Goal: Information Seeking & Learning: Learn about a topic

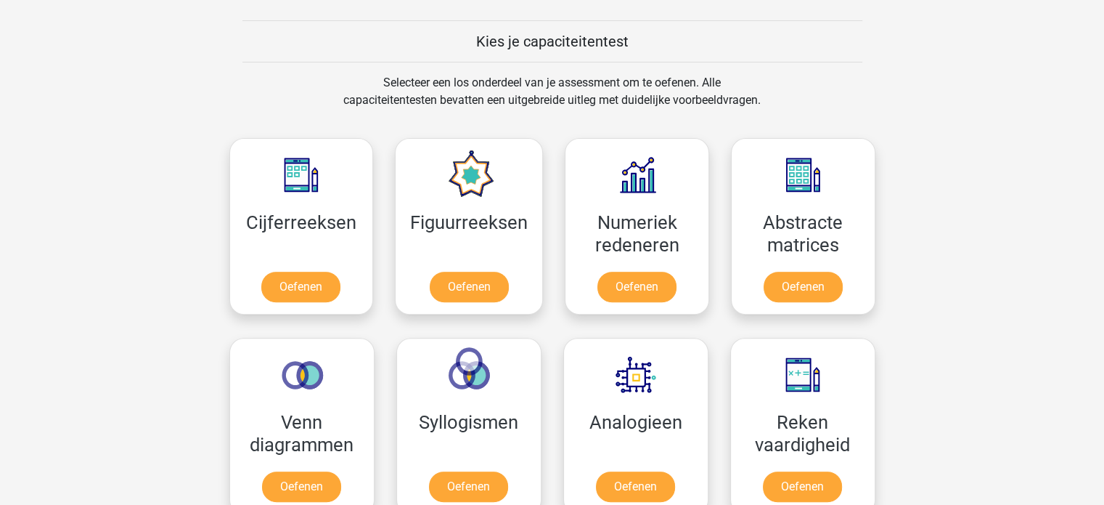
scroll to position [552, 0]
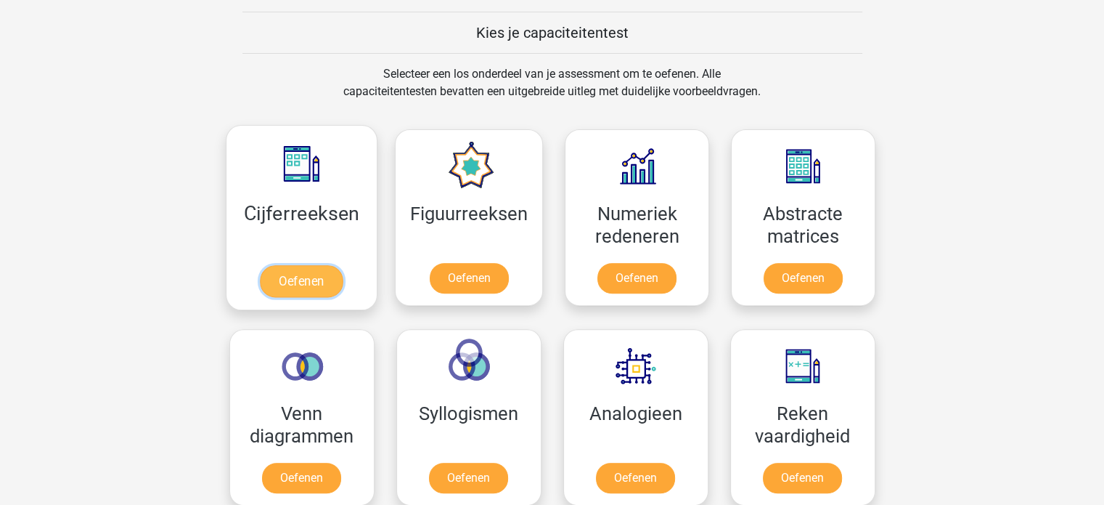
click at [293, 281] on link "Oefenen" at bounding box center [301, 281] width 83 height 32
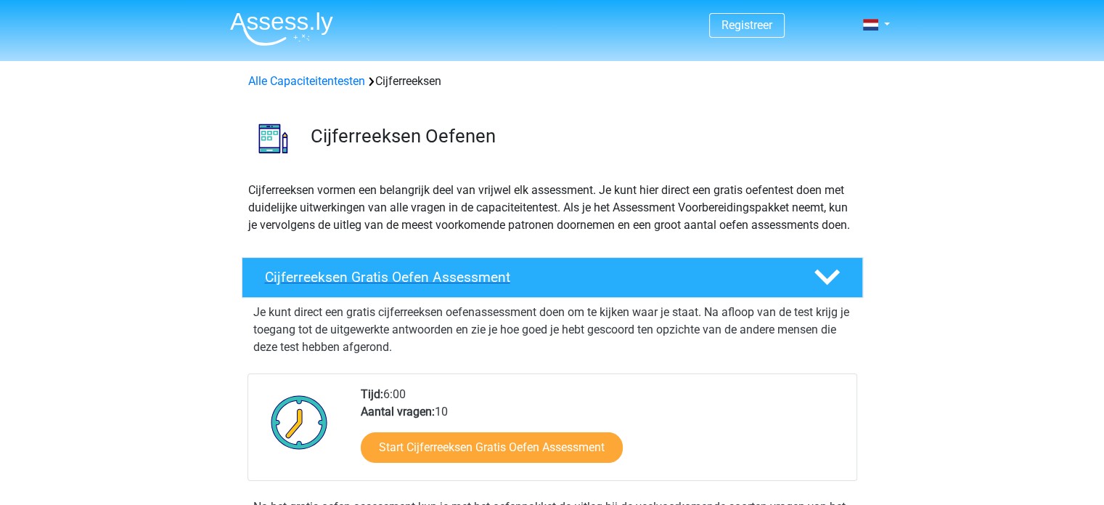
click at [827, 290] on icon at bounding box center [827, 276] width 25 height 25
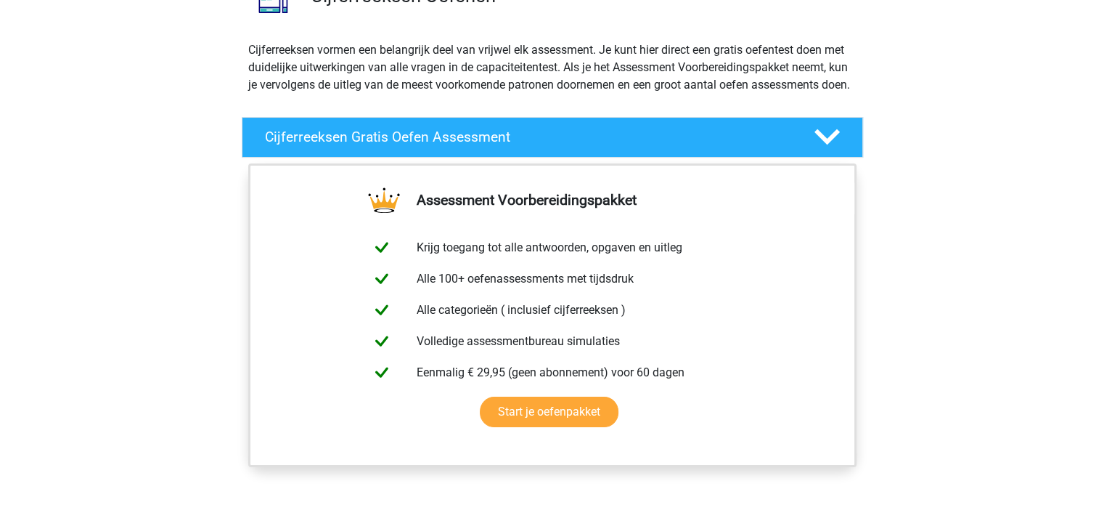
scroll to position [145, 0]
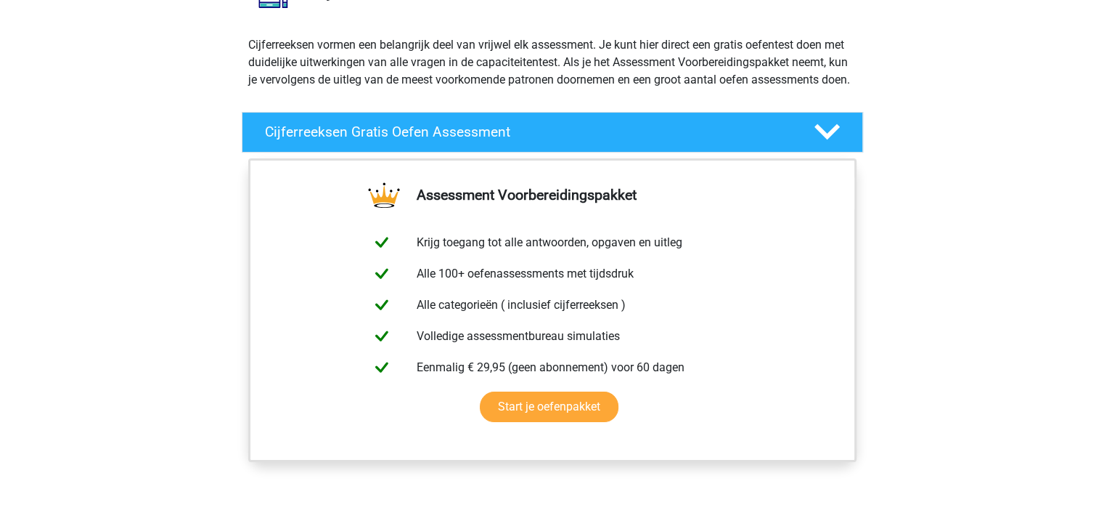
click at [824, 145] on icon at bounding box center [827, 131] width 25 height 25
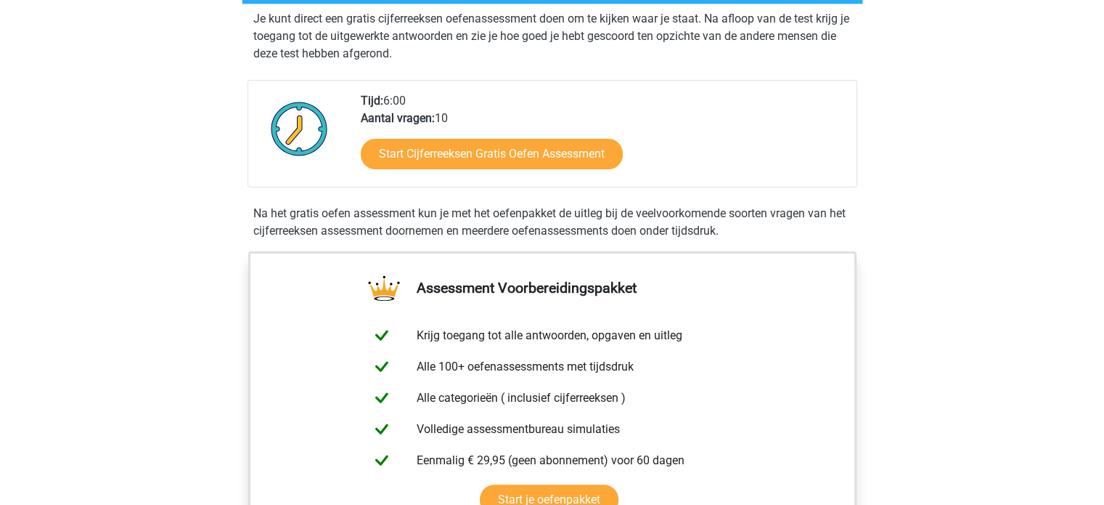
scroll to position [300, 0]
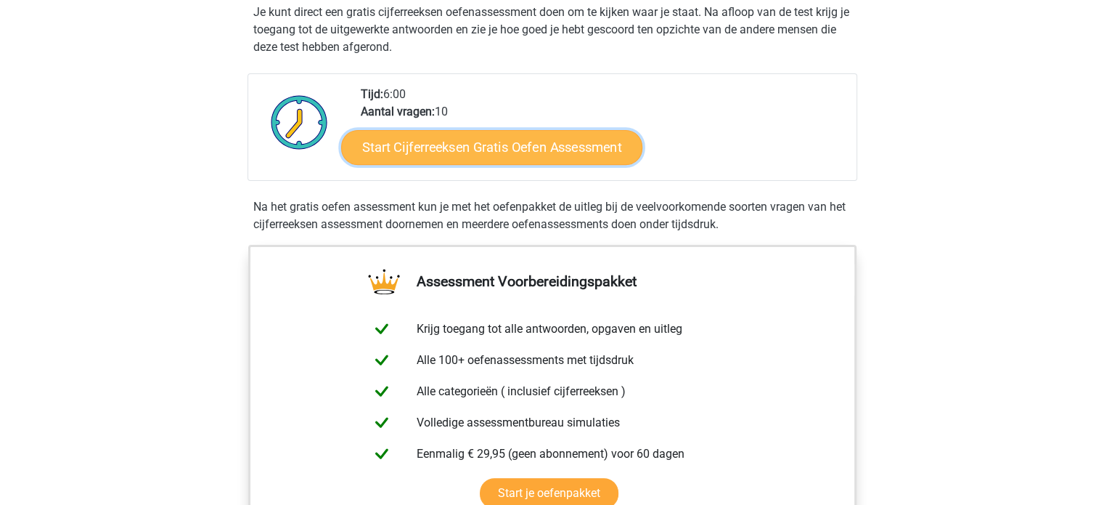
click at [556, 160] on link "Start Cijferreeksen Gratis Oefen Assessment" at bounding box center [491, 146] width 301 height 35
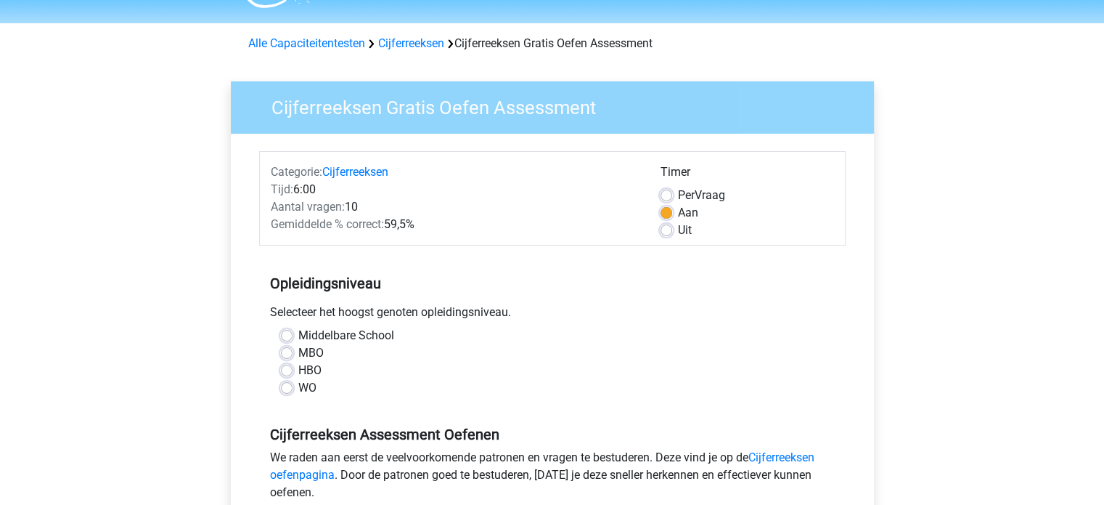
scroll to position [73, 0]
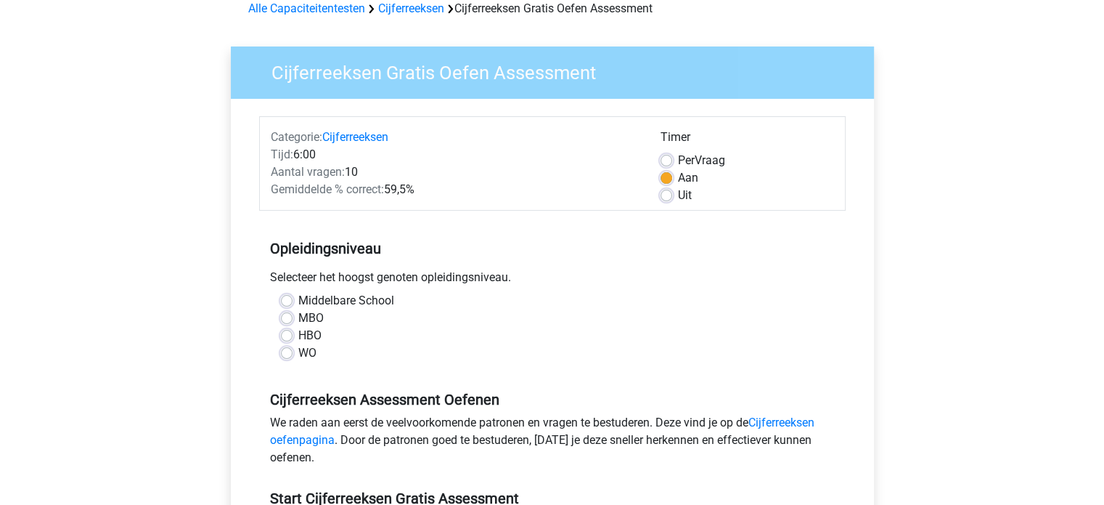
click at [298, 334] on label "HBO" at bounding box center [309, 335] width 23 height 17
click at [287, 334] on input "HBO" at bounding box center [287, 334] width 12 height 15
radio input "true"
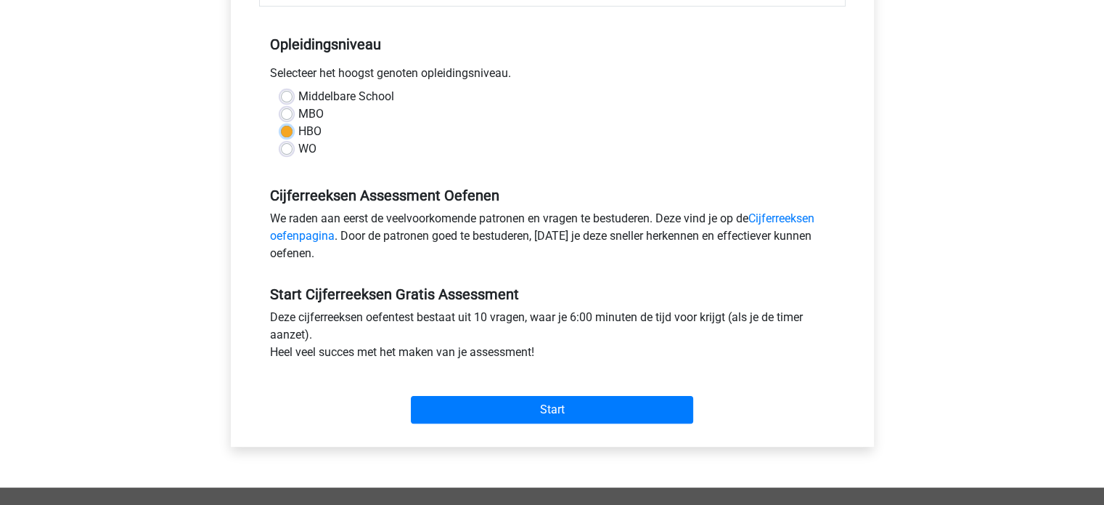
scroll to position [290, 0]
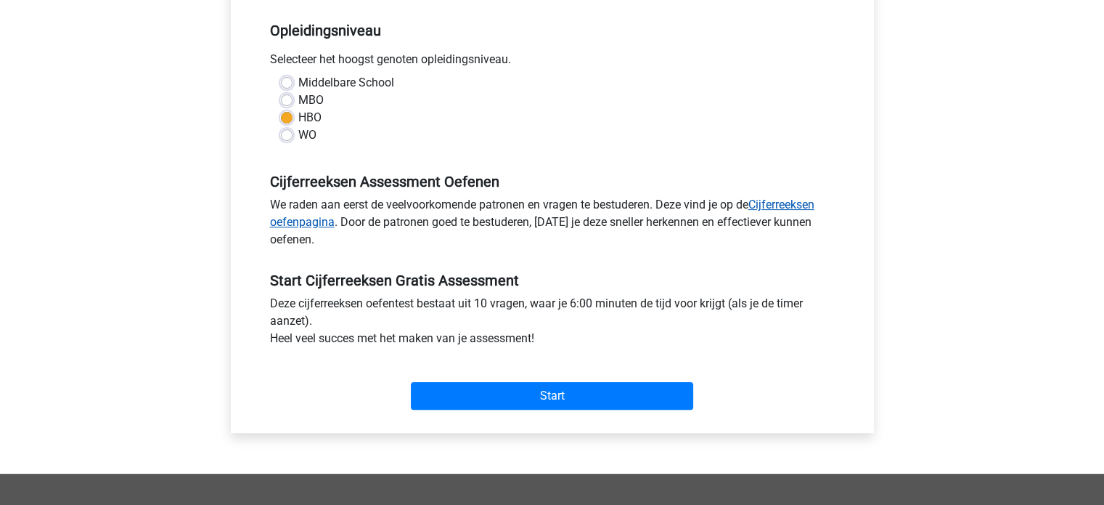
click at [776, 200] on link "Cijferreeksen oefenpagina" at bounding box center [542, 213] width 545 height 31
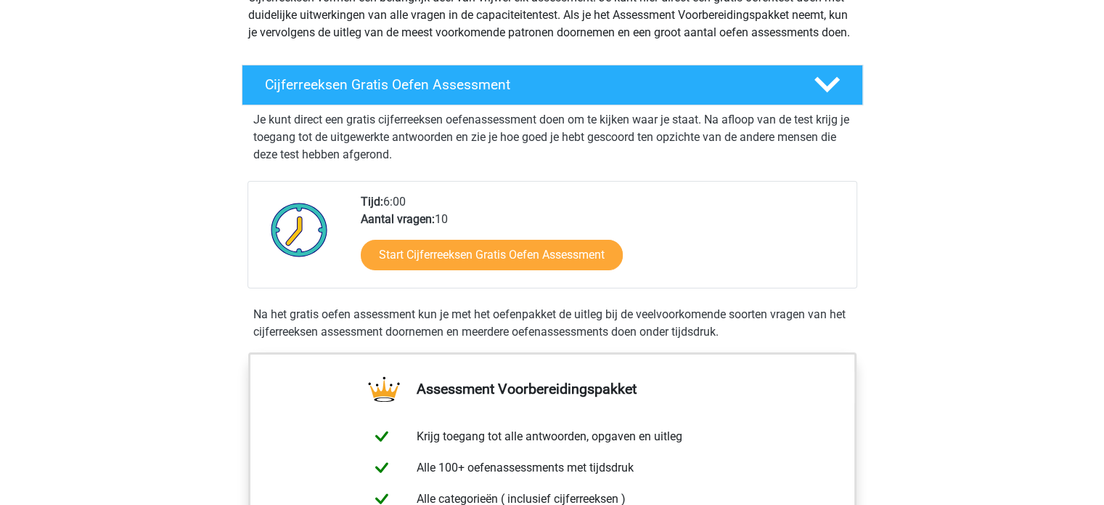
scroll to position [218, 0]
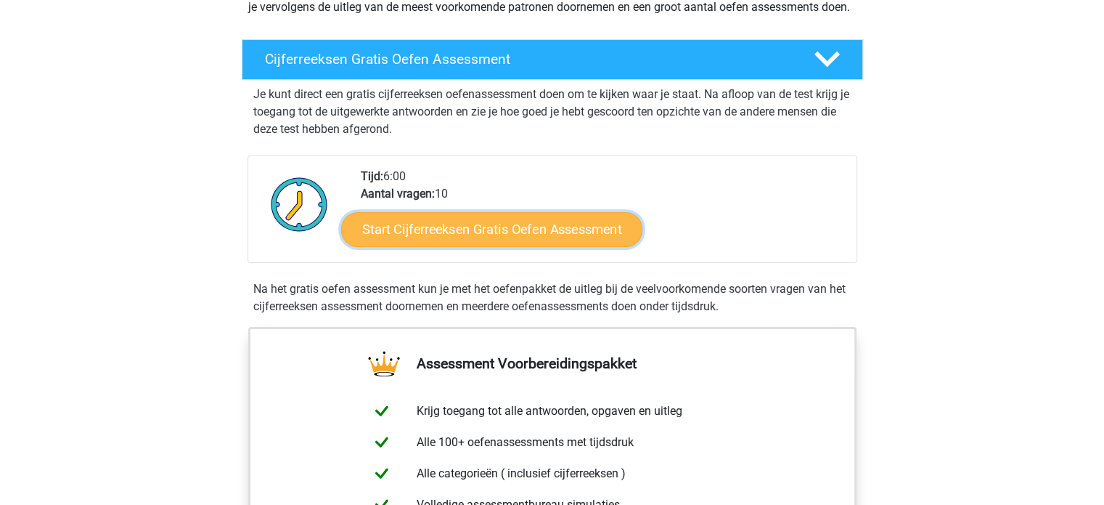
click at [510, 244] on link "Start Cijferreeksen Gratis Oefen Assessment" at bounding box center [491, 228] width 301 height 35
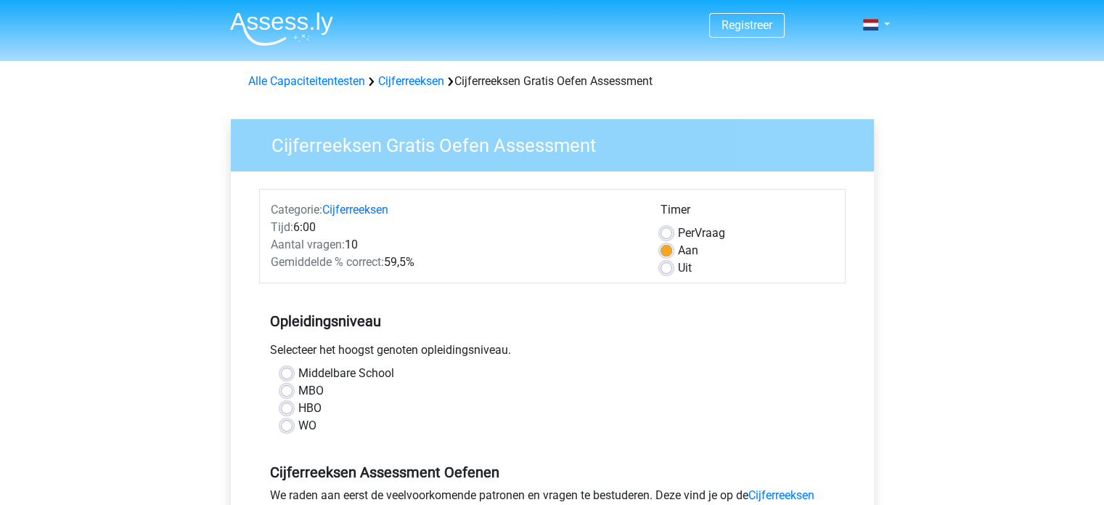
click at [298, 406] on label "HBO" at bounding box center [309, 407] width 23 height 17
click at [288, 406] on input "HBO" at bounding box center [287, 406] width 12 height 15
radio input "true"
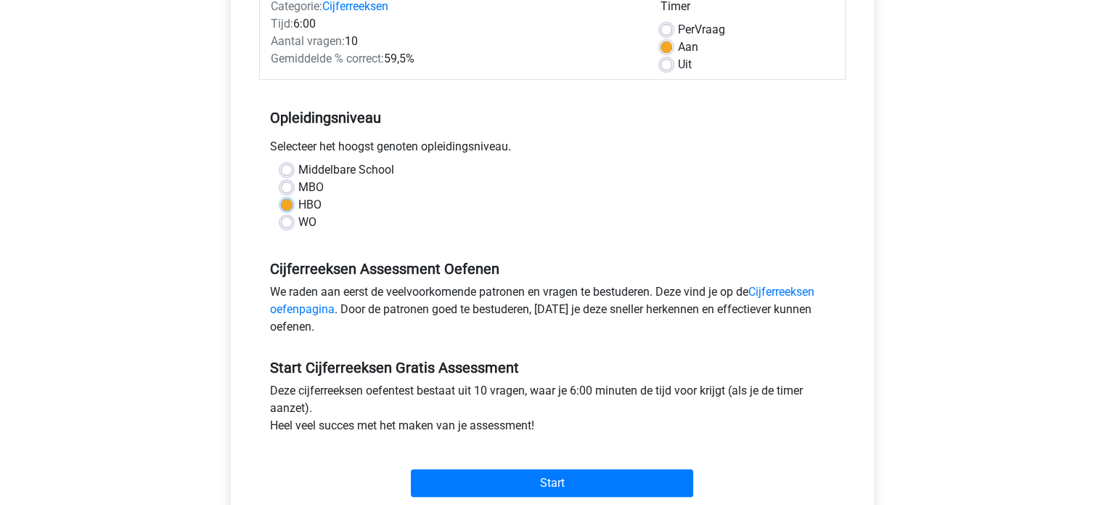
scroll to position [290, 0]
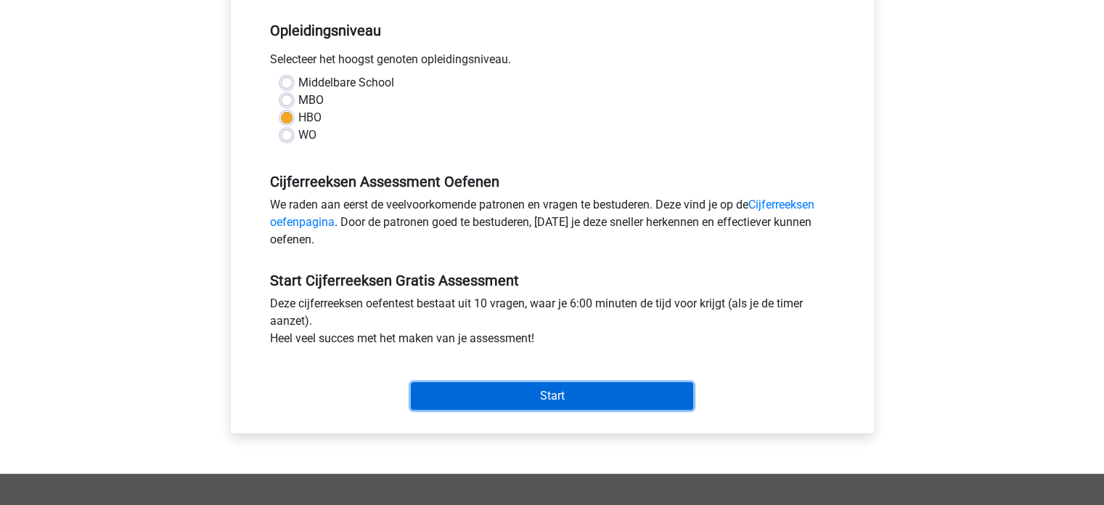
click at [562, 395] on input "Start" at bounding box center [552, 396] width 282 height 28
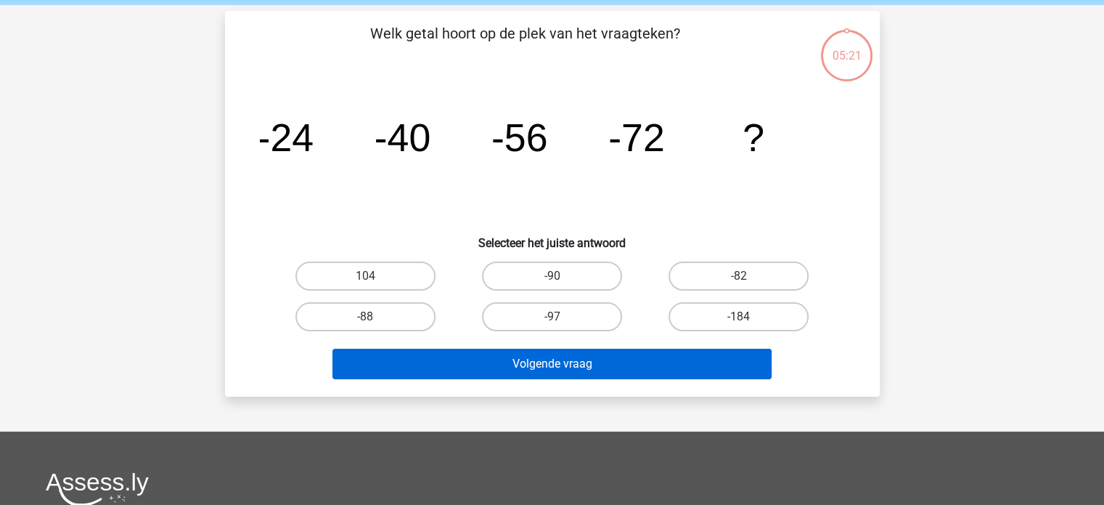
scroll to position [73, 0]
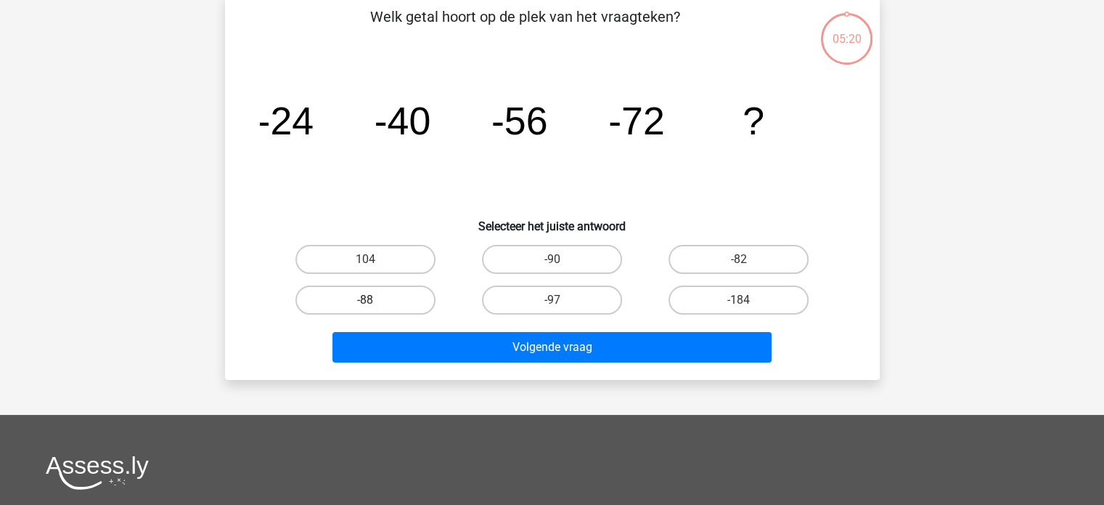
click at [359, 296] on label "-88" at bounding box center [366, 299] width 140 height 29
click at [365, 300] on input "-88" at bounding box center [369, 304] width 9 height 9
radio input "true"
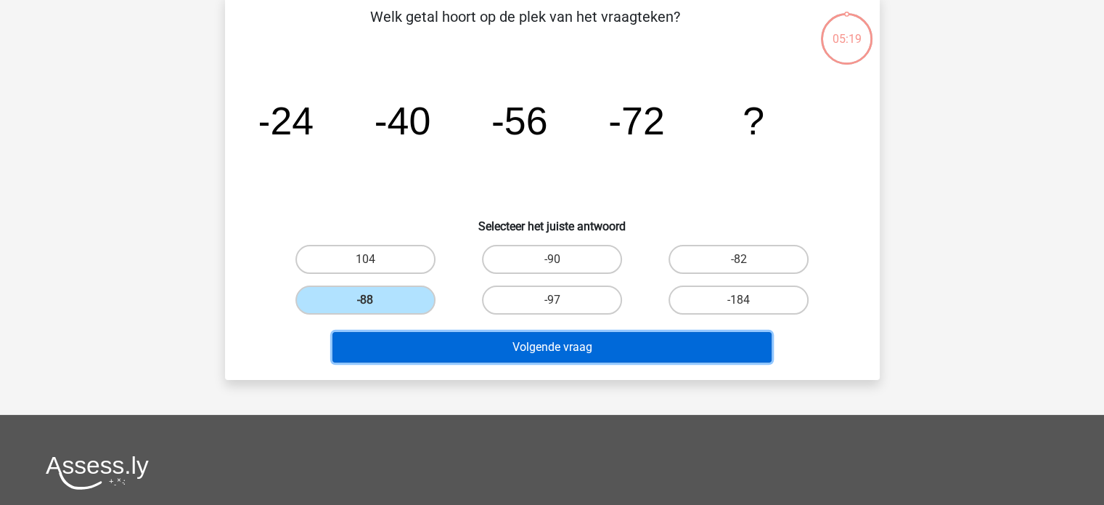
click at [597, 352] on button "Volgende vraag" at bounding box center [552, 347] width 439 height 30
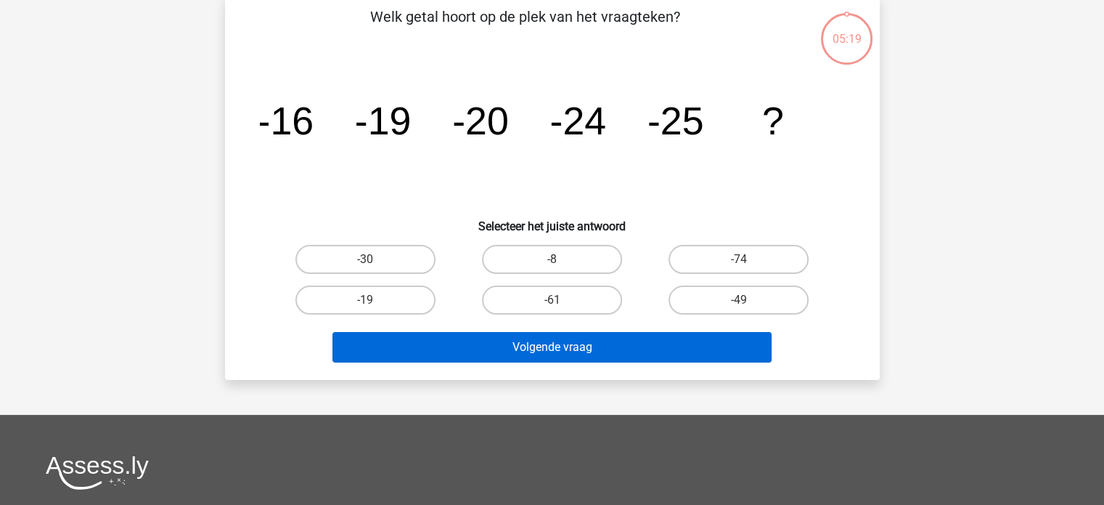
scroll to position [67, 0]
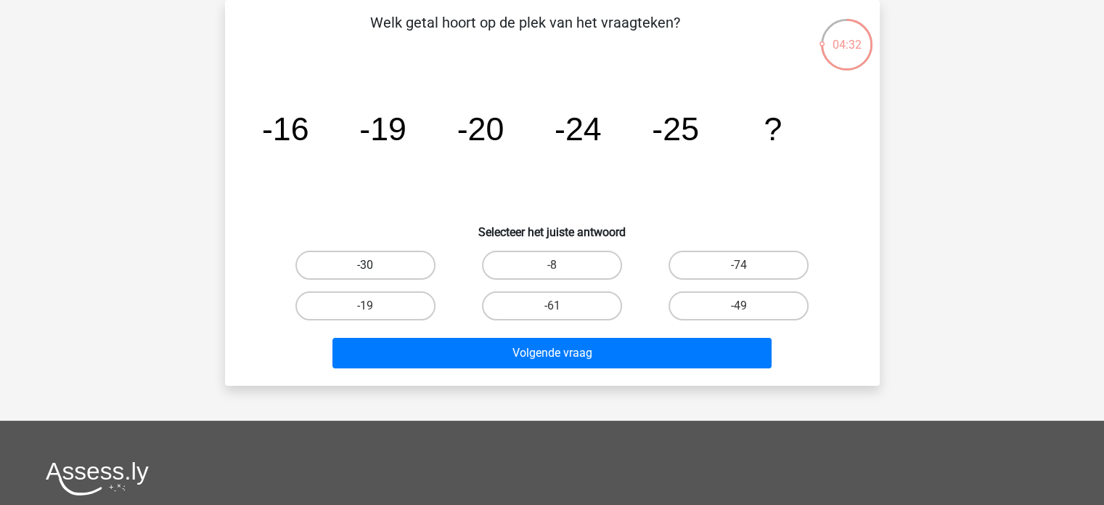
click at [379, 262] on label "-30" at bounding box center [366, 265] width 140 height 29
click at [375, 265] on input "-30" at bounding box center [369, 269] width 9 height 9
radio input "true"
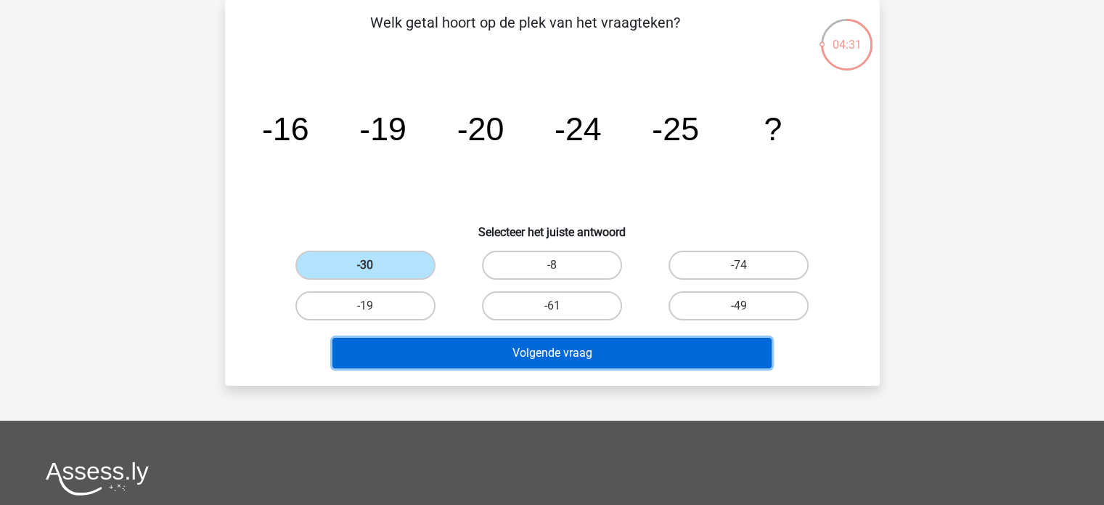
click at [576, 351] on button "Volgende vraag" at bounding box center [552, 353] width 439 height 30
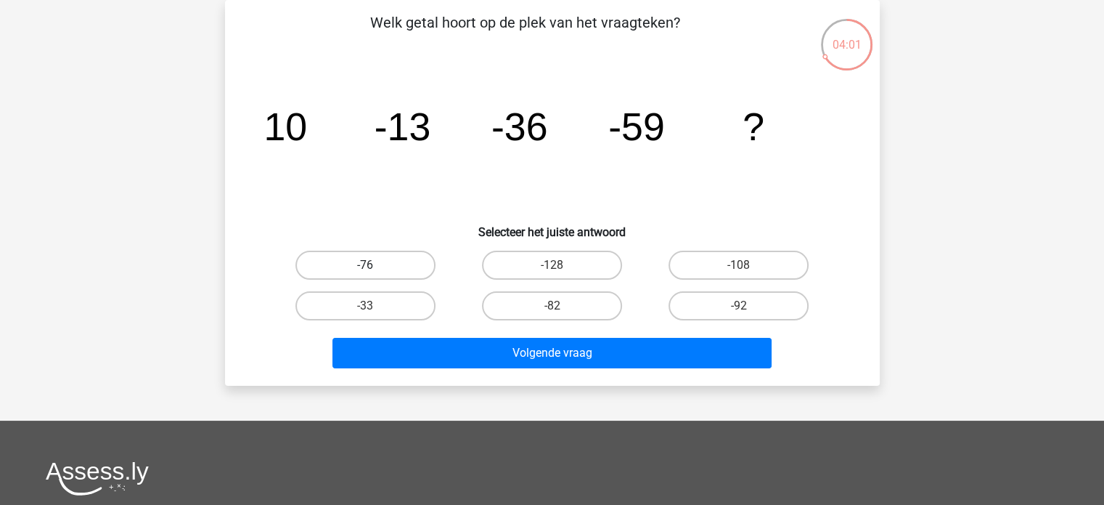
drag, startPoint x: 354, startPoint y: 266, endPoint x: 638, endPoint y: 380, distance: 305.7
click at [354, 266] on label "-76" at bounding box center [366, 265] width 140 height 29
click at [365, 266] on input "-76" at bounding box center [369, 269] width 9 height 9
radio input "true"
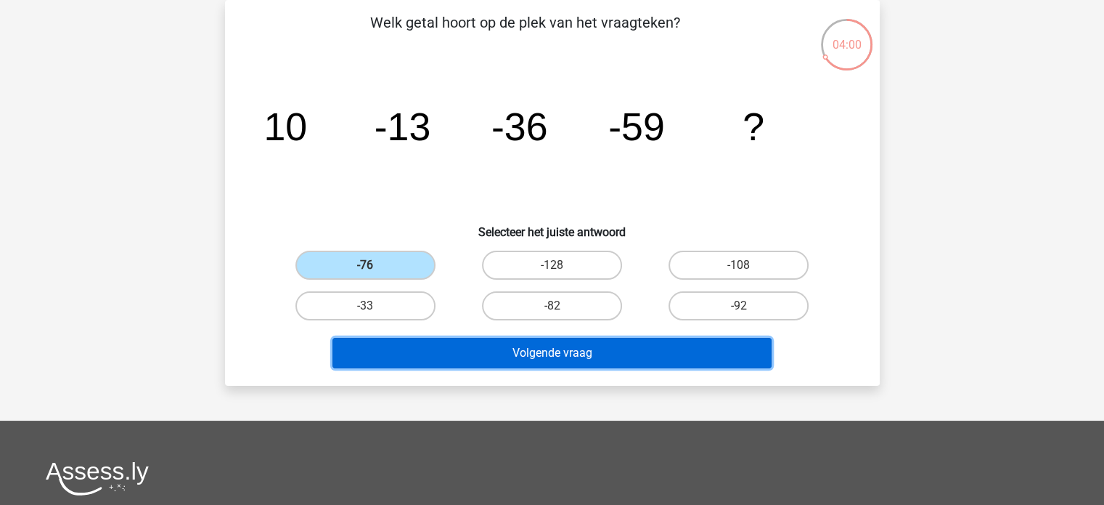
click at [636, 355] on button "Volgende vraag" at bounding box center [552, 353] width 439 height 30
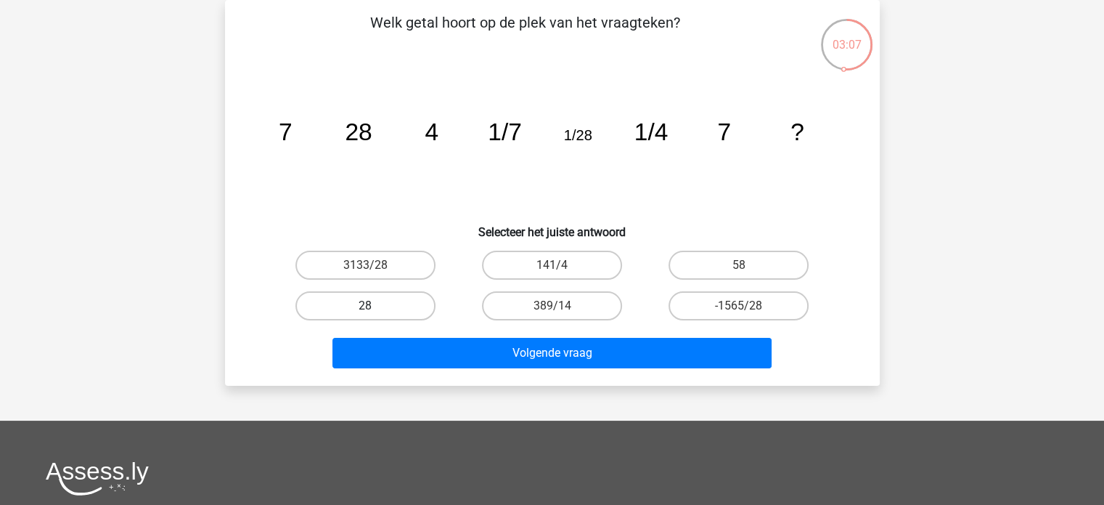
click at [358, 308] on label "28" at bounding box center [366, 305] width 140 height 29
click at [365, 308] on input "28" at bounding box center [369, 310] width 9 height 9
radio input "true"
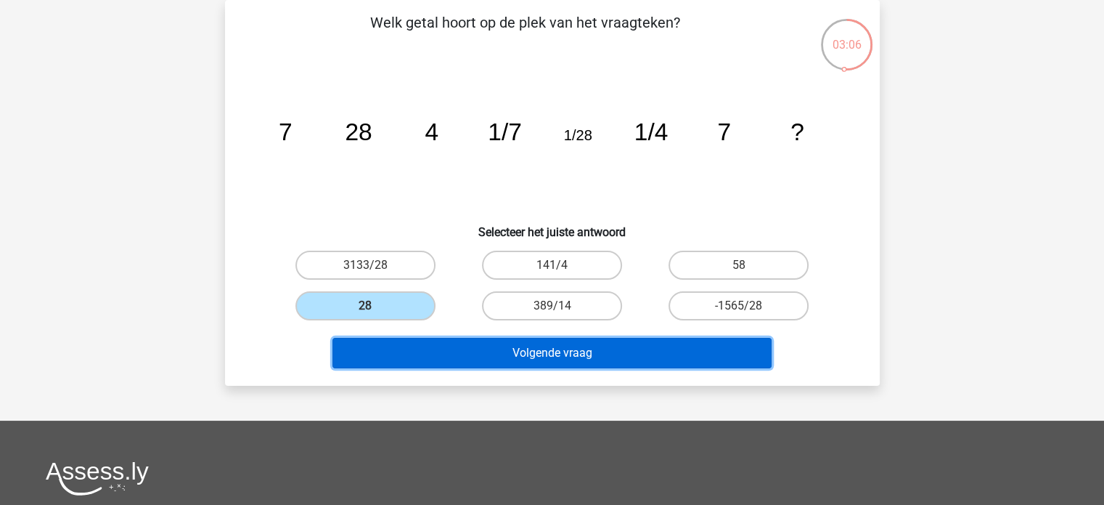
click at [577, 351] on button "Volgende vraag" at bounding box center [552, 353] width 439 height 30
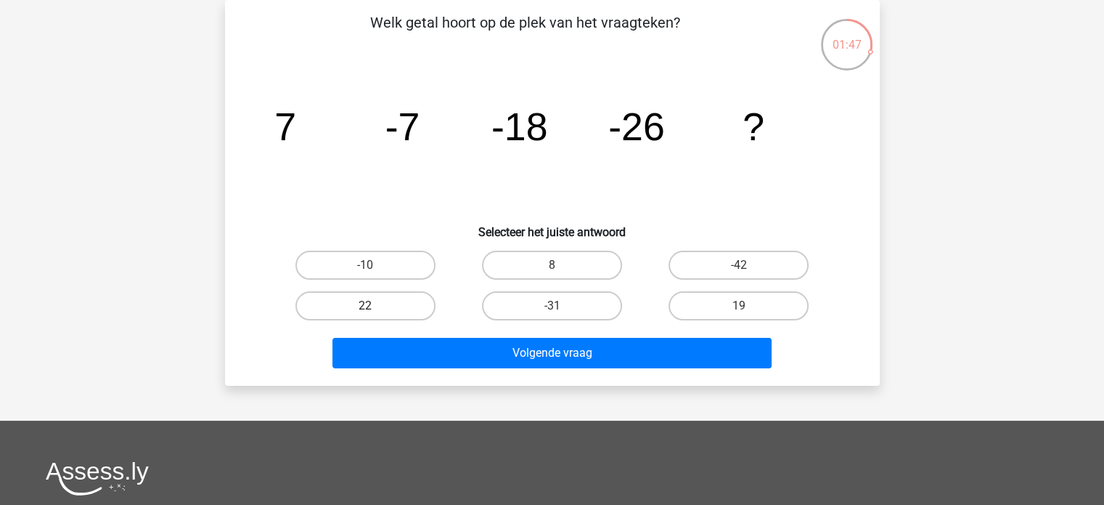
click at [394, 301] on label "22" at bounding box center [366, 305] width 140 height 29
click at [375, 306] on input "22" at bounding box center [369, 310] width 9 height 9
radio input "true"
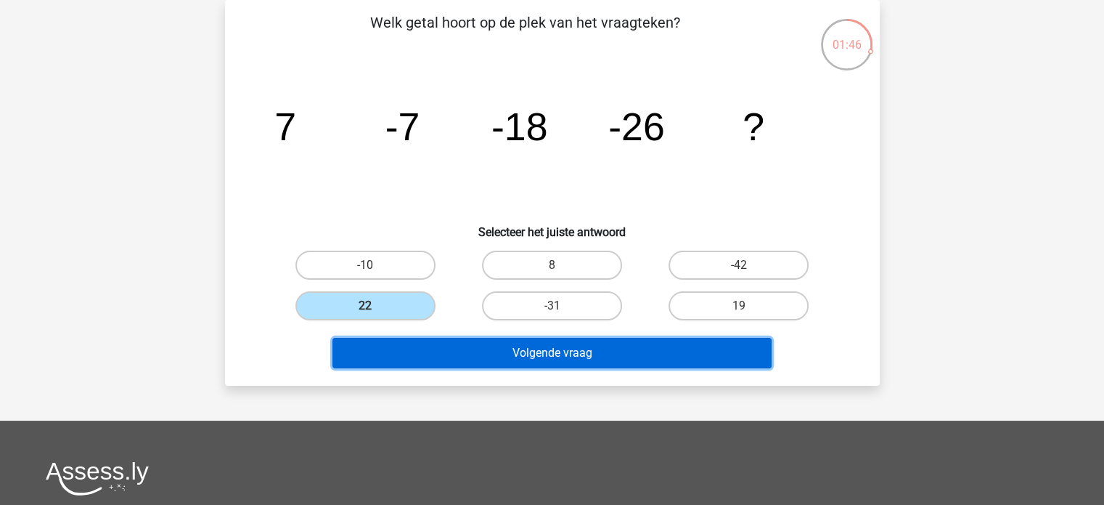
click at [536, 354] on button "Volgende vraag" at bounding box center [552, 353] width 439 height 30
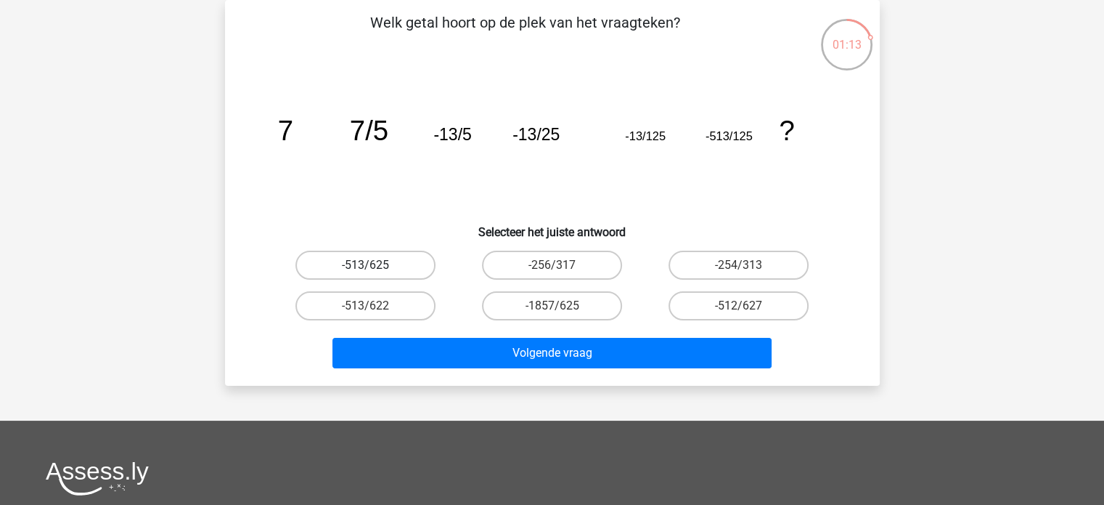
click at [380, 268] on label "-513/625" at bounding box center [366, 265] width 140 height 29
click at [375, 268] on input "-513/625" at bounding box center [369, 269] width 9 height 9
radio input "true"
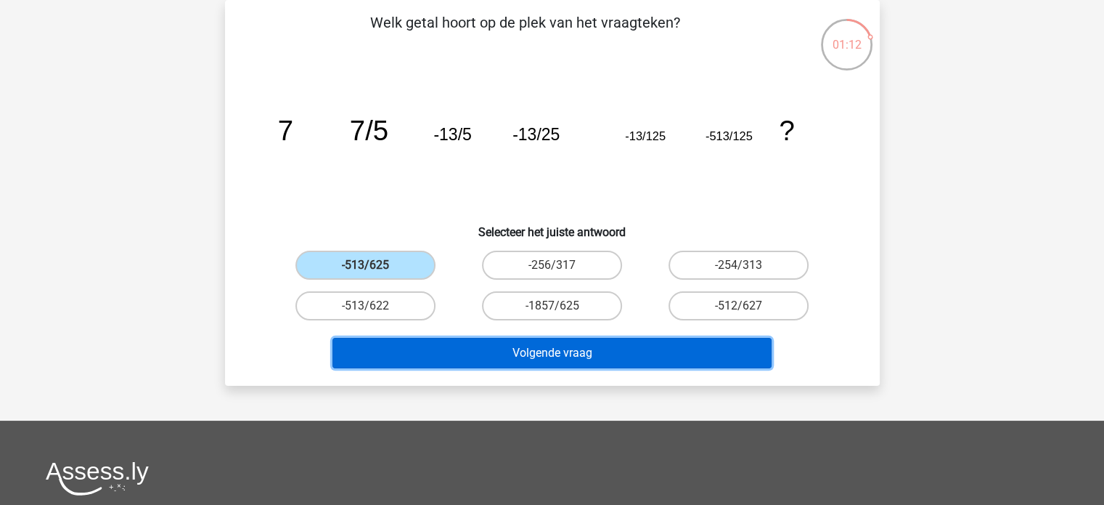
click at [572, 354] on button "Volgende vraag" at bounding box center [552, 353] width 439 height 30
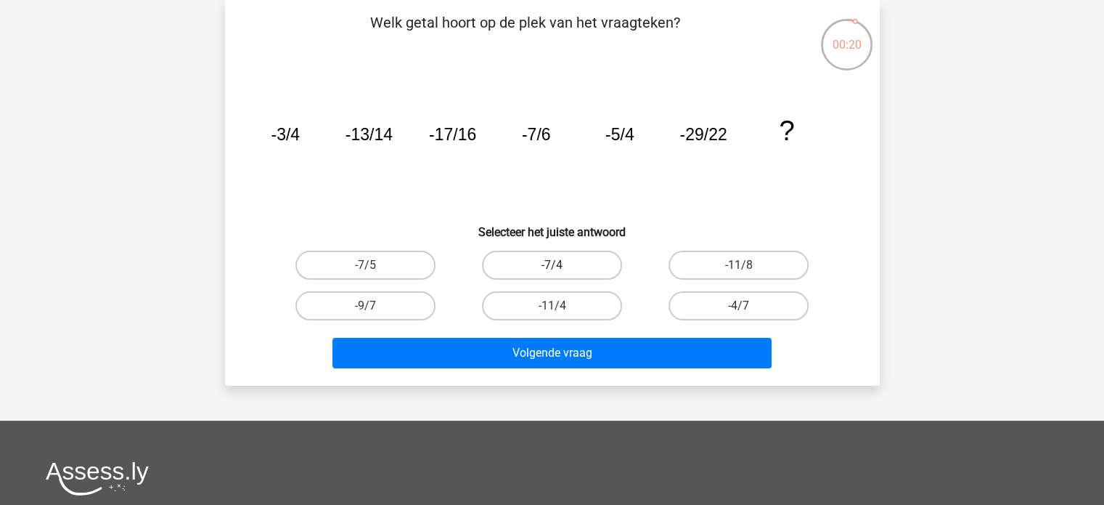
click at [549, 263] on label "-7/4" at bounding box center [552, 265] width 140 height 29
click at [552, 265] on input "-7/4" at bounding box center [556, 269] width 9 height 9
radio input "true"
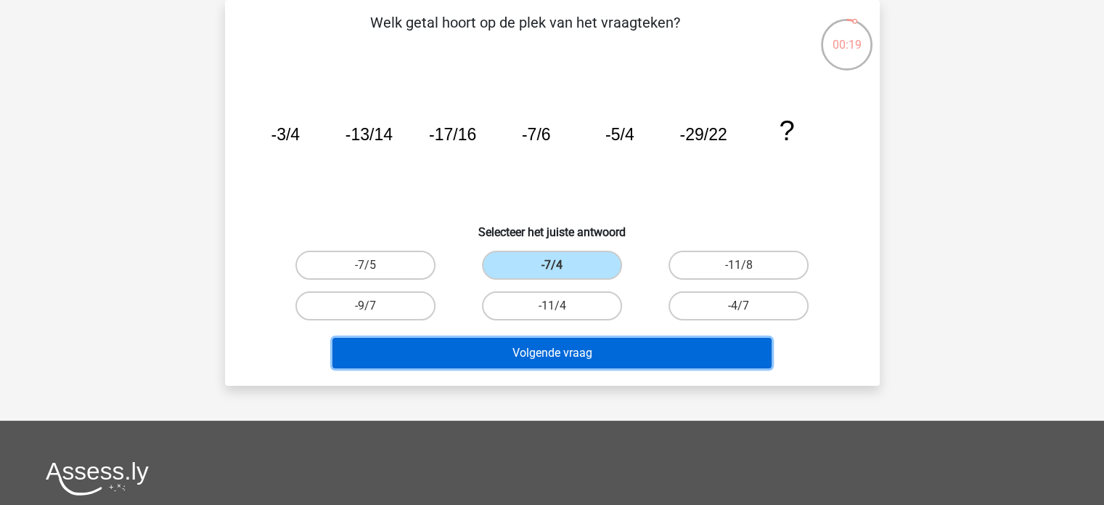
click at [552, 343] on button "Volgende vraag" at bounding box center [552, 353] width 439 height 30
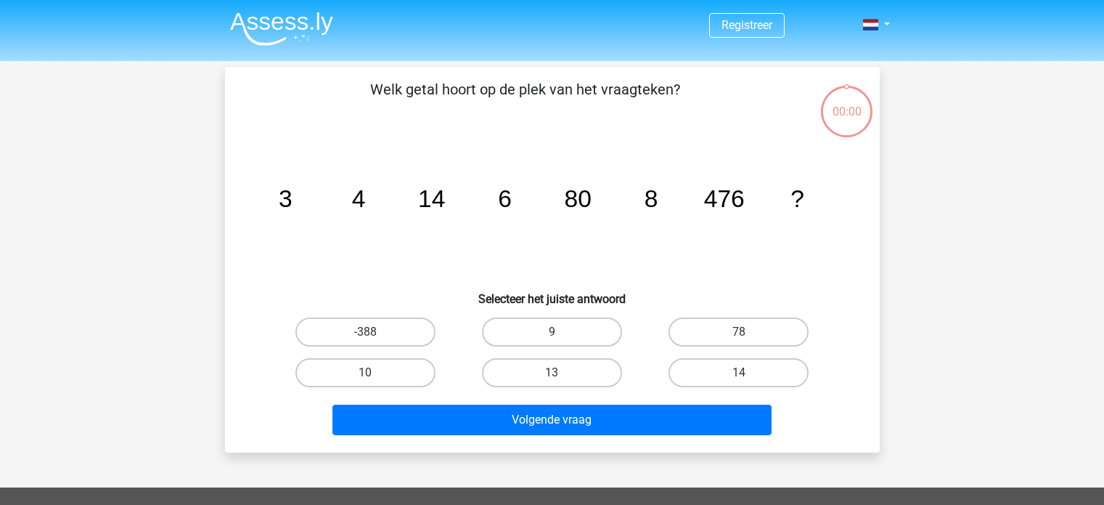
scroll to position [67, 0]
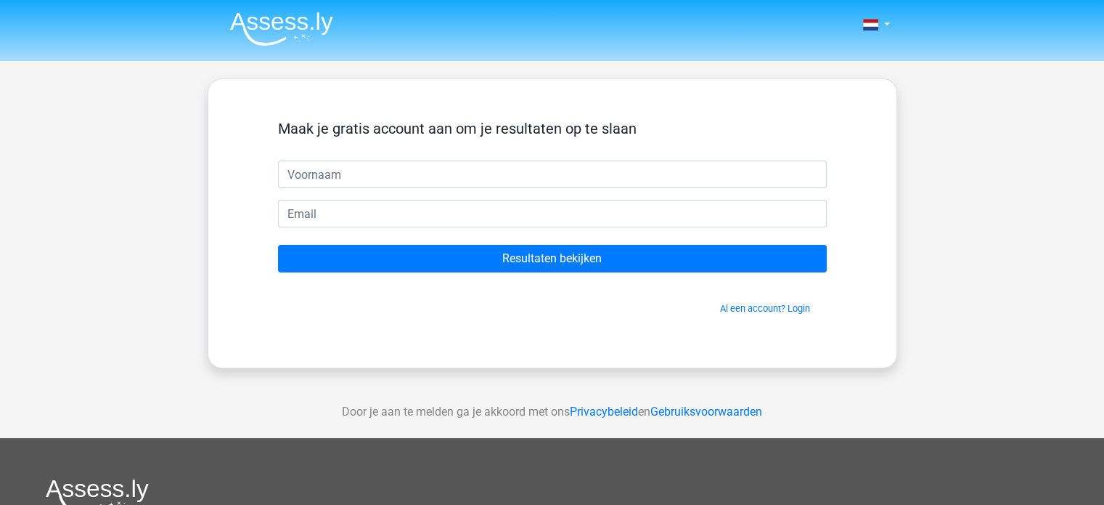
click at [301, 175] on input "text" at bounding box center [552, 174] width 549 height 28
type input "[PERSON_NAME]"
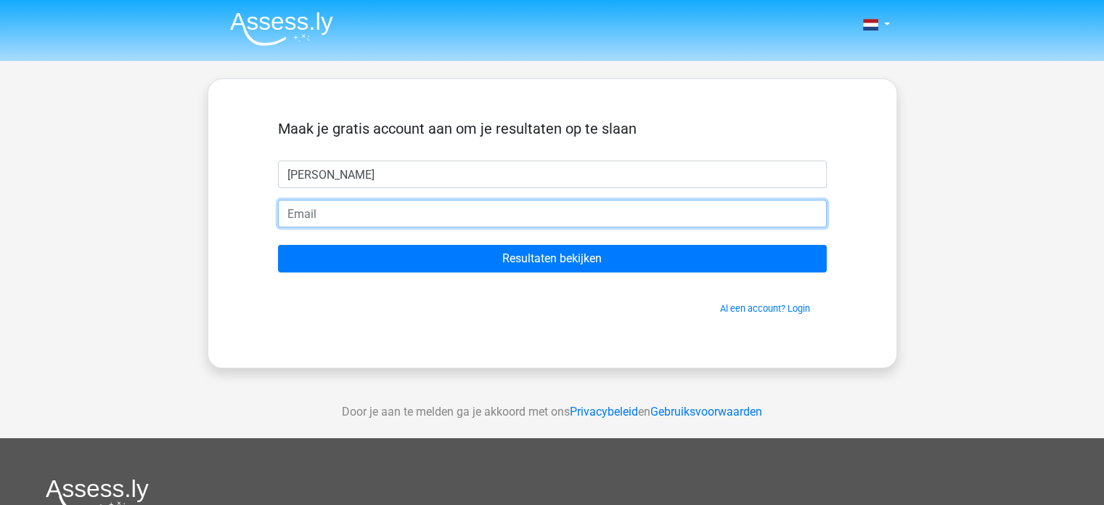
click at [306, 214] on input "email" at bounding box center [552, 214] width 549 height 28
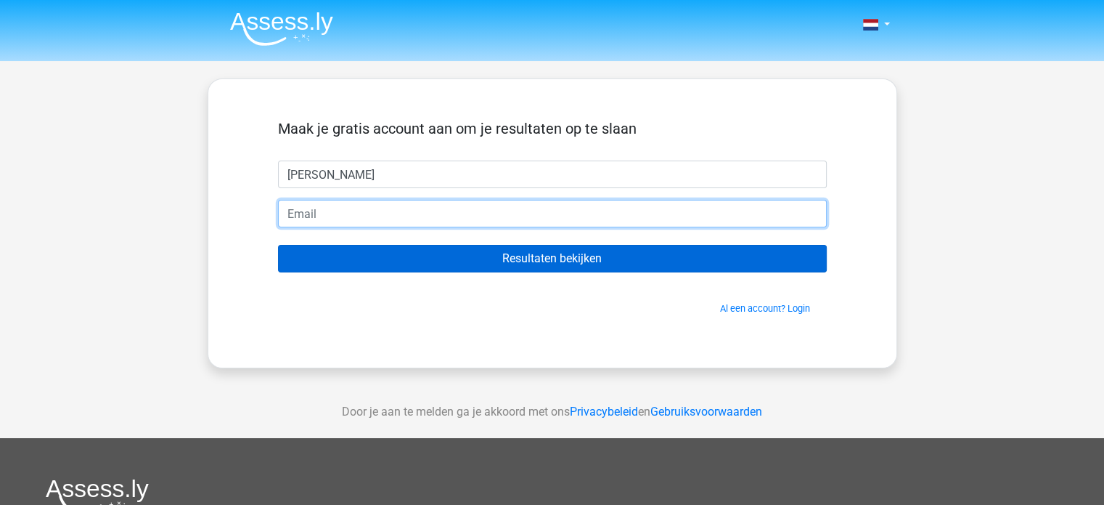
type input "[PERSON_NAME][EMAIL_ADDRESS][DOMAIN_NAME]"
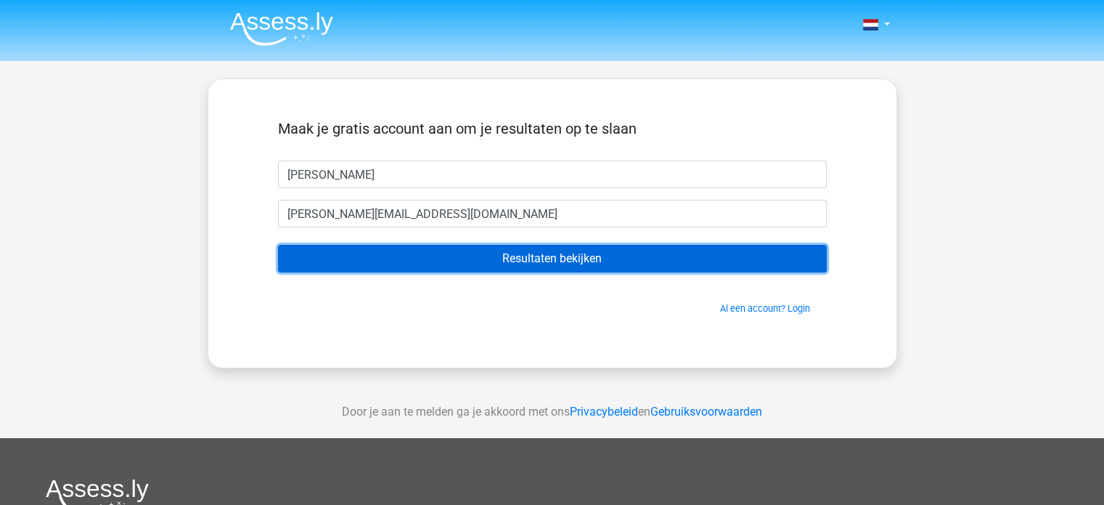
click at [528, 258] on input "Resultaten bekijken" at bounding box center [552, 259] width 549 height 28
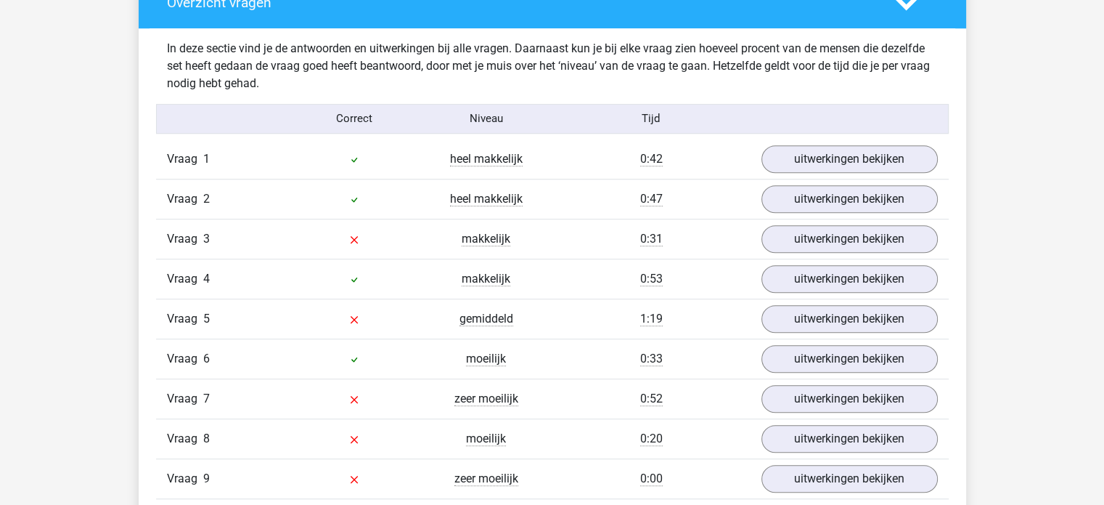
scroll to position [1089, 0]
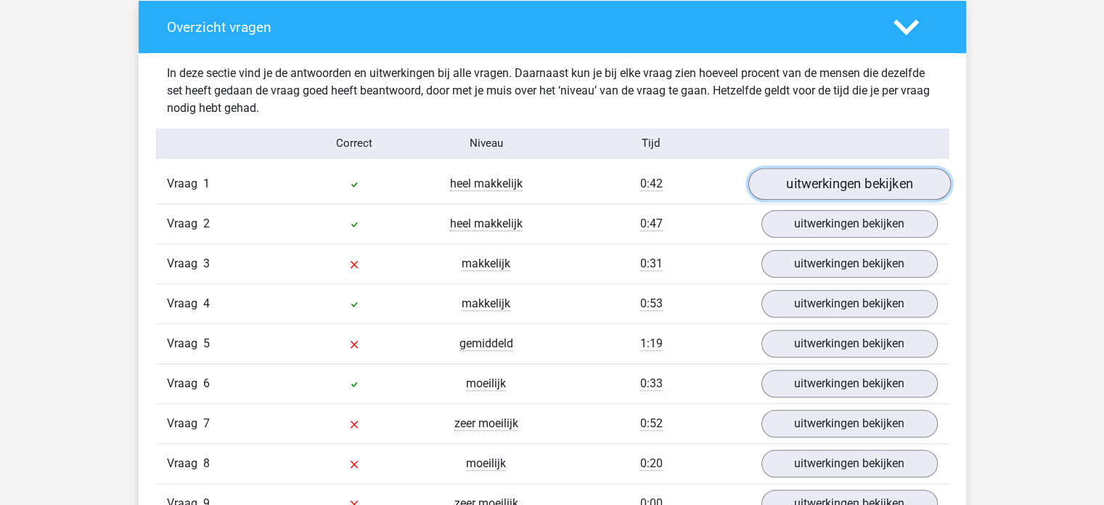
click at [848, 183] on link "uitwerkingen bekijken" at bounding box center [849, 184] width 203 height 32
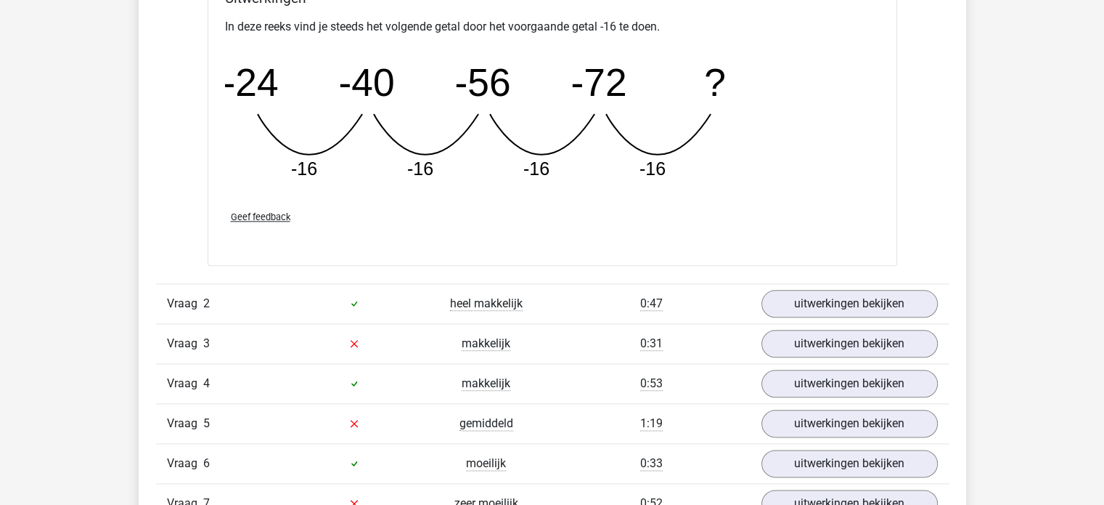
scroll to position [1670, 0]
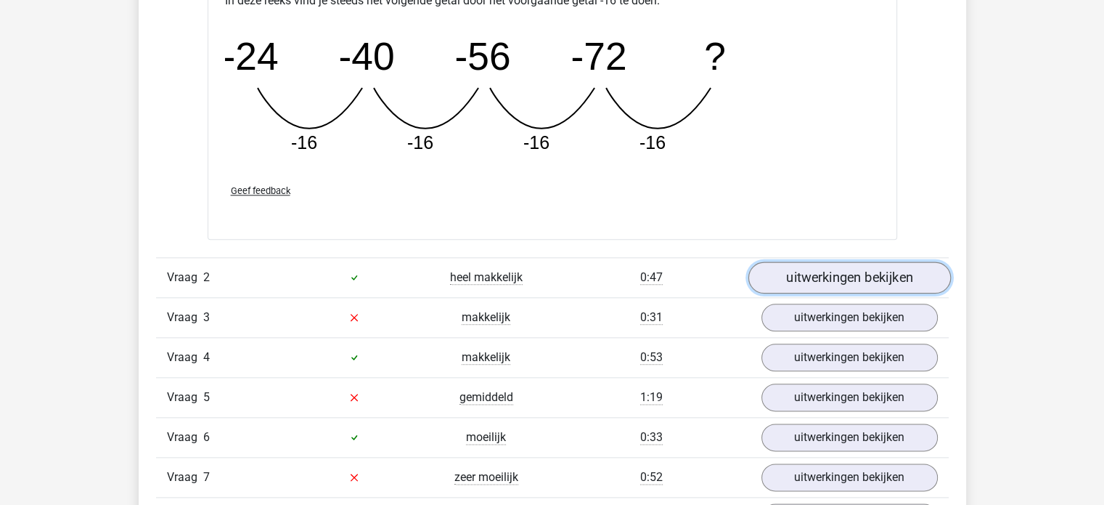
click at [860, 274] on link "uitwerkingen bekijken" at bounding box center [849, 277] width 203 height 32
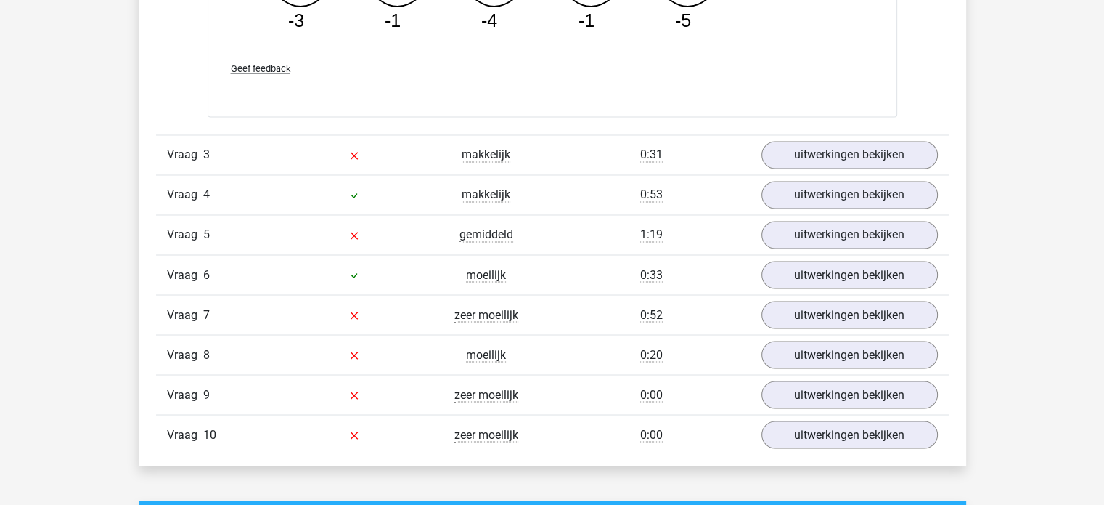
scroll to position [2541, 0]
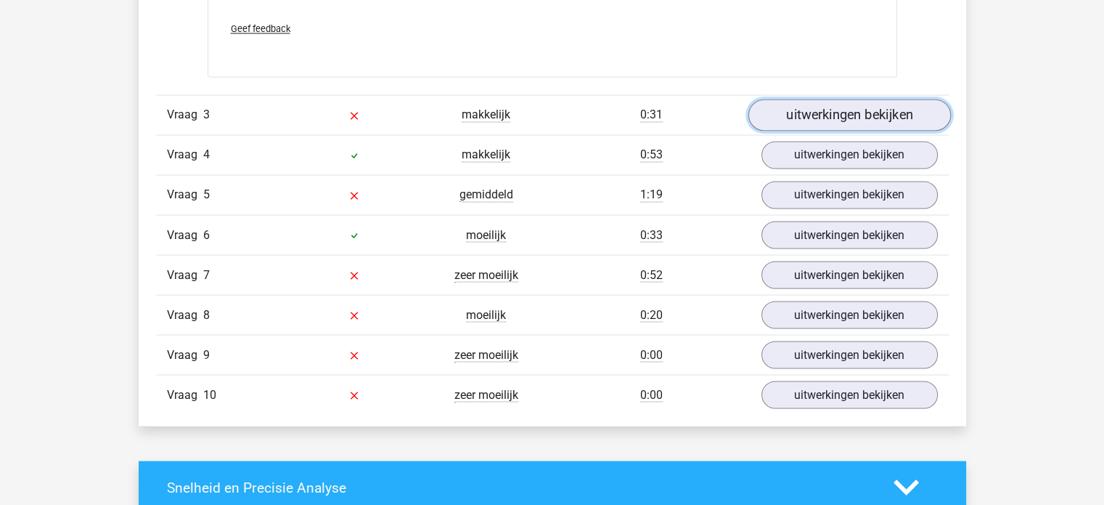
click at [862, 114] on link "uitwerkingen bekijken" at bounding box center [849, 115] width 203 height 32
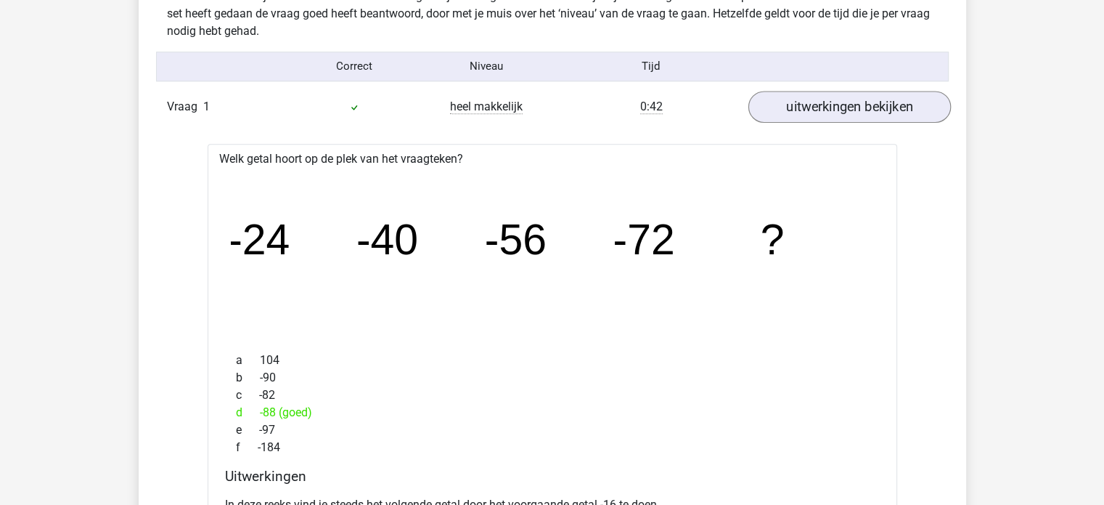
scroll to position [1234, 0]
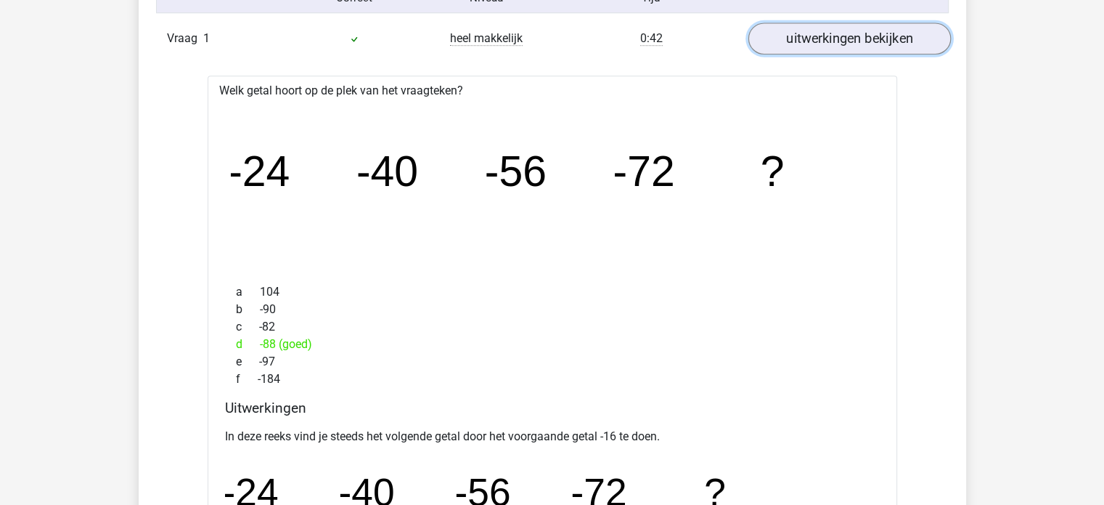
click at [847, 38] on link "uitwerkingen bekijken" at bounding box center [849, 39] width 203 height 32
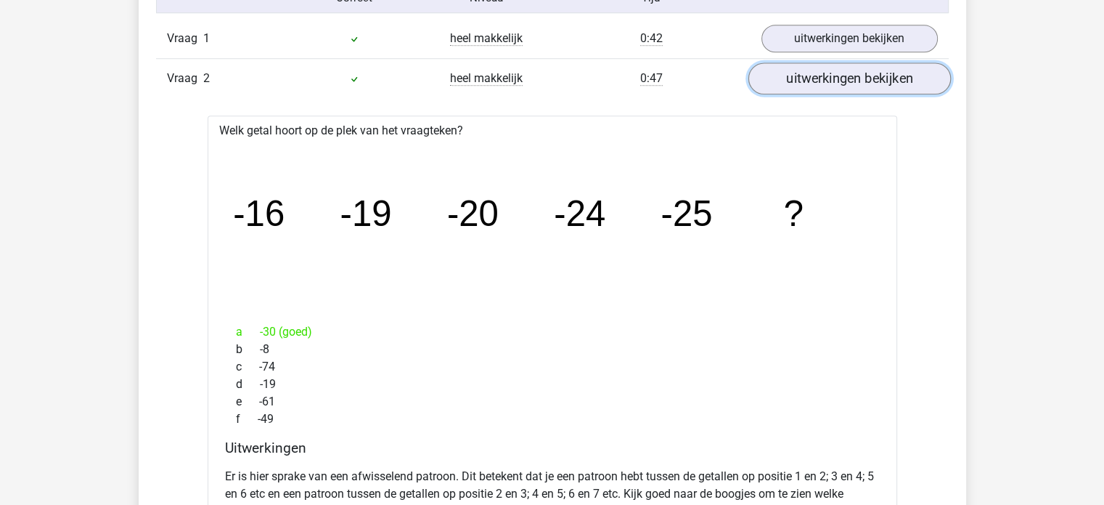
click at [842, 73] on link "uitwerkingen bekijken" at bounding box center [849, 78] width 203 height 32
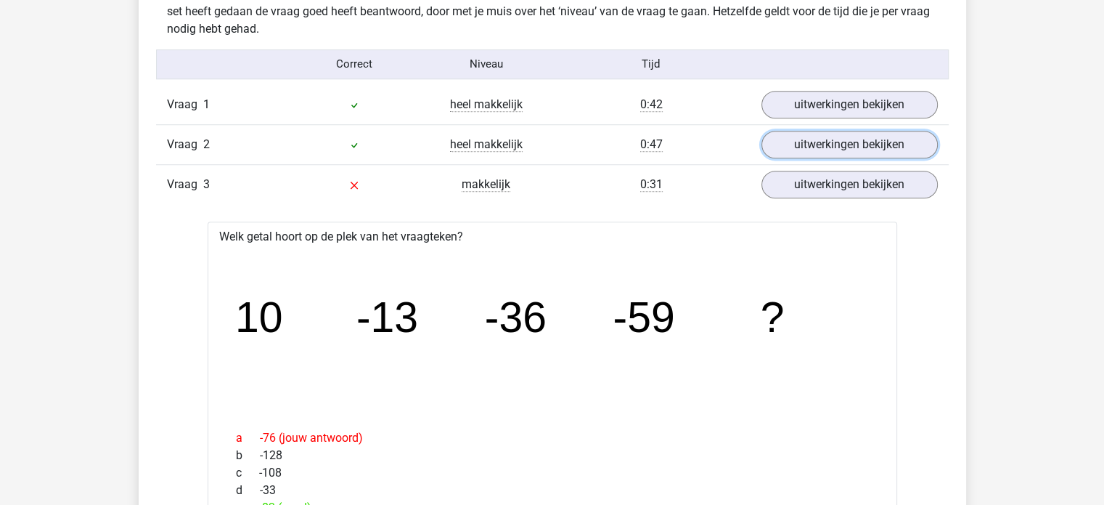
scroll to position [944, 0]
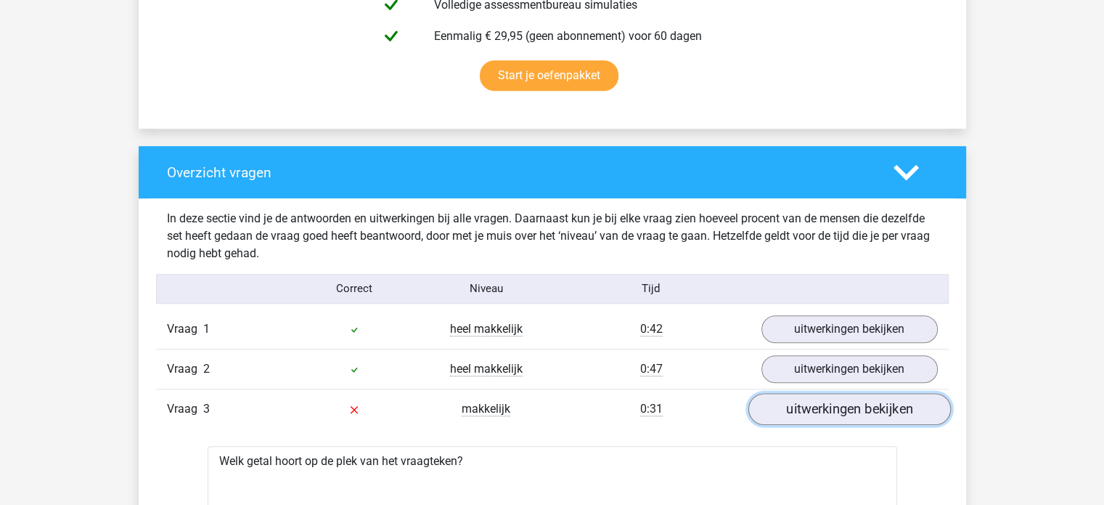
click at [868, 412] on link "uitwerkingen bekijken" at bounding box center [849, 409] width 203 height 32
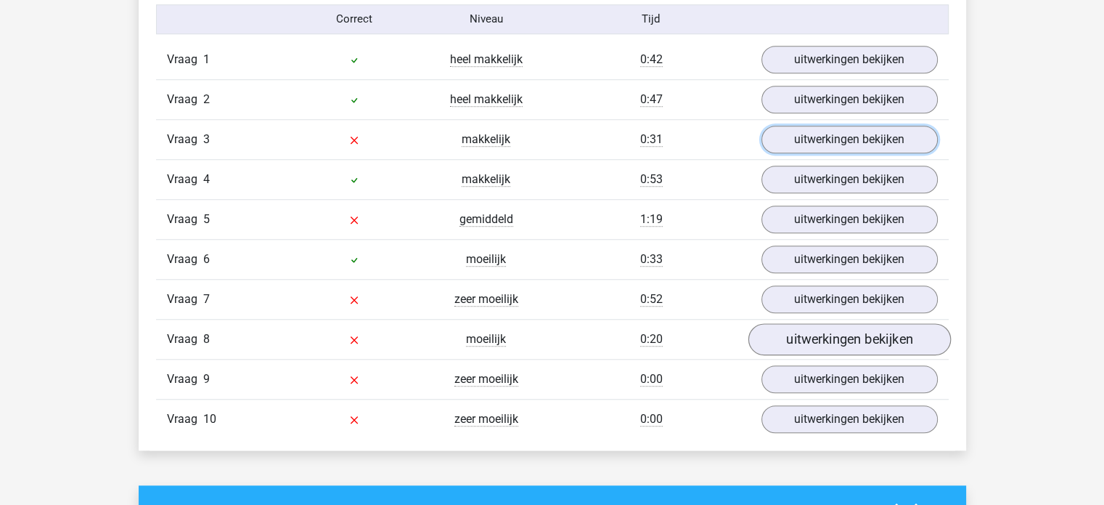
scroll to position [1234, 0]
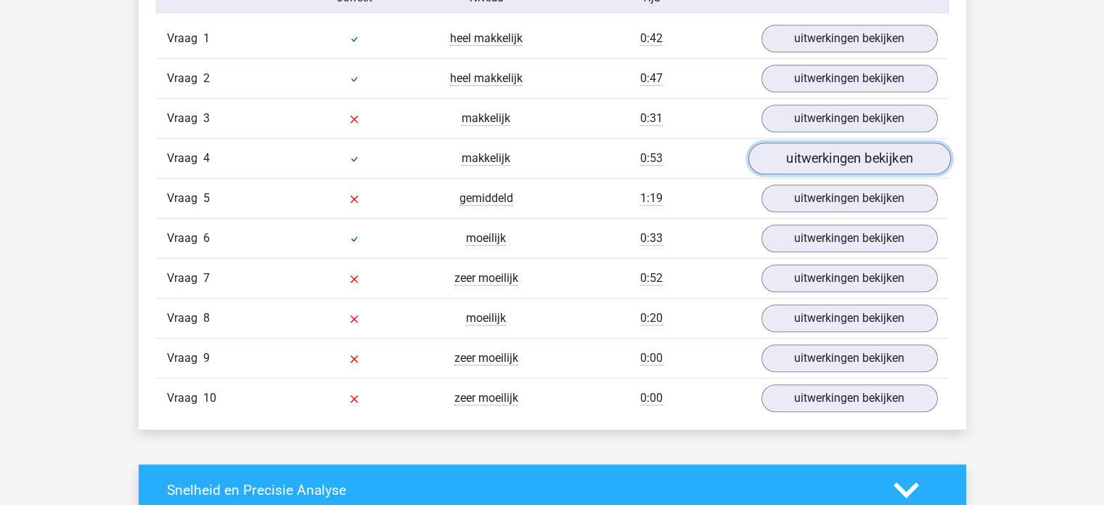
click at [863, 155] on link "uitwerkingen bekijken" at bounding box center [849, 158] width 203 height 32
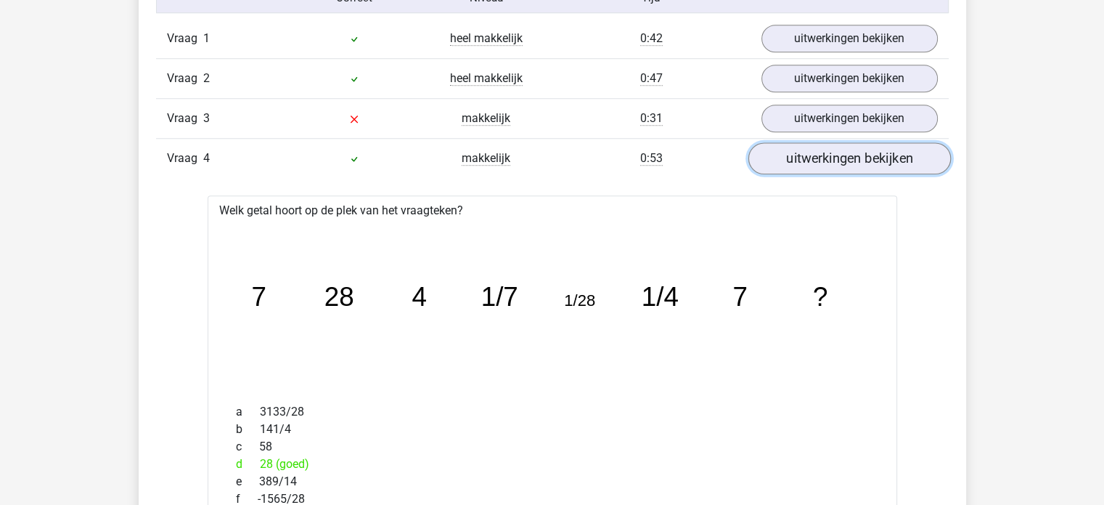
click at [847, 154] on link "uitwerkingen bekijken" at bounding box center [849, 158] width 203 height 32
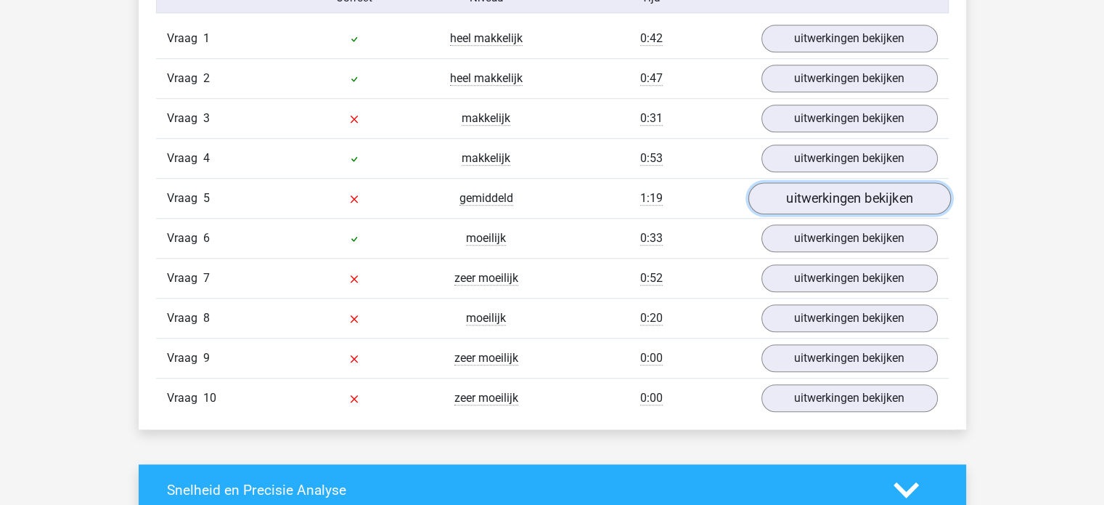
click at [848, 191] on link "uitwerkingen bekijken" at bounding box center [849, 198] width 203 height 32
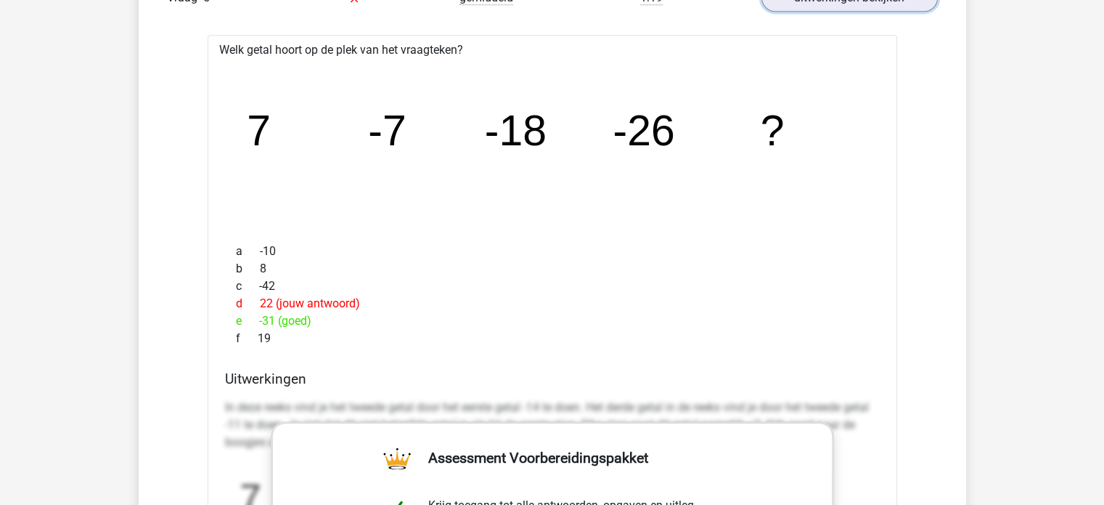
scroll to position [1380, 0]
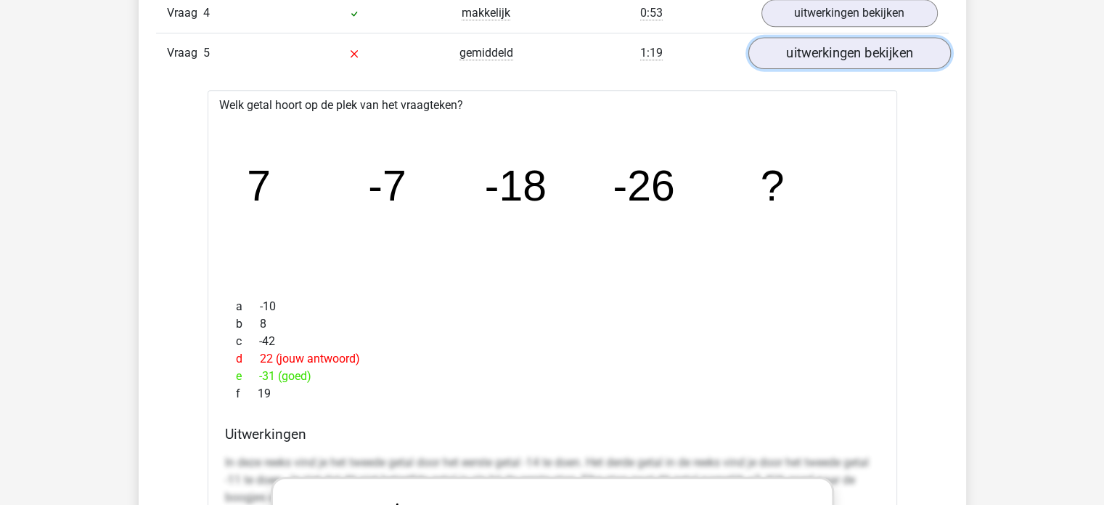
click at [853, 52] on link "uitwerkingen bekijken" at bounding box center [849, 53] width 203 height 32
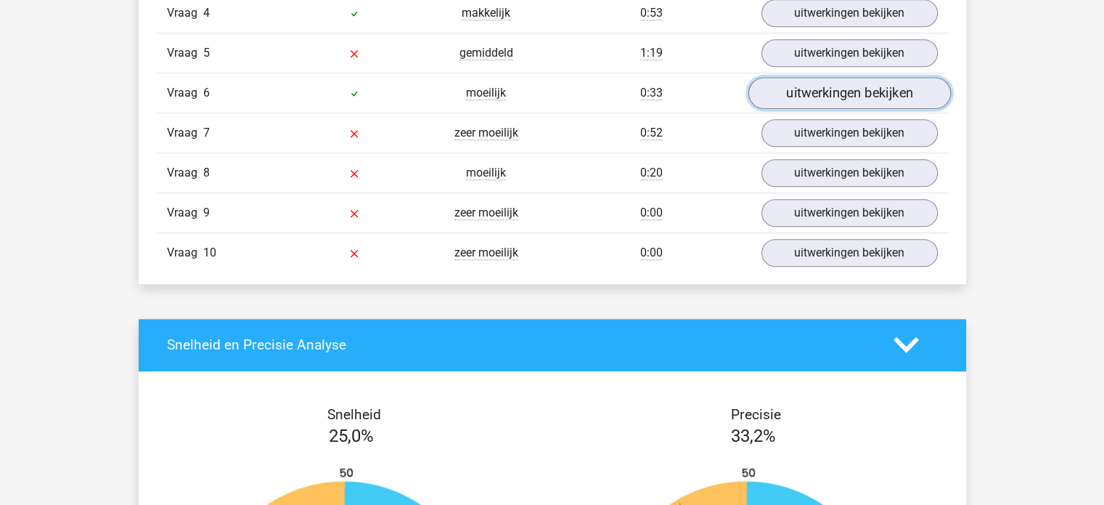
click at [844, 95] on link "uitwerkingen bekijken" at bounding box center [849, 93] width 203 height 32
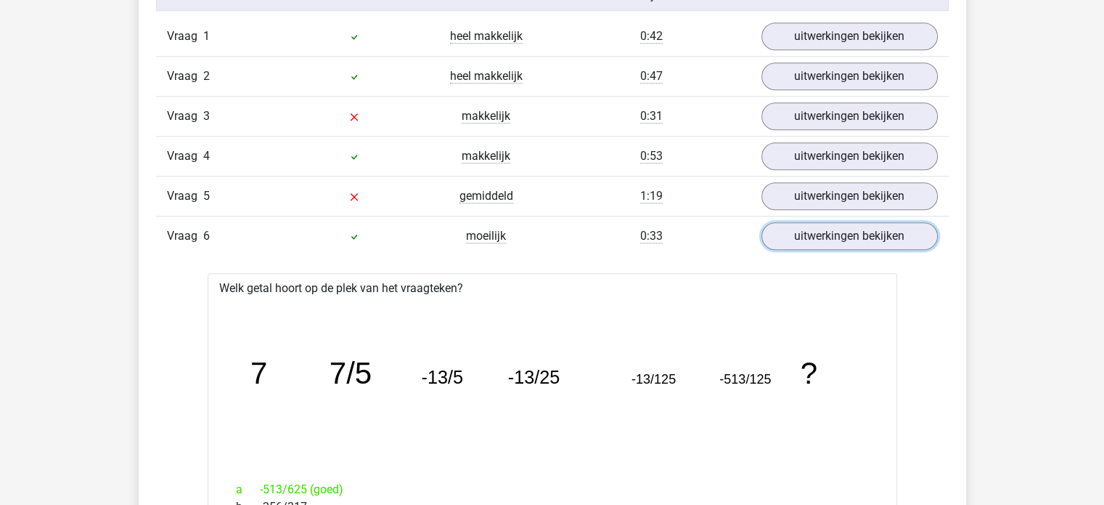
scroll to position [1234, 0]
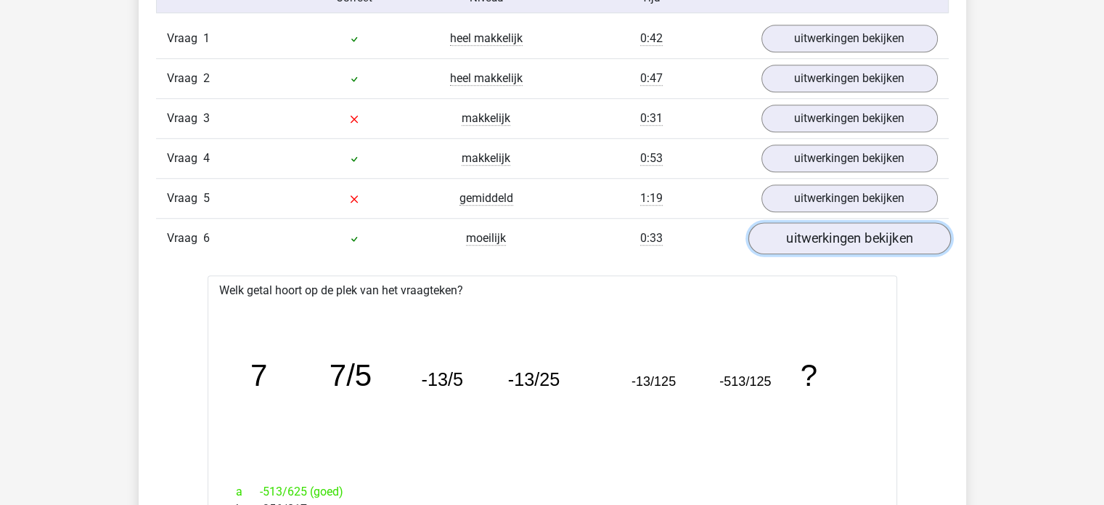
click at [873, 232] on link "uitwerkingen bekijken" at bounding box center [849, 238] width 203 height 32
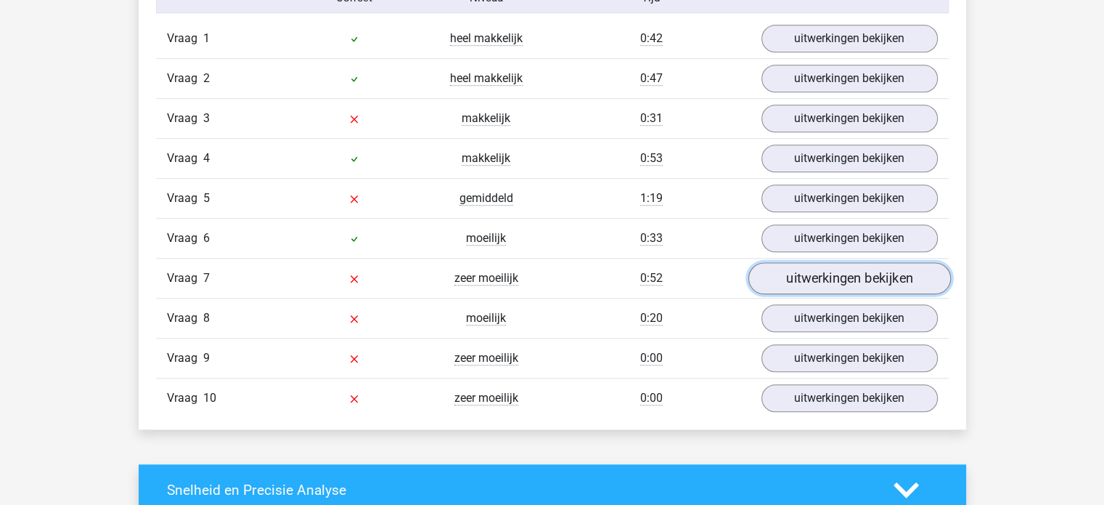
click at [855, 278] on link "uitwerkingen bekijken" at bounding box center [849, 278] width 203 height 32
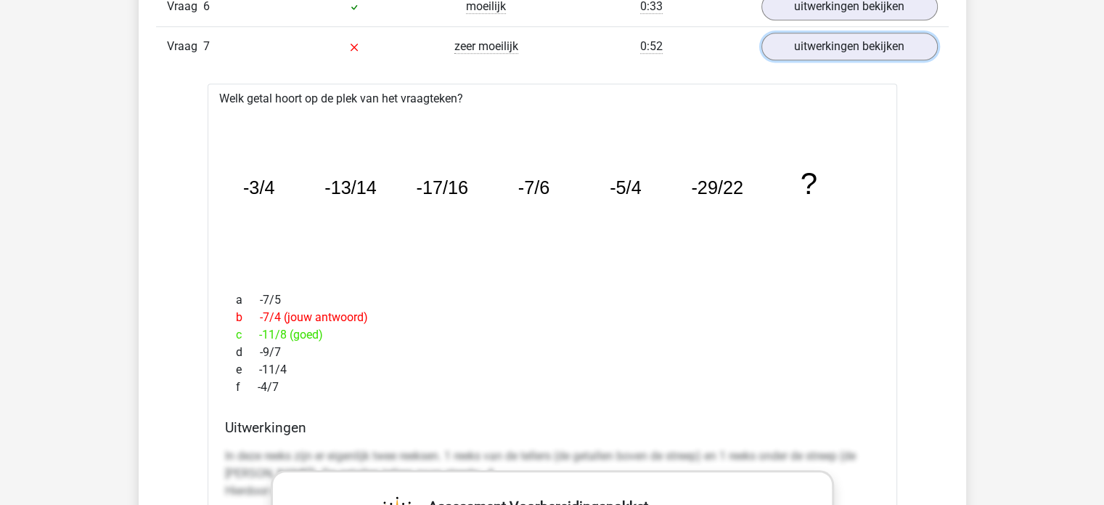
scroll to position [1380, 0]
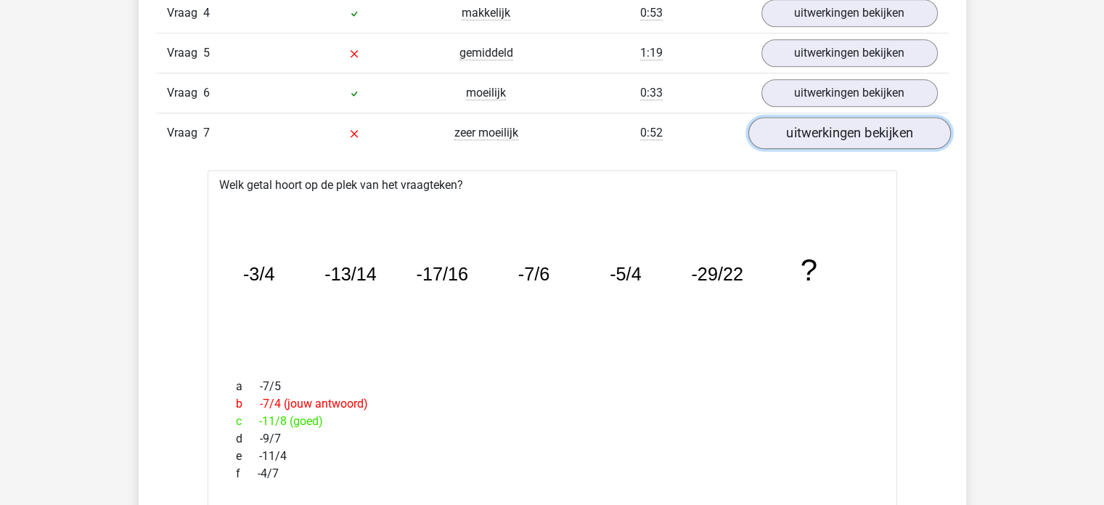
click at [822, 130] on link "uitwerkingen bekijken" at bounding box center [849, 133] width 203 height 32
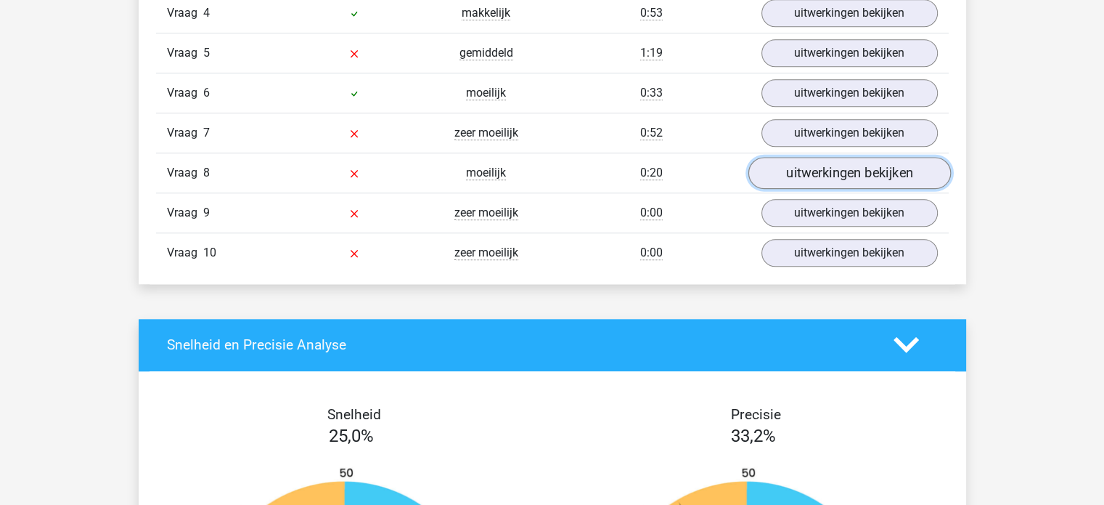
click at [826, 169] on link "uitwerkingen bekijken" at bounding box center [849, 173] width 203 height 32
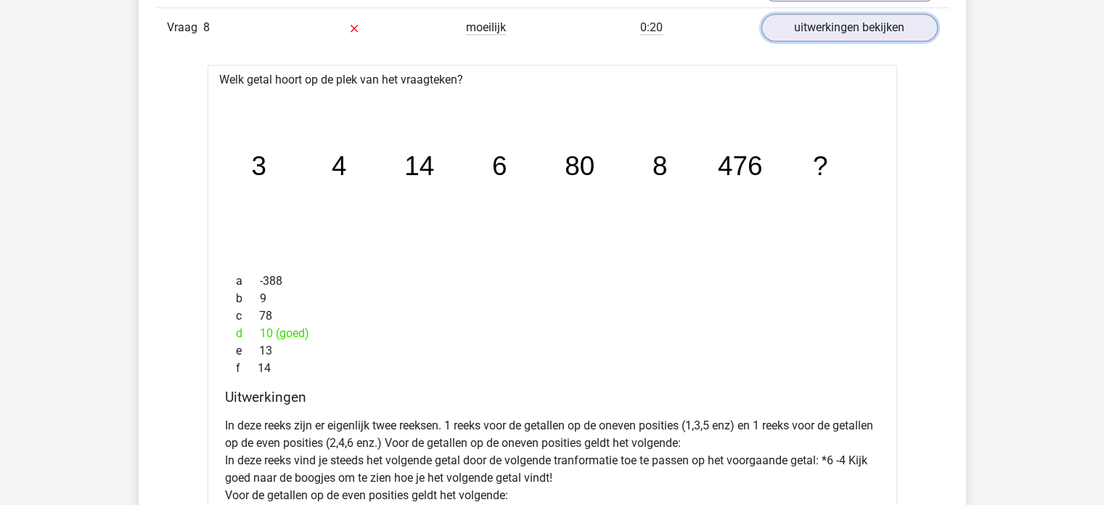
scroll to position [1525, 0]
click at [866, 17] on link "uitwerkingen bekijken" at bounding box center [849, 28] width 203 height 32
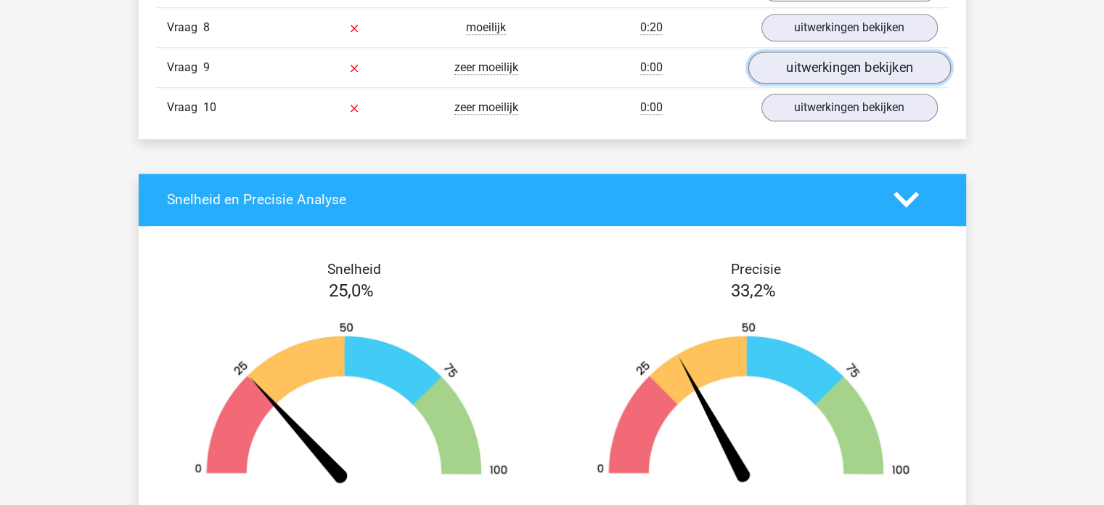
click at [846, 58] on link "uitwerkingen bekijken" at bounding box center [849, 68] width 203 height 32
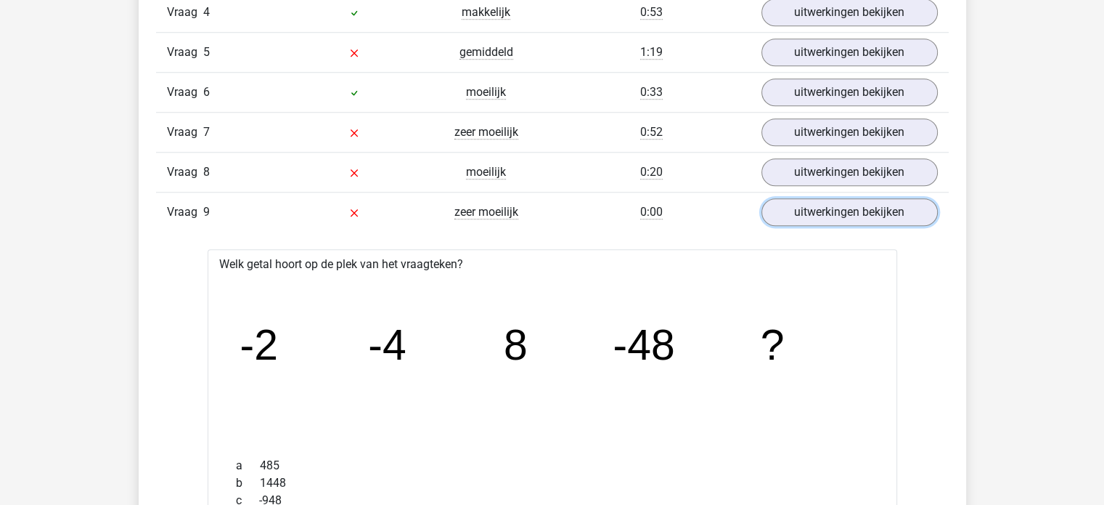
scroll to position [1380, 0]
click at [859, 209] on link "uitwerkingen bekijken" at bounding box center [849, 213] width 203 height 32
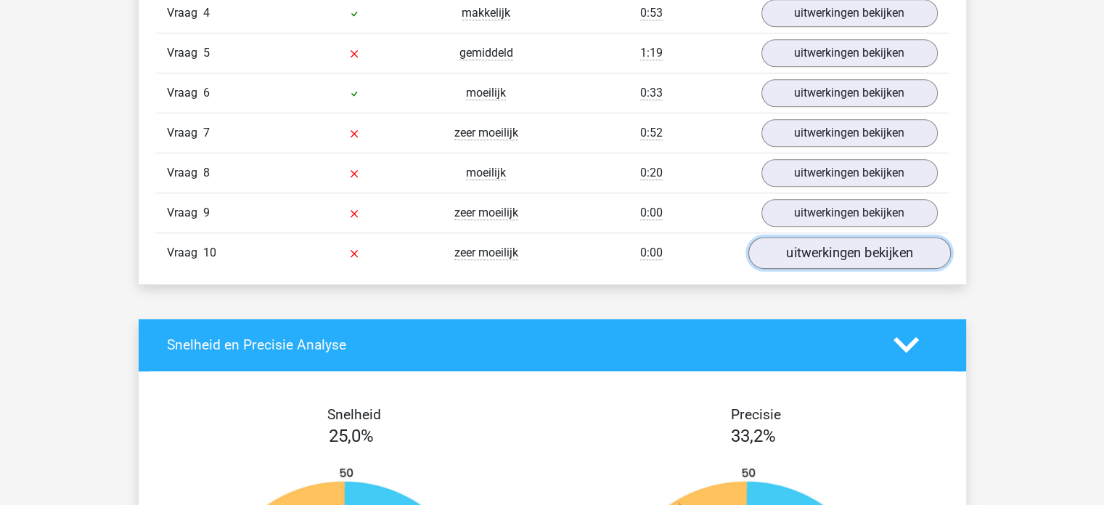
click at [850, 248] on link "uitwerkingen bekijken" at bounding box center [849, 253] width 203 height 32
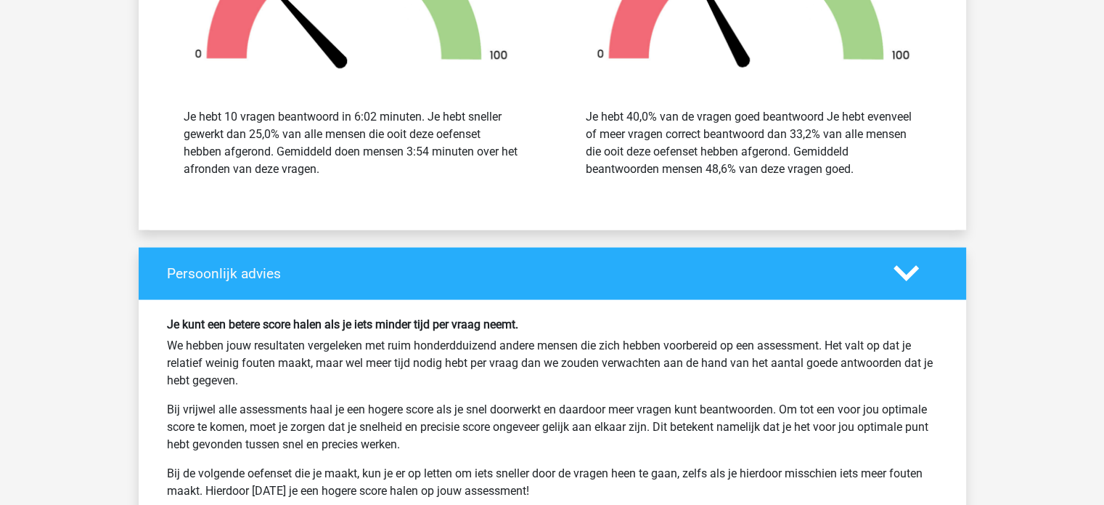
scroll to position [2905, 0]
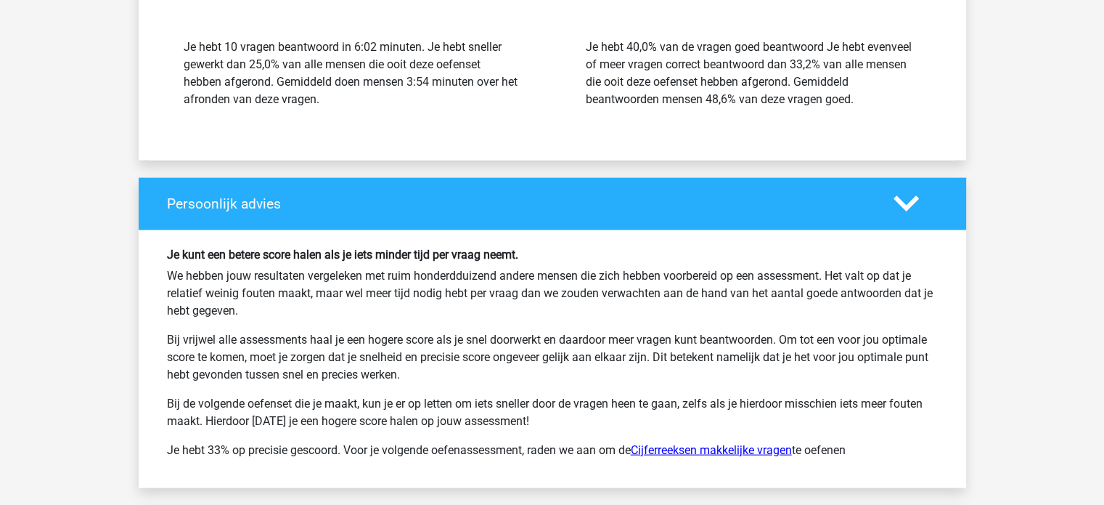
click at [698, 443] on link "Cijferreeksen makkelijke vragen" at bounding box center [711, 450] width 161 height 14
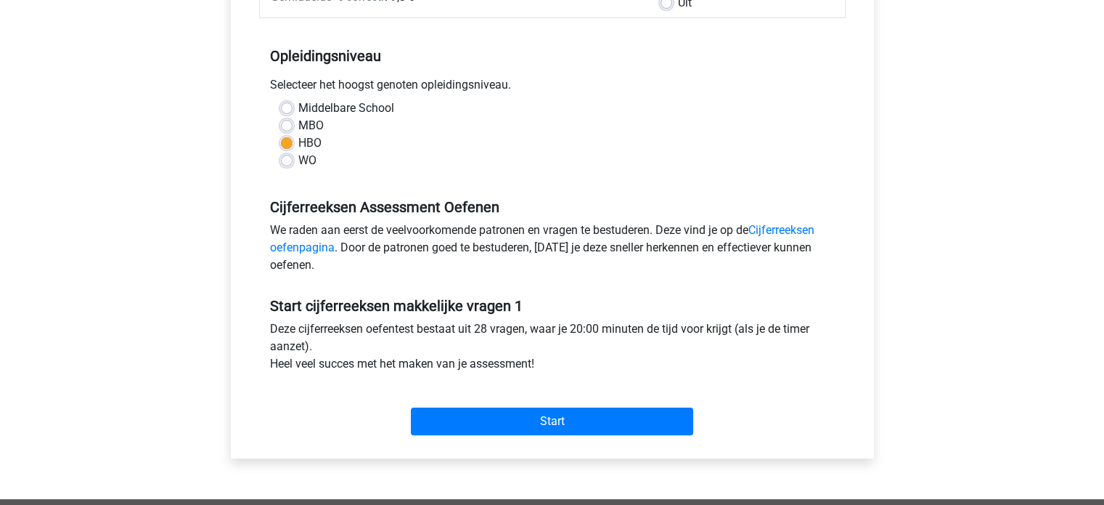
scroll to position [363, 0]
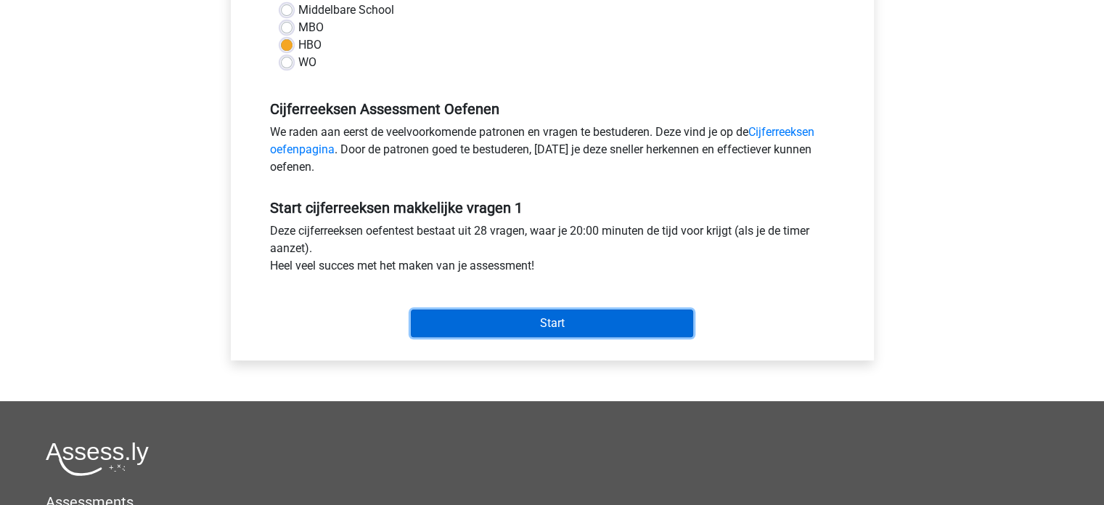
click at [571, 320] on input "Start" at bounding box center [552, 323] width 282 height 28
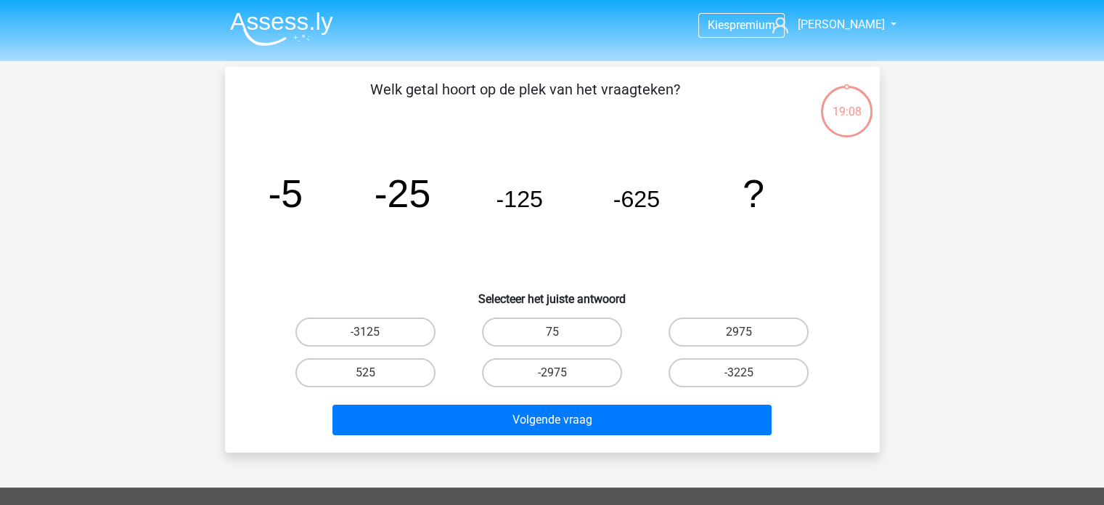
click at [372, 335] on input "-3125" at bounding box center [369, 336] width 9 height 9
radio input "true"
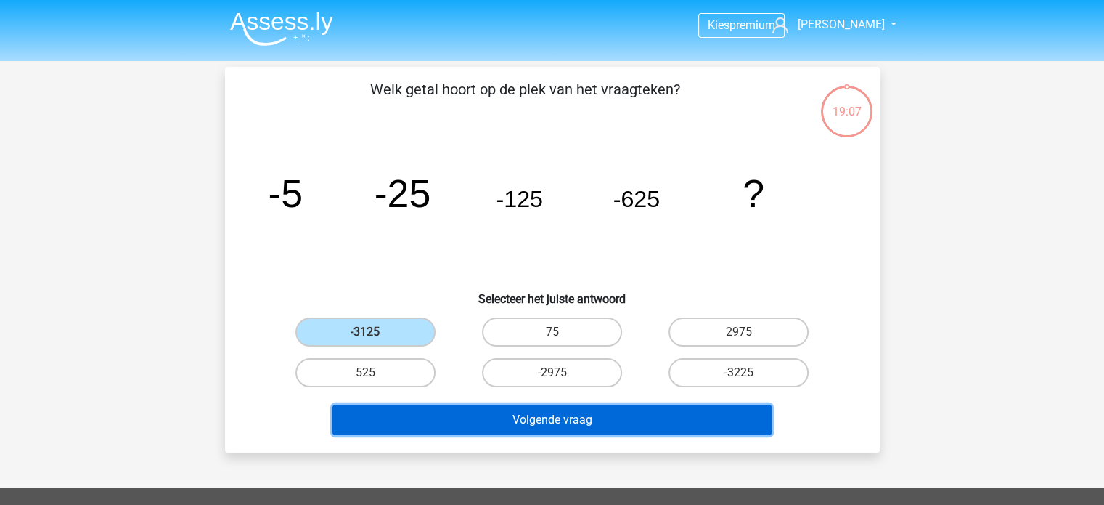
click at [554, 418] on button "Volgende vraag" at bounding box center [552, 419] width 439 height 30
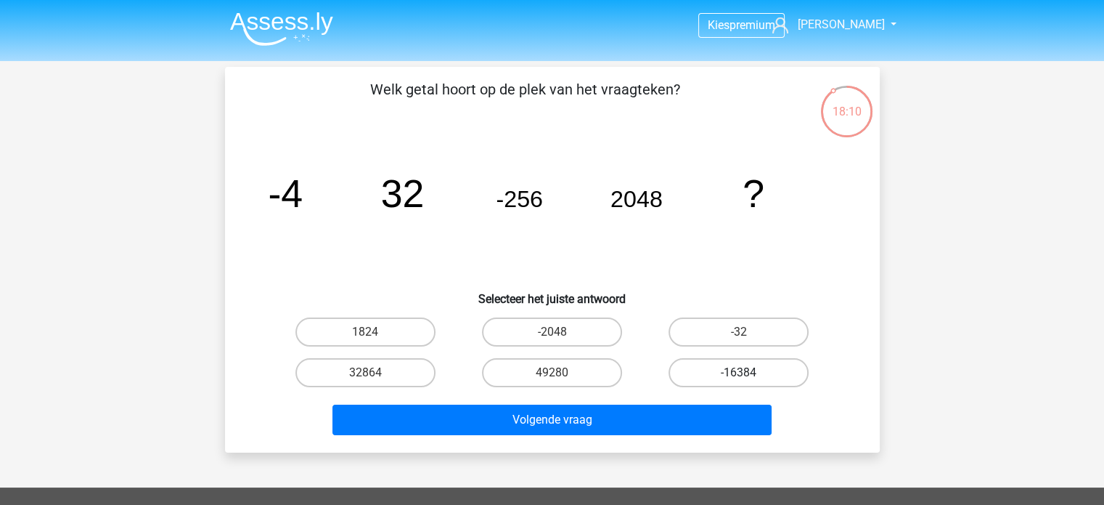
click at [746, 370] on label "-16384" at bounding box center [739, 372] width 140 height 29
click at [746, 373] on input "-16384" at bounding box center [743, 377] width 9 height 9
radio input "true"
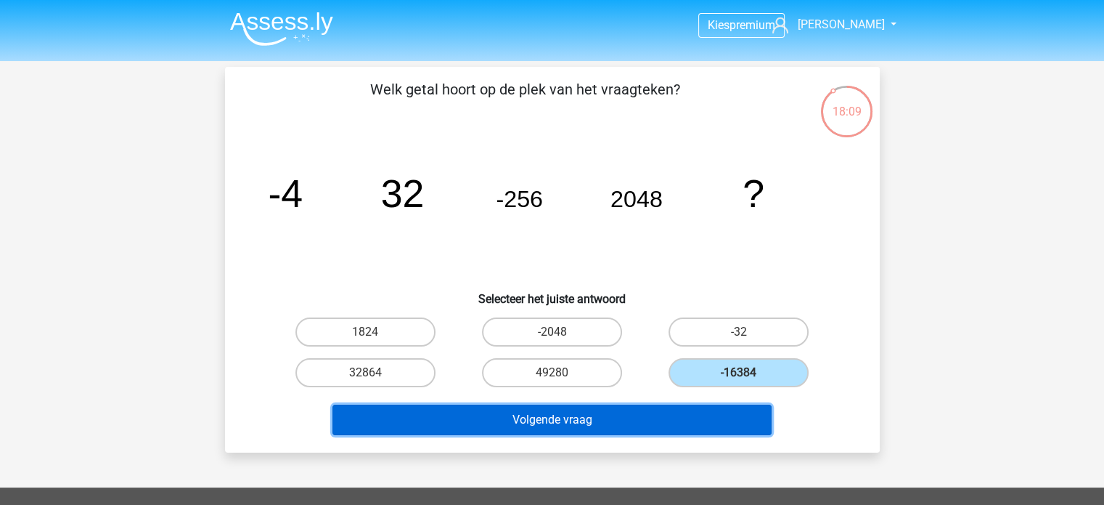
click at [635, 412] on button "Volgende vraag" at bounding box center [552, 419] width 439 height 30
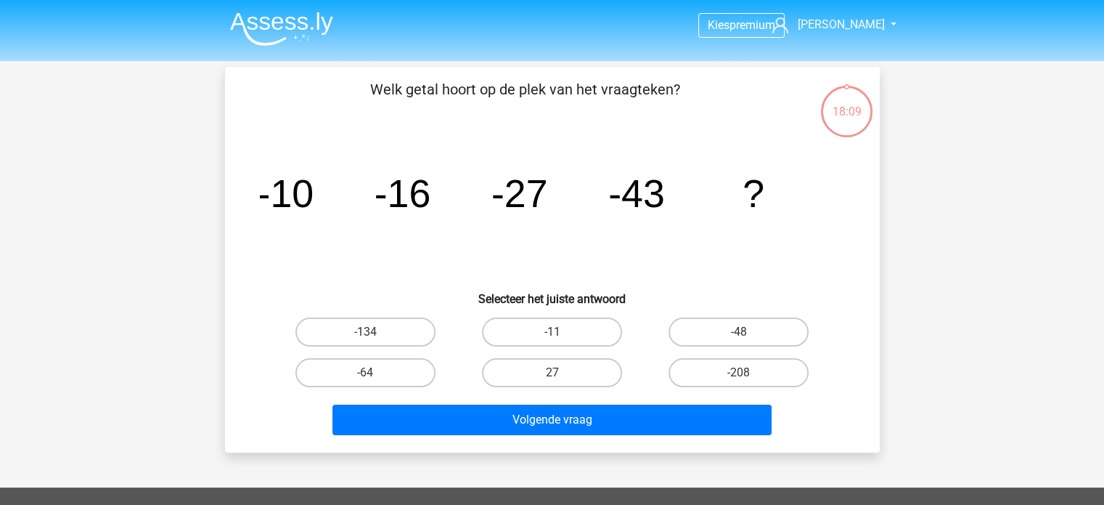
scroll to position [67, 0]
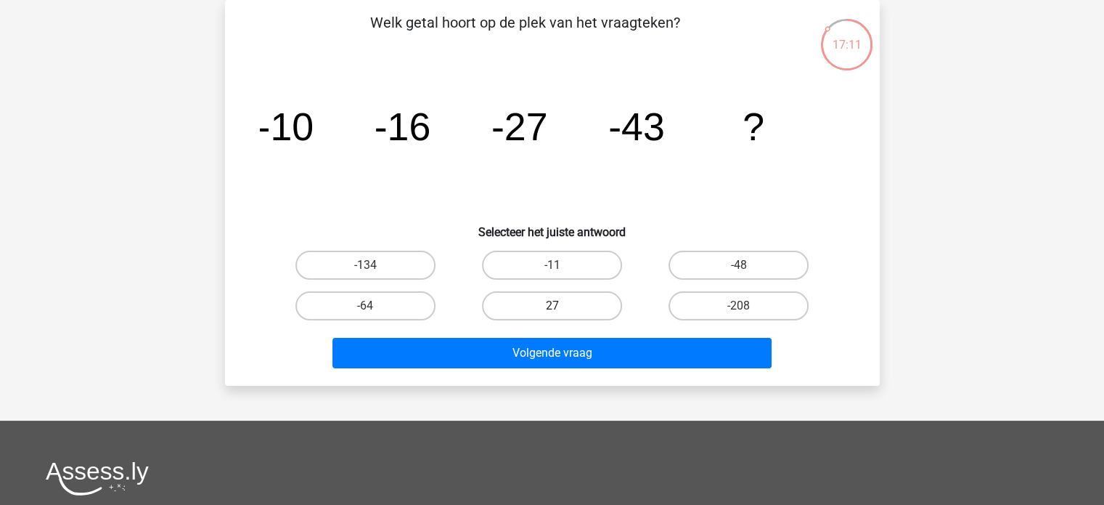
click at [554, 301] on label "27" at bounding box center [552, 305] width 140 height 29
click at [554, 306] on input "27" at bounding box center [556, 310] width 9 height 9
radio input "true"
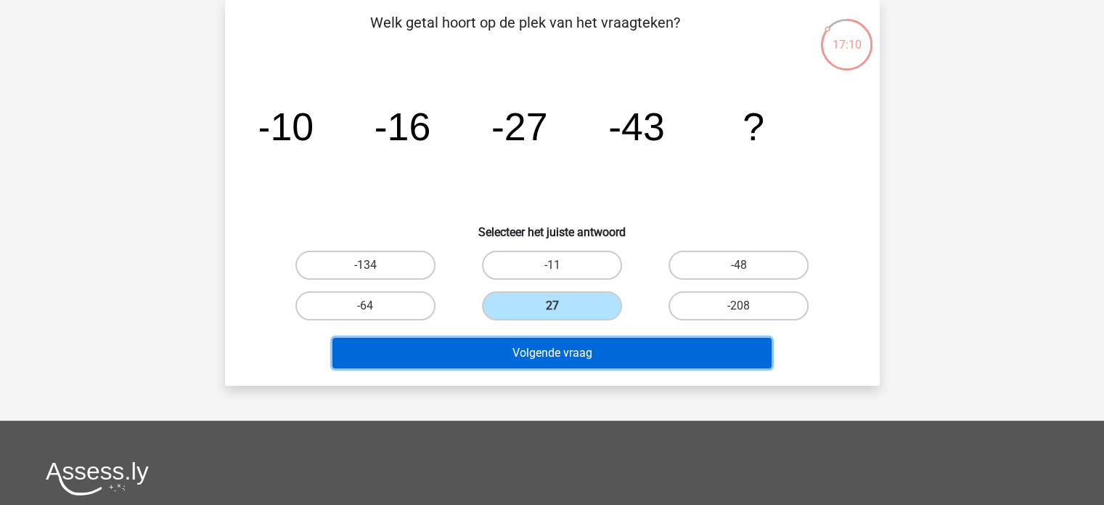
click at [561, 345] on button "Volgende vraag" at bounding box center [552, 353] width 439 height 30
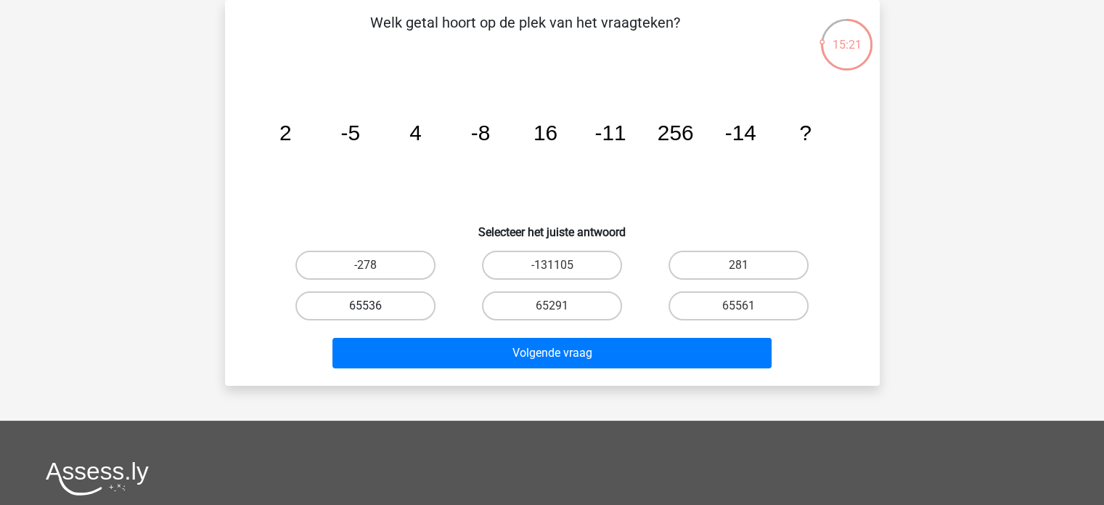
click at [363, 301] on label "65536" at bounding box center [366, 305] width 140 height 29
click at [365, 306] on input "65536" at bounding box center [369, 310] width 9 height 9
radio input "true"
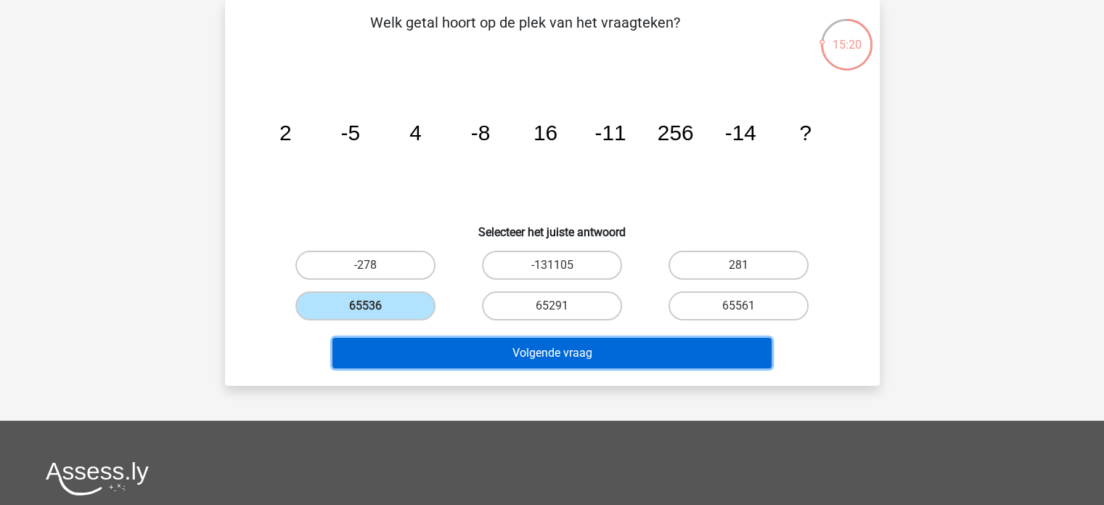
click at [535, 349] on button "Volgende vraag" at bounding box center [552, 353] width 439 height 30
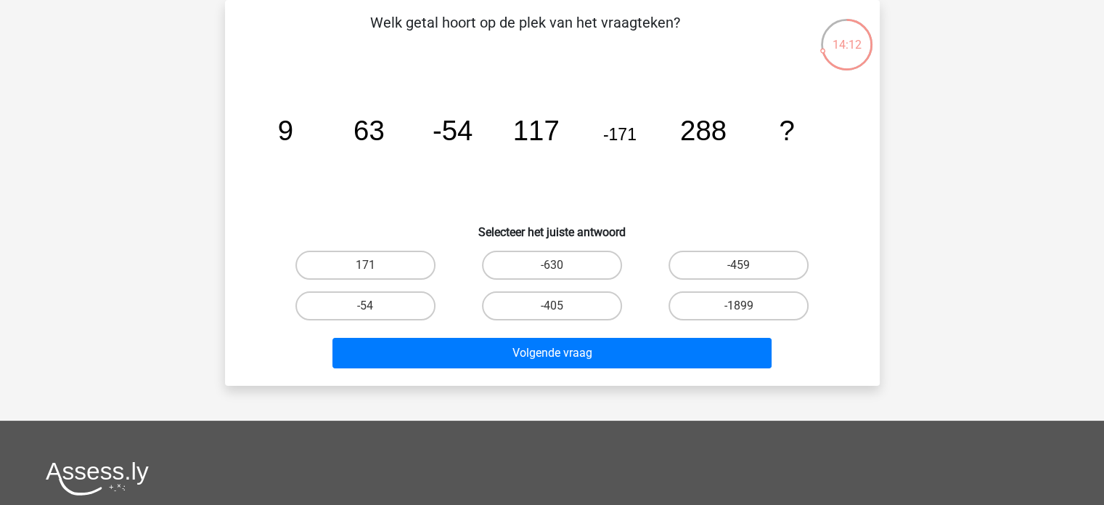
click at [553, 307] on input "-405" at bounding box center [556, 310] width 9 height 9
radio input "true"
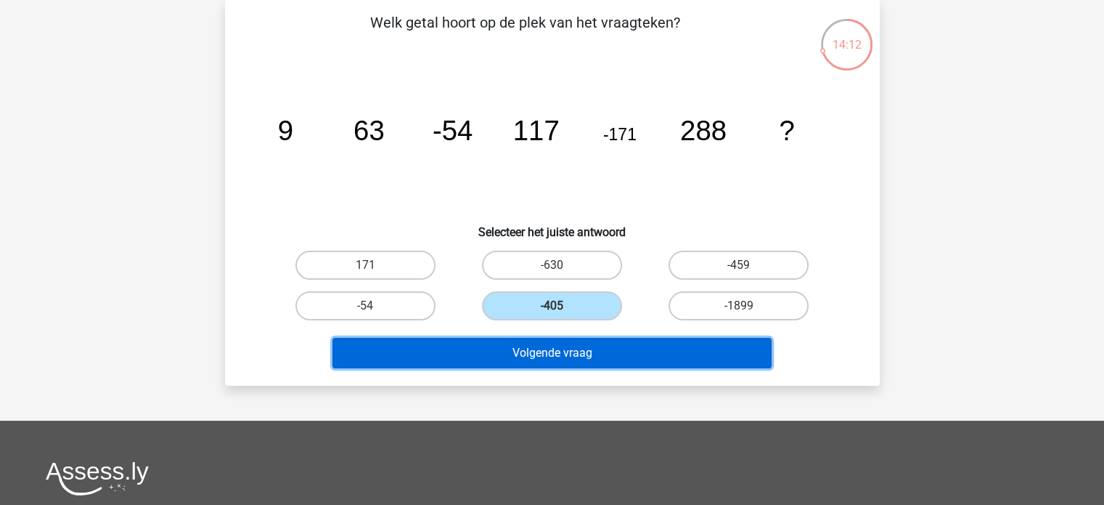
click at [552, 348] on button "Volgende vraag" at bounding box center [552, 353] width 439 height 30
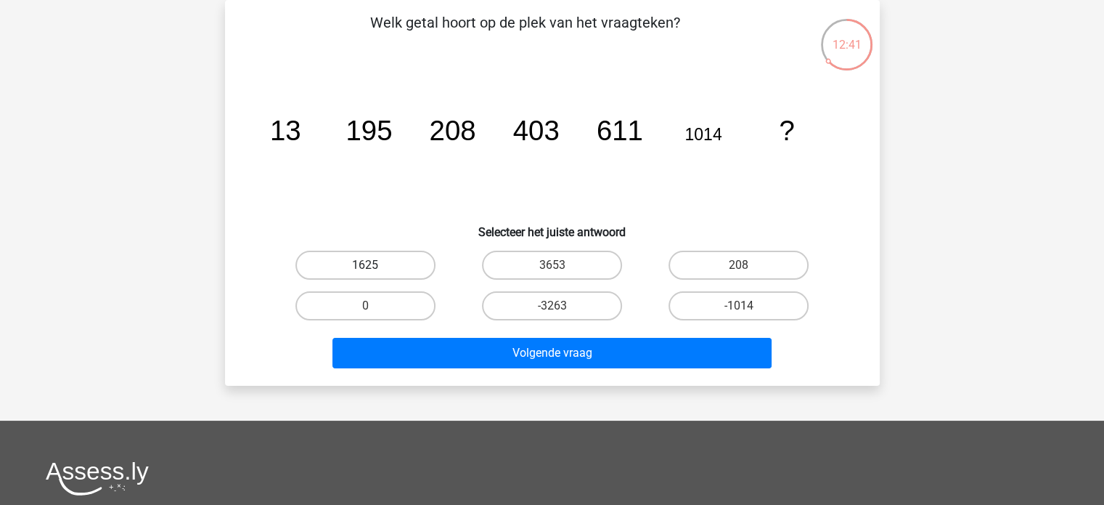
click at [370, 264] on label "1625" at bounding box center [366, 265] width 140 height 29
click at [370, 265] on input "1625" at bounding box center [369, 269] width 9 height 9
radio input "true"
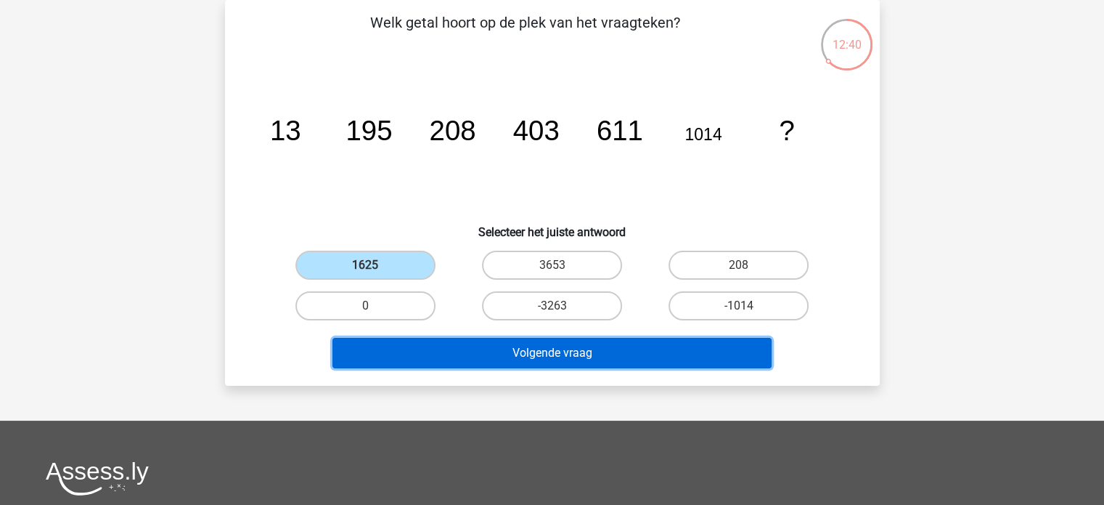
click at [533, 354] on button "Volgende vraag" at bounding box center [552, 353] width 439 height 30
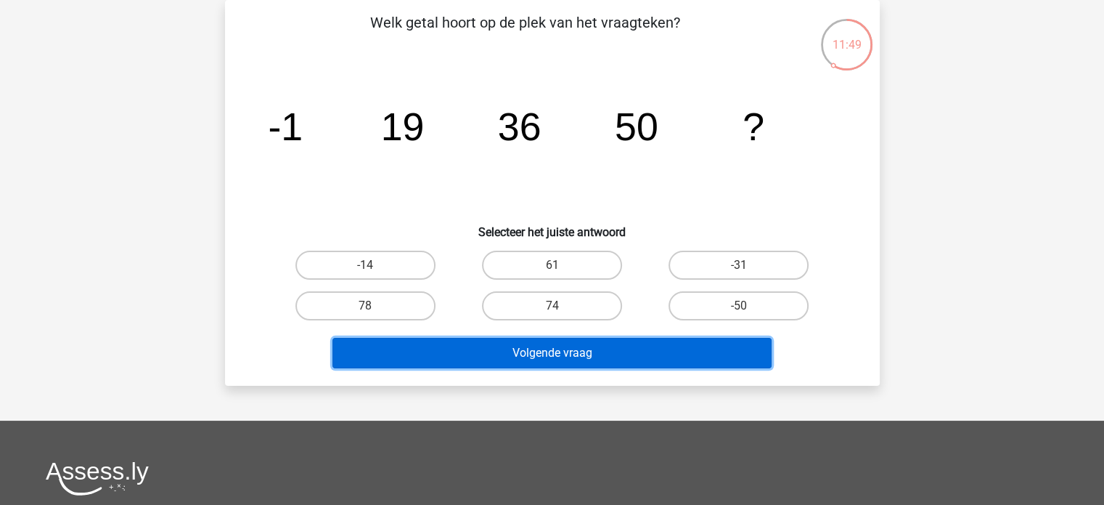
click at [548, 351] on button "Volgende vraag" at bounding box center [552, 353] width 439 height 30
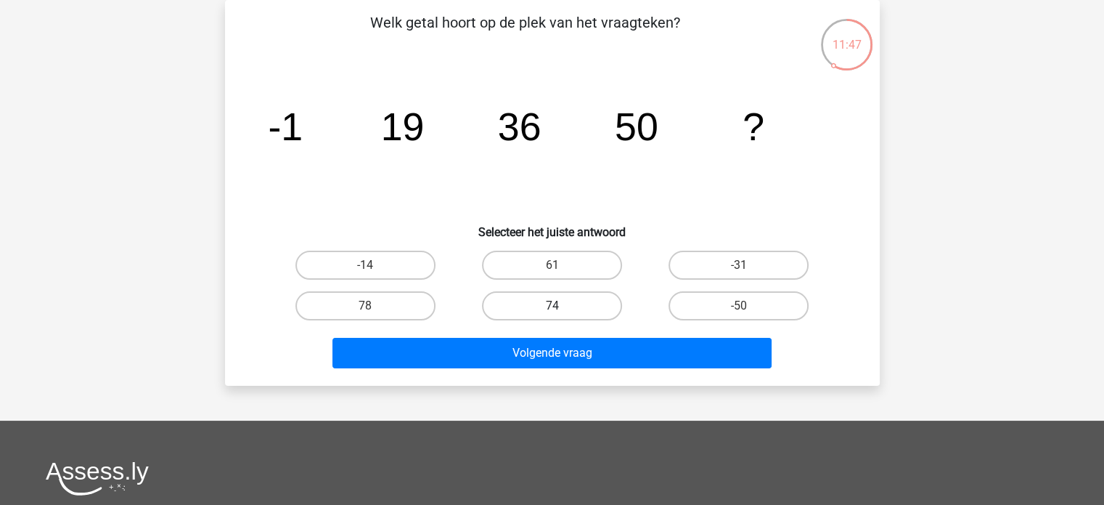
click at [549, 298] on label "74" at bounding box center [552, 305] width 140 height 29
click at [552, 306] on input "74" at bounding box center [556, 310] width 9 height 9
radio input "true"
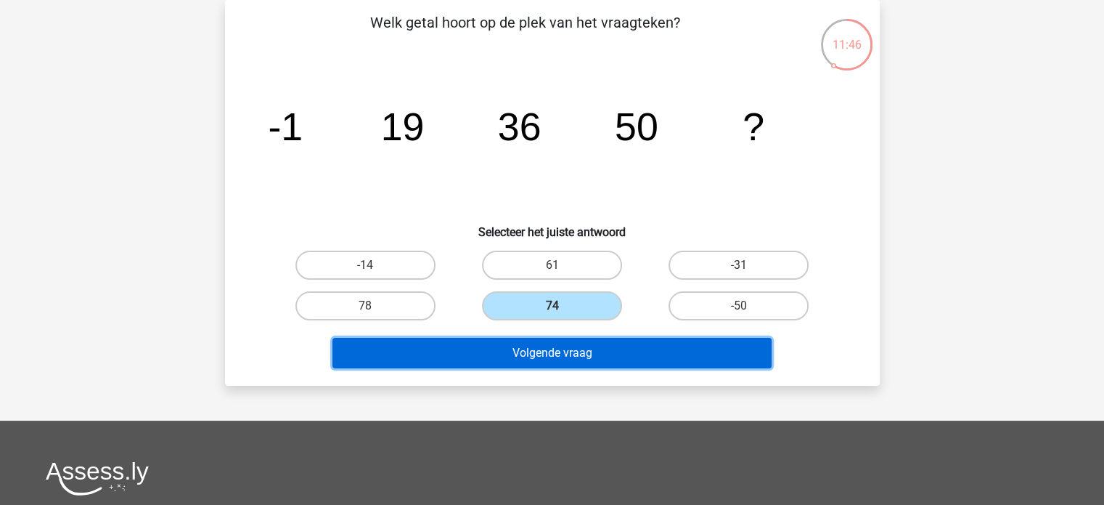
click at [561, 343] on button "Volgende vraag" at bounding box center [552, 353] width 439 height 30
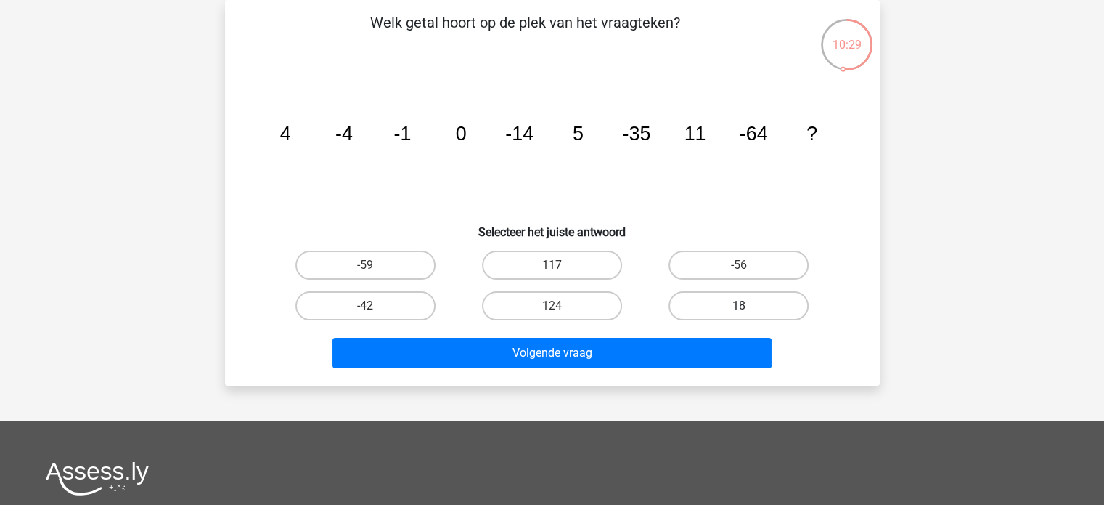
click at [752, 302] on label "18" at bounding box center [739, 305] width 140 height 29
click at [749, 306] on input "18" at bounding box center [743, 310] width 9 height 9
radio input "true"
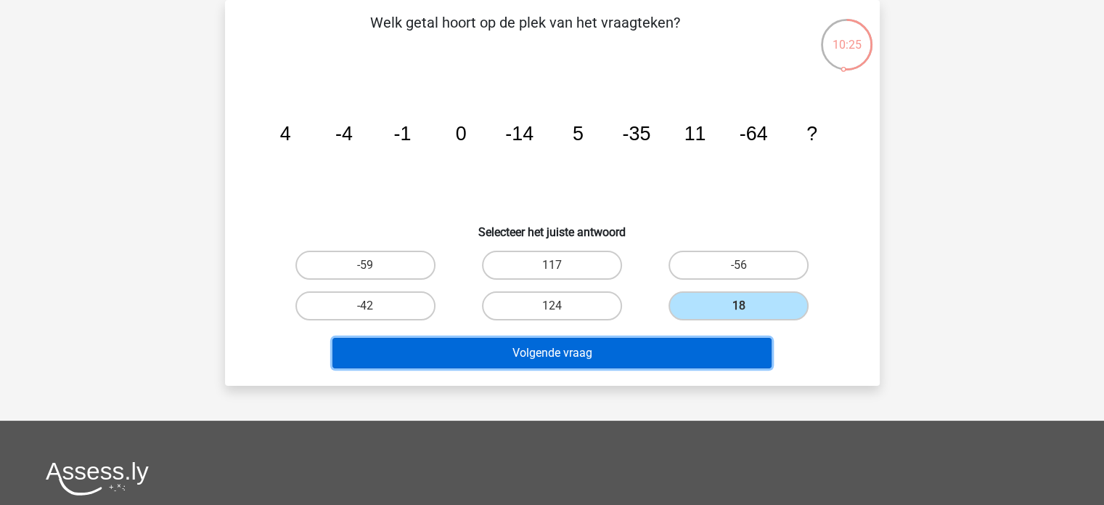
click at [549, 349] on button "Volgende vraag" at bounding box center [552, 353] width 439 height 30
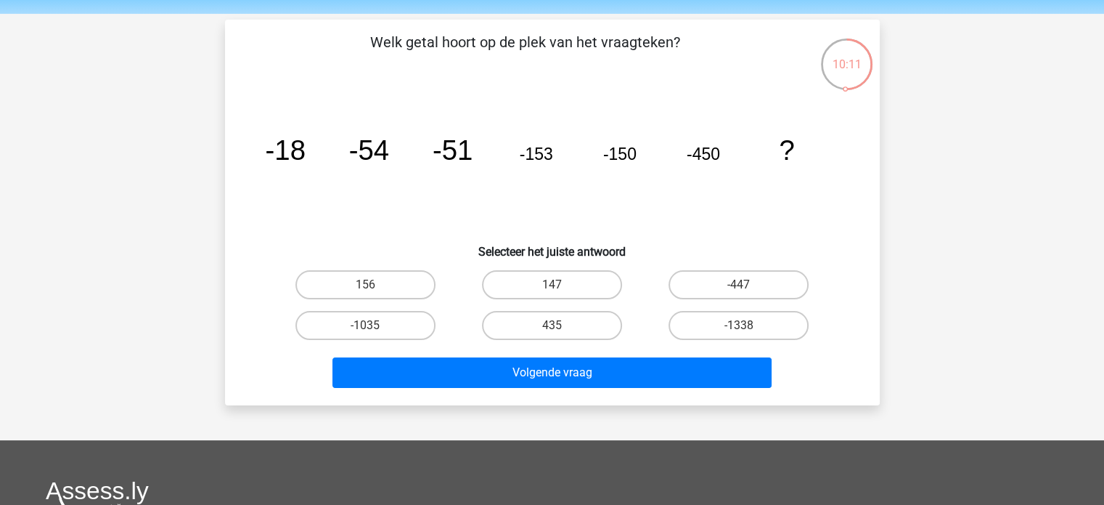
scroll to position [73, 0]
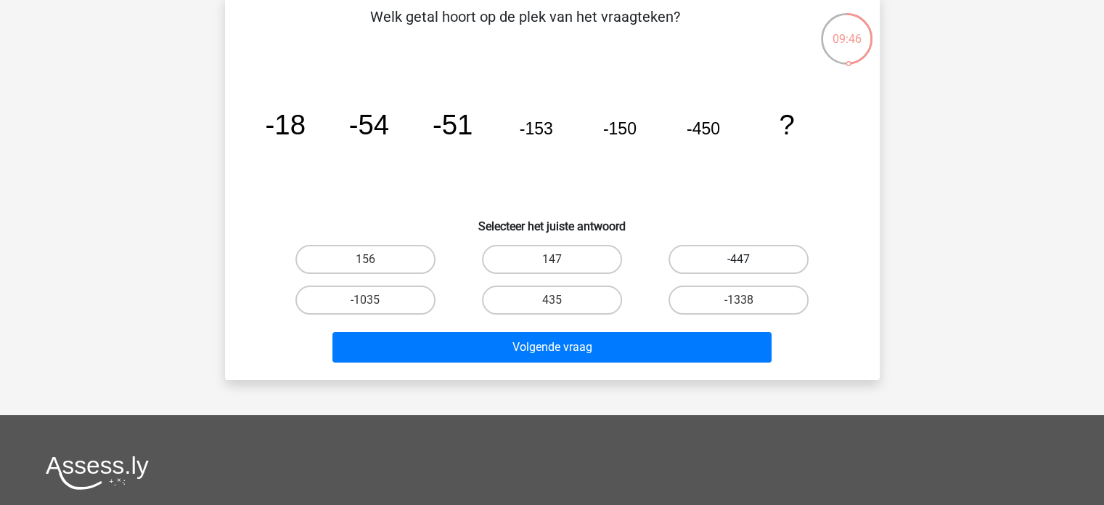
click at [722, 261] on label "-447" at bounding box center [739, 259] width 140 height 29
click at [739, 261] on input "-447" at bounding box center [743, 263] width 9 height 9
radio input "true"
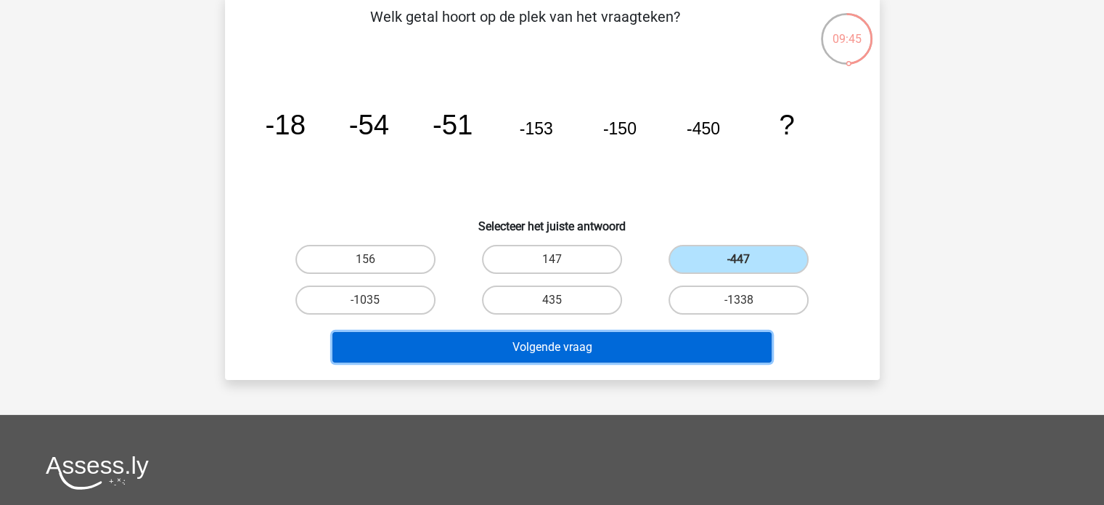
click at [595, 342] on button "Volgende vraag" at bounding box center [552, 347] width 439 height 30
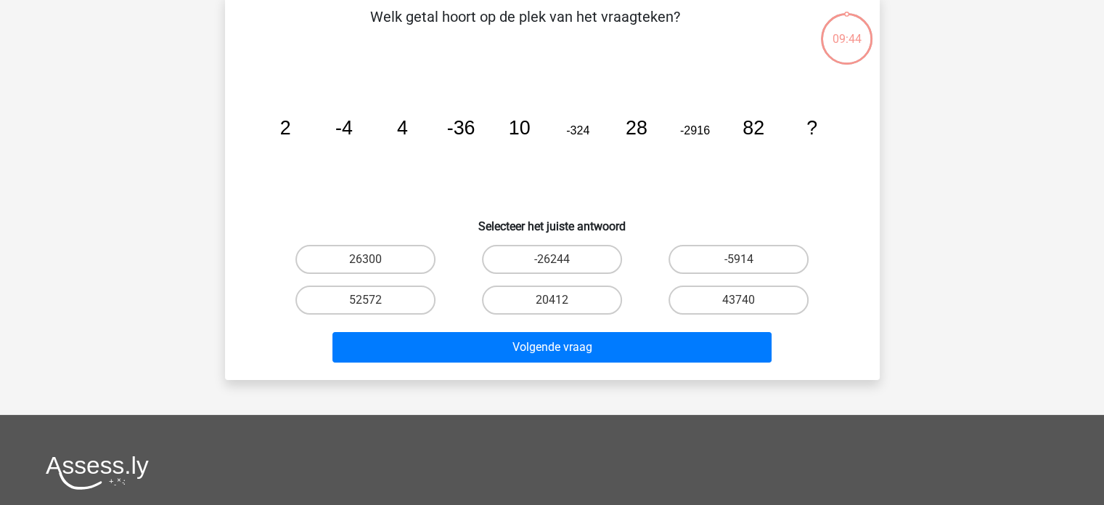
scroll to position [67, 0]
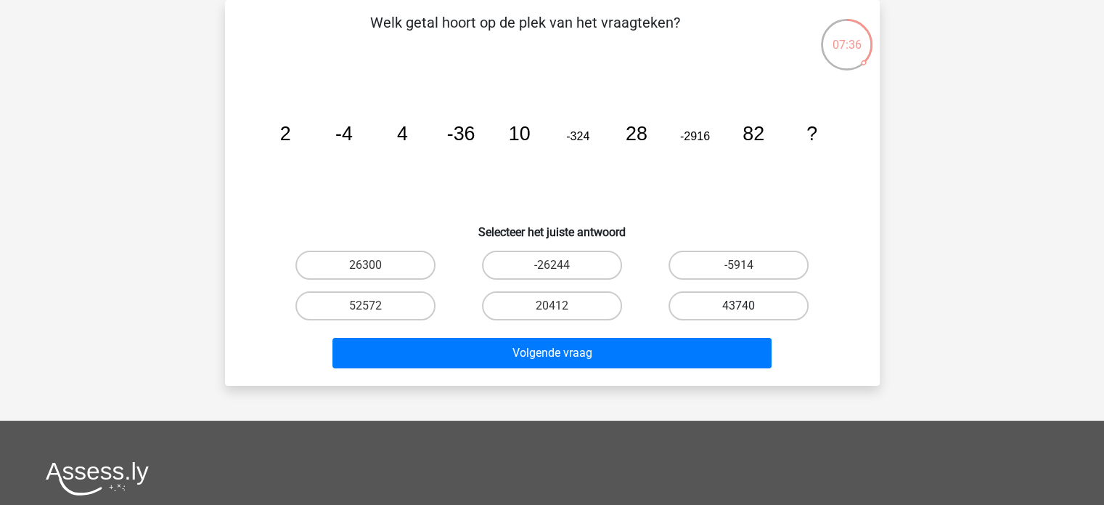
click at [743, 295] on label "43740" at bounding box center [739, 305] width 140 height 29
click at [743, 306] on input "43740" at bounding box center [743, 310] width 9 height 9
radio input "true"
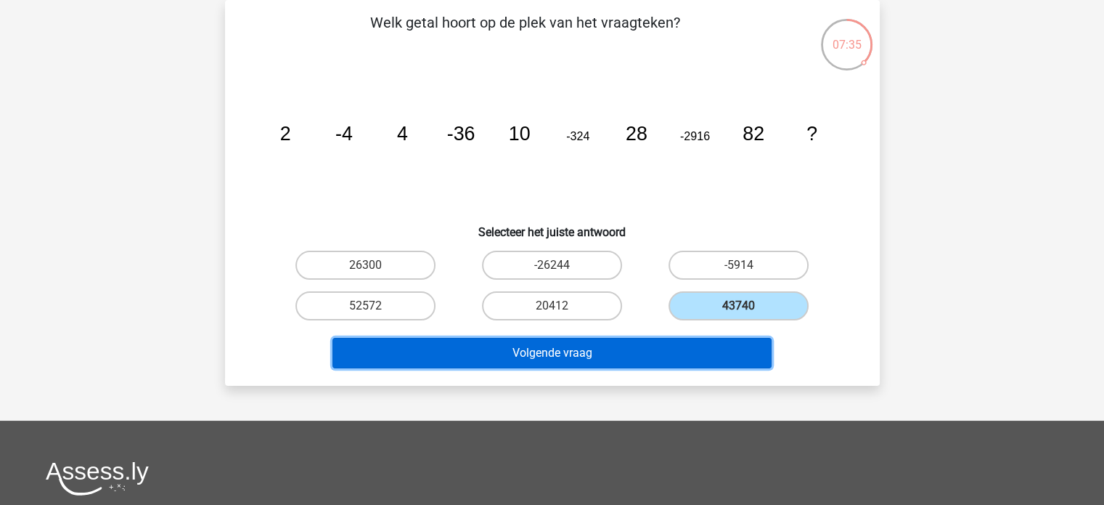
click at [597, 346] on button "Volgende vraag" at bounding box center [552, 353] width 439 height 30
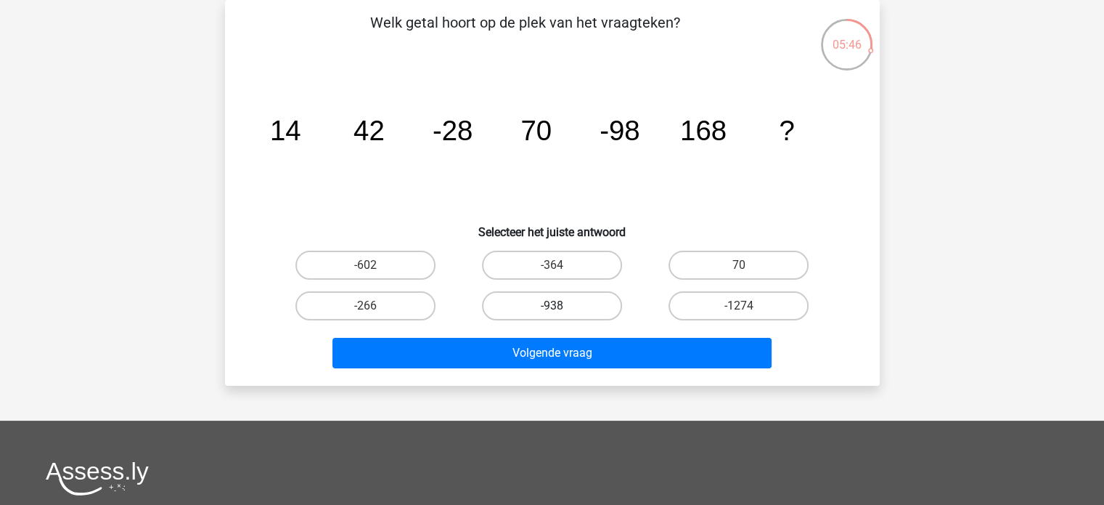
drag, startPoint x: 561, startPoint y: 312, endPoint x: 556, endPoint y: 296, distance: 16.6
click at [556, 296] on div "-938" at bounding box center [552, 305] width 175 height 29
click at [556, 295] on label "-938" at bounding box center [552, 305] width 140 height 29
click at [556, 306] on input "-938" at bounding box center [556, 310] width 9 height 9
radio input "true"
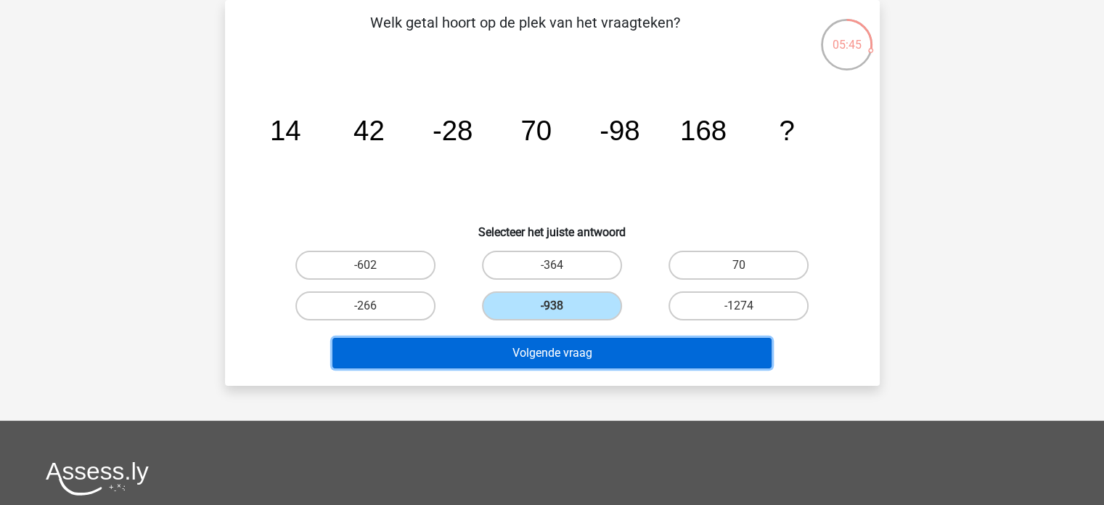
click at [577, 345] on button "Volgende vraag" at bounding box center [552, 353] width 439 height 30
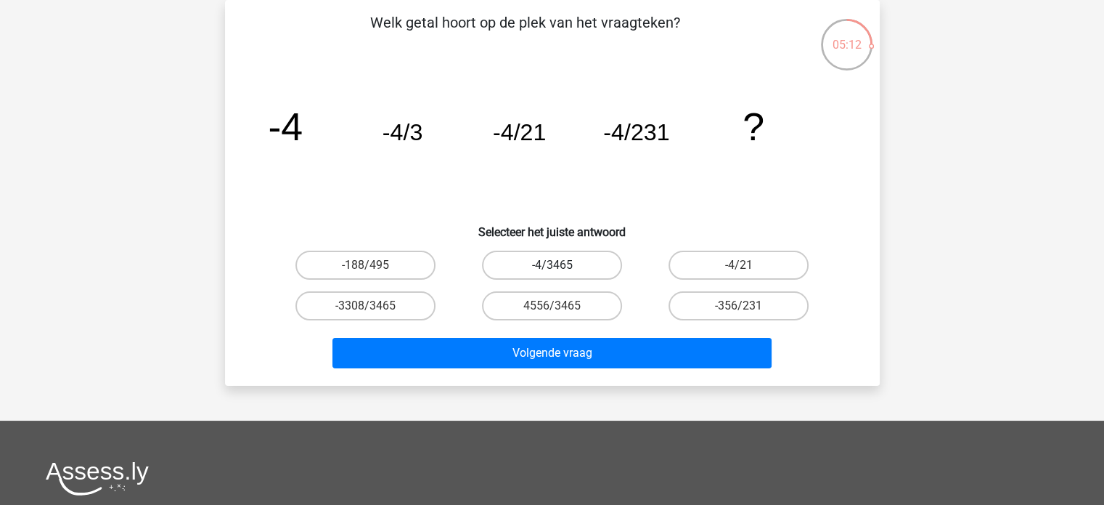
click at [552, 261] on label "-4/3465" at bounding box center [552, 265] width 140 height 29
click at [552, 265] on input "-4/3465" at bounding box center [556, 269] width 9 height 9
radio input "true"
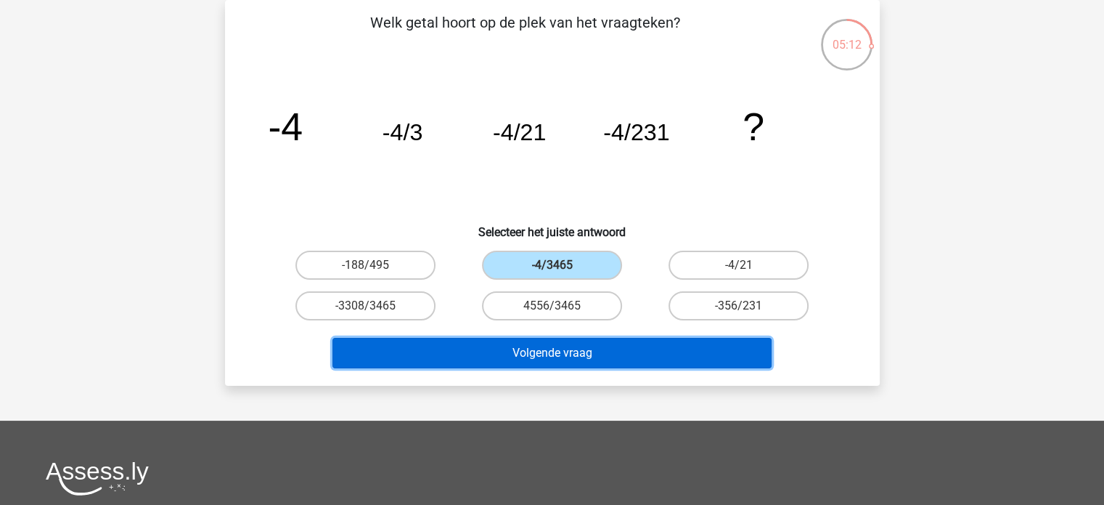
click at [563, 343] on button "Volgende vraag" at bounding box center [552, 353] width 439 height 30
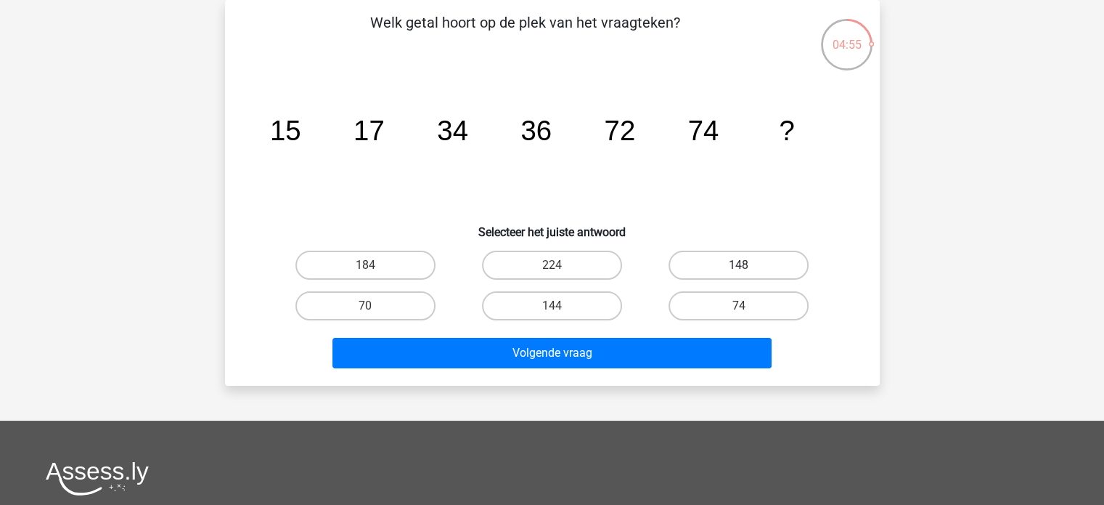
click at [744, 261] on label "148" at bounding box center [739, 265] width 140 height 29
click at [744, 265] on input "148" at bounding box center [743, 269] width 9 height 9
radio input "true"
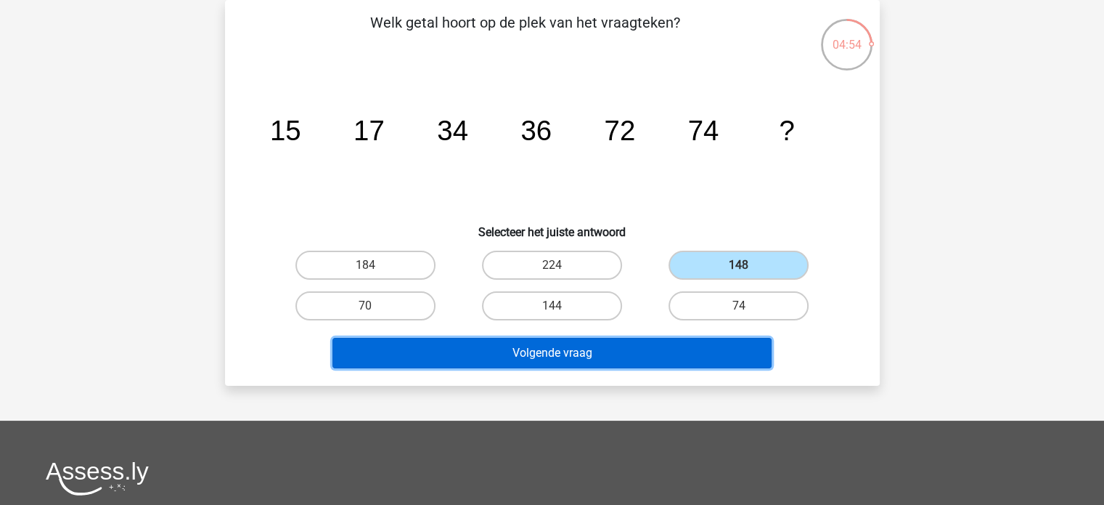
click at [642, 351] on button "Volgende vraag" at bounding box center [552, 353] width 439 height 30
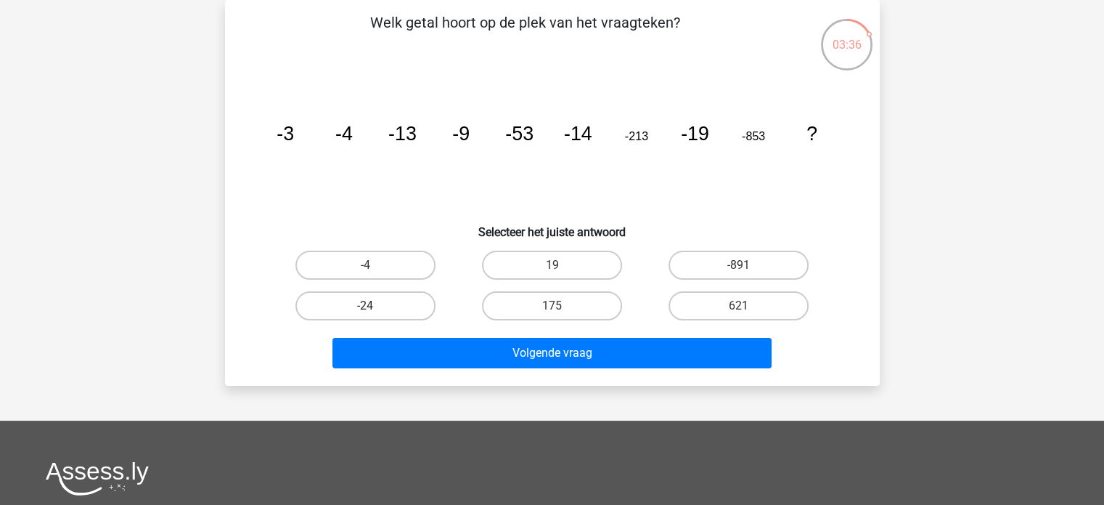
click at [391, 306] on label "-24" at bounding box center [366, 305] width 140 height 29
click at [375, 306] on input "-24" at bounding box center [369, 310] width 9 height 9
radio input "true"
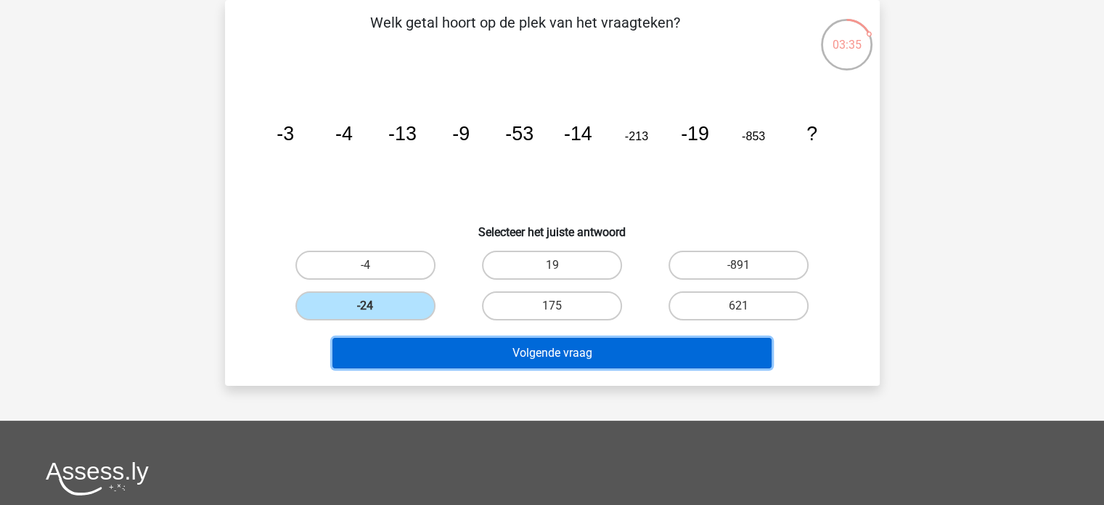
click at [562, 357] on button "Volgende vraag" at bounding box center [552, 353] width 439 height 30
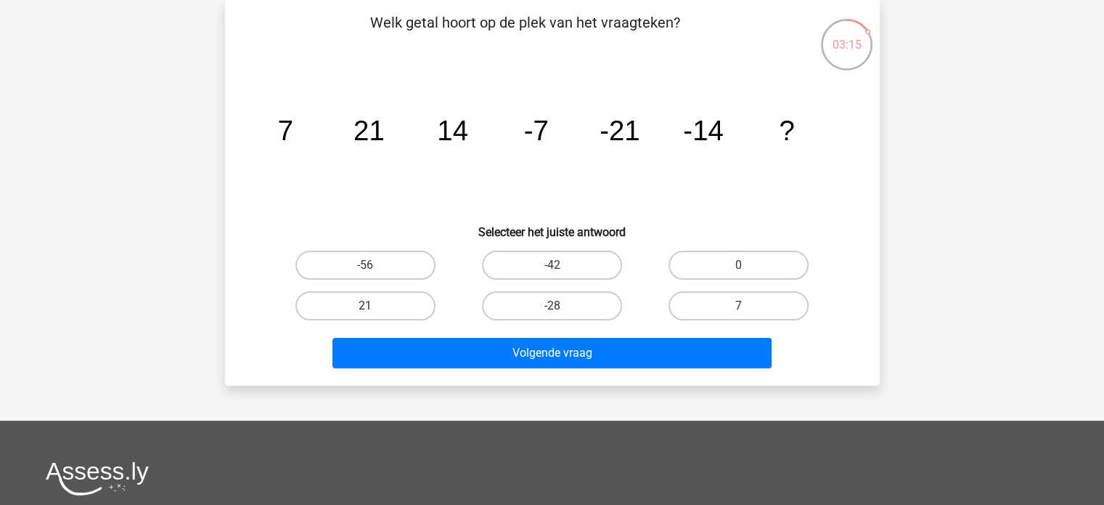
click at [743, 307] on input "7" at bounding box center [743, 310] width 9 height 9
radio input "true"
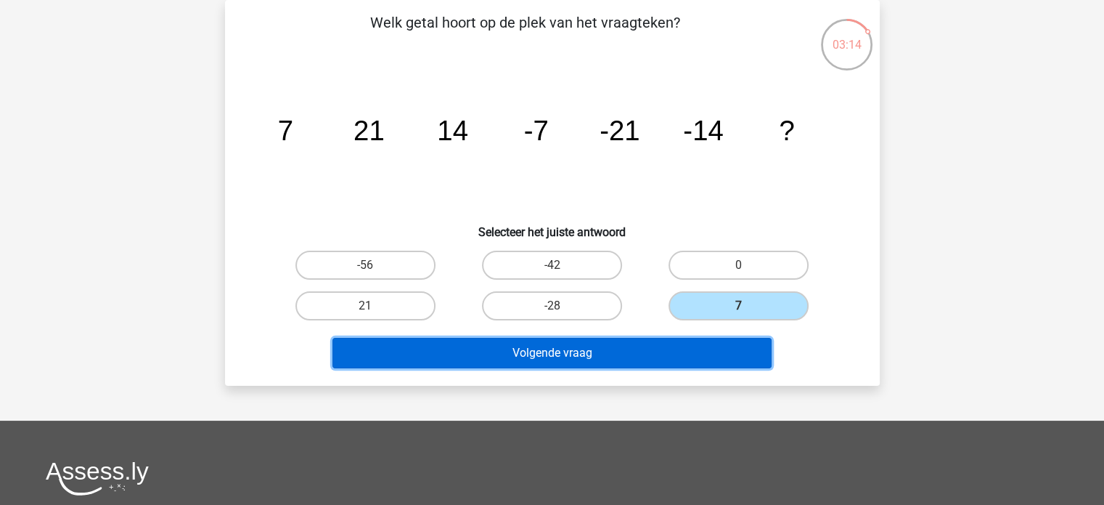
click at [588, 345] on button "Volgende vraag" at bounding box center [552, 353] width 439 height 30
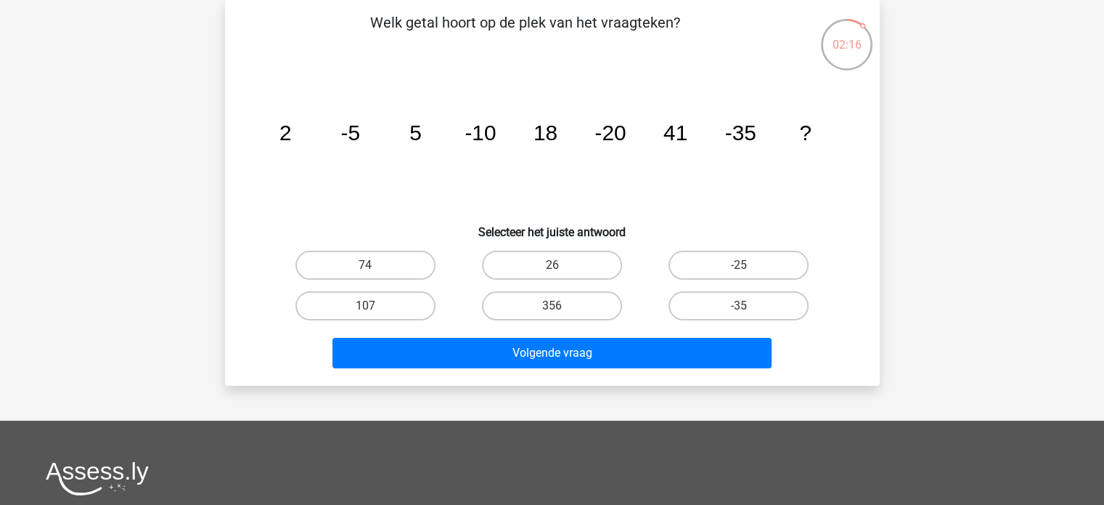
drag, startPoint x: 341, startPoint y: 264, endPoint x: 490, endPoint y: 326, distance: 161.4
click at [343, 265] on label "74" at bounding box center [366, 265] width 140 height 29
click at [365, 265] on input "74" at bounding box center [369, 269] width 9 height 9
radio input "true"
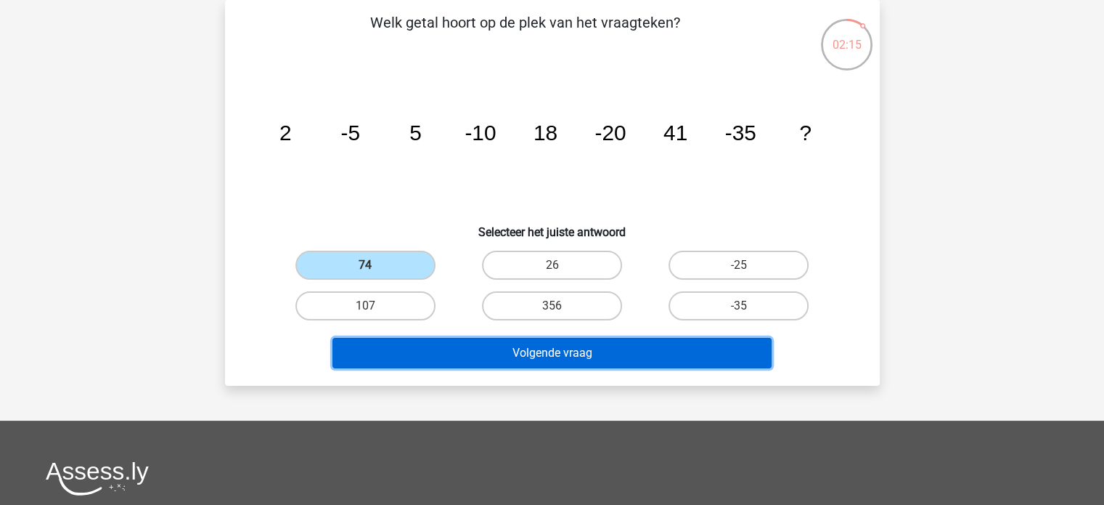
click at [601, 348] on button "Volgende vraag" at bounding box center [552, 353] width 439 height 30
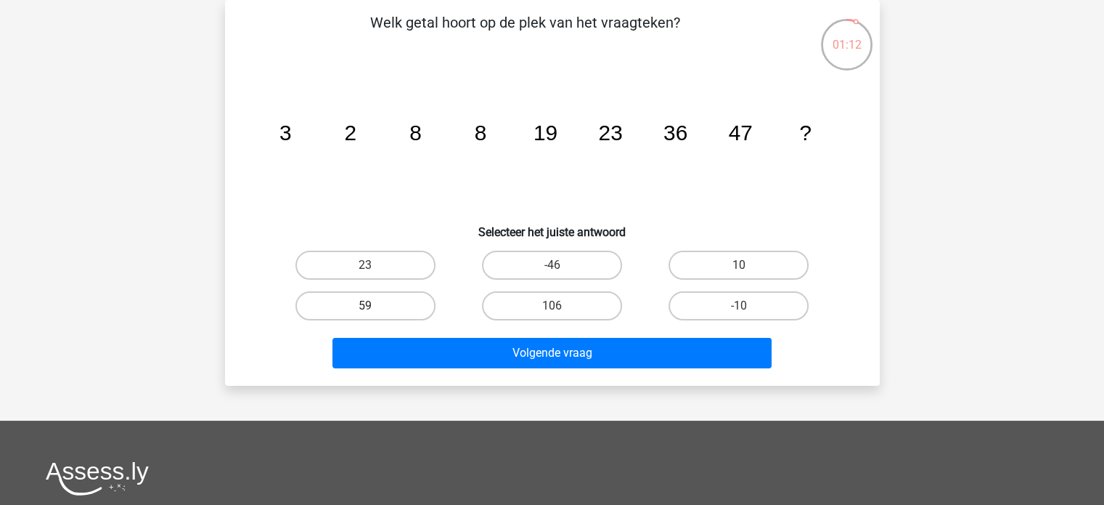
click at [396, 305] on label "59" at bounding box center [366, 305] width 140 height 29
click at [375, 306] on input "59" at bounding box center [369, 310] width 9 height 9
radio input "true"
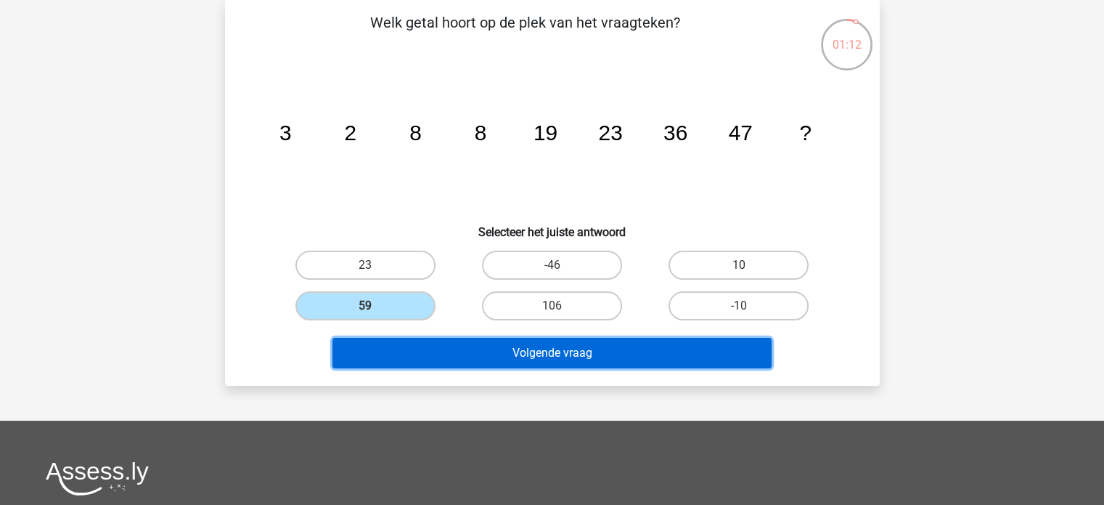
click at [603, 353] on button "Volgende vraag" at bounding box center [552, 353] width 439 height 30
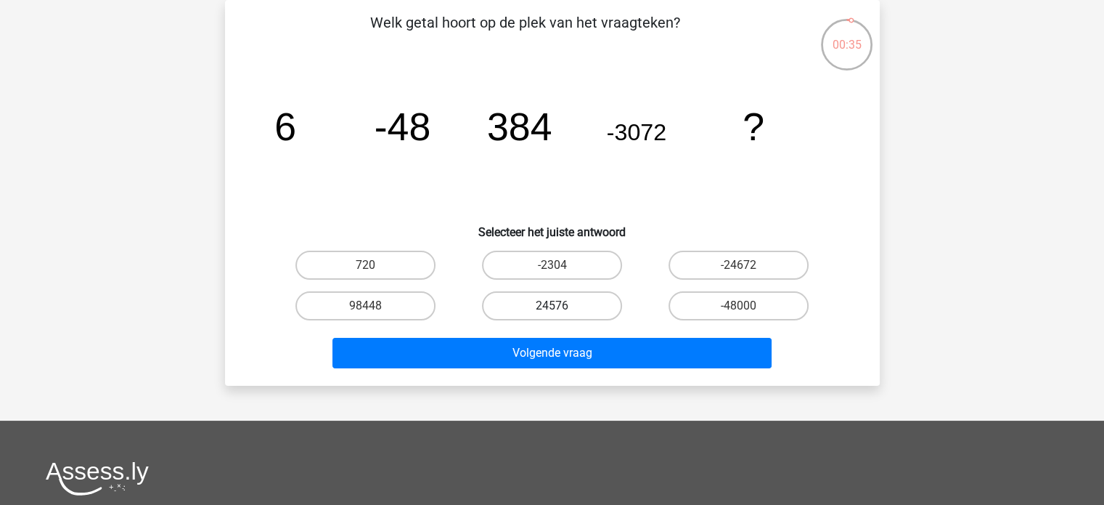
click at [541, 306] on label "24576" at bounding box center [552, 305] width 140 height 29
click at [552, 306] on input "24576" at bounding box center [556, 310] width 9 height 9
radio input "true"
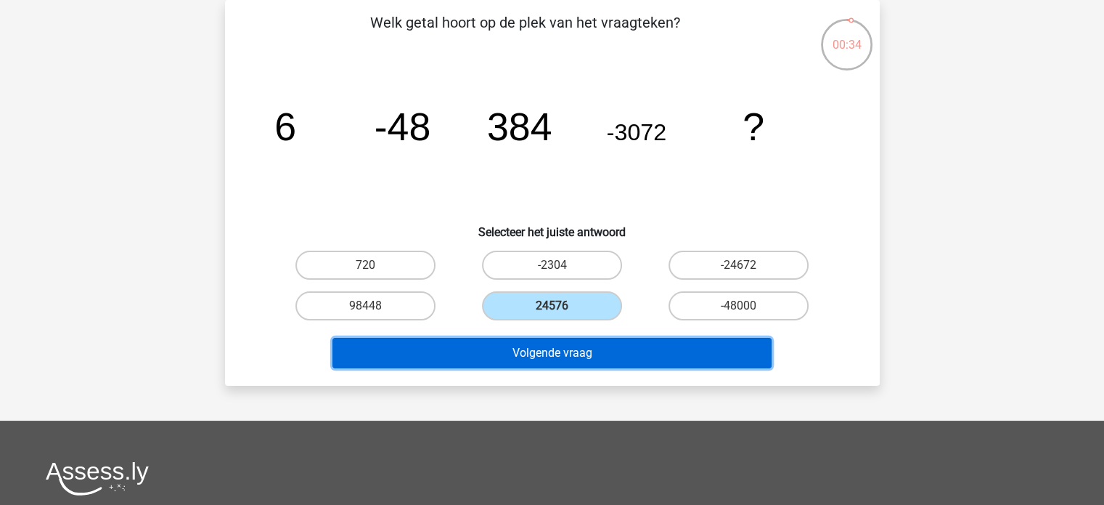
click at [551, 339] on button "Volgende vraag" at bounding box center [552, 353] width 439 height 30
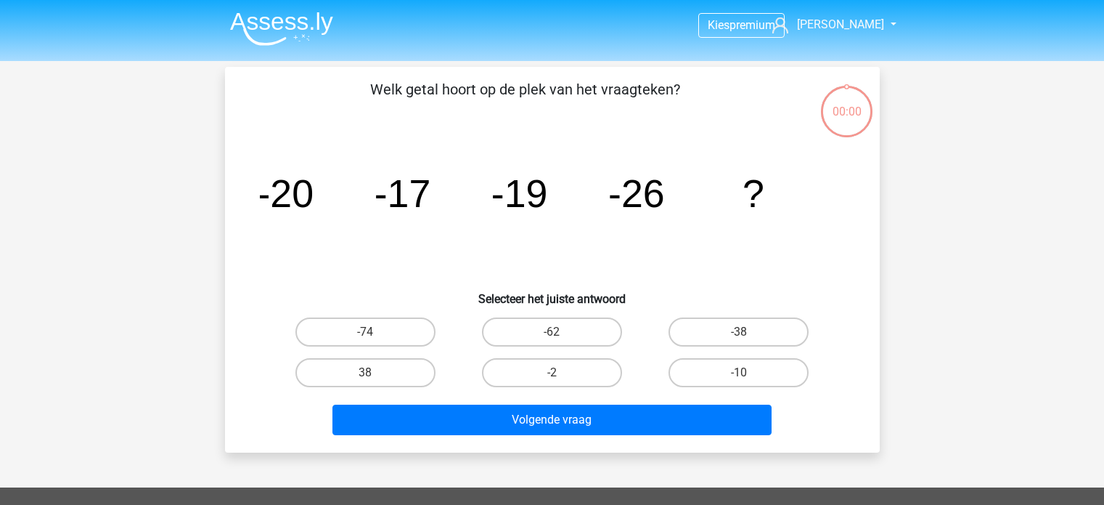
scroll to position [67, 0]
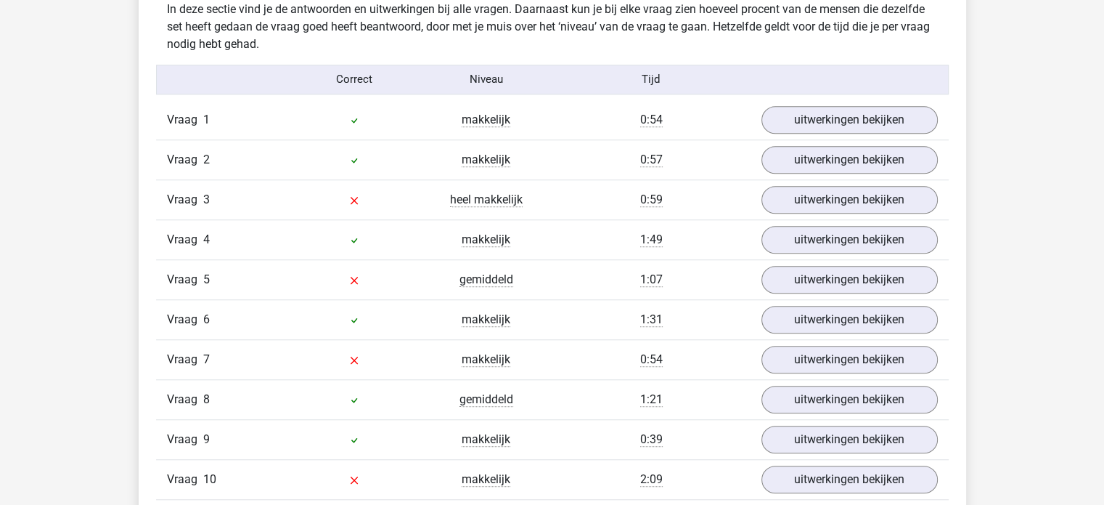
scroll to position [1162, 0]
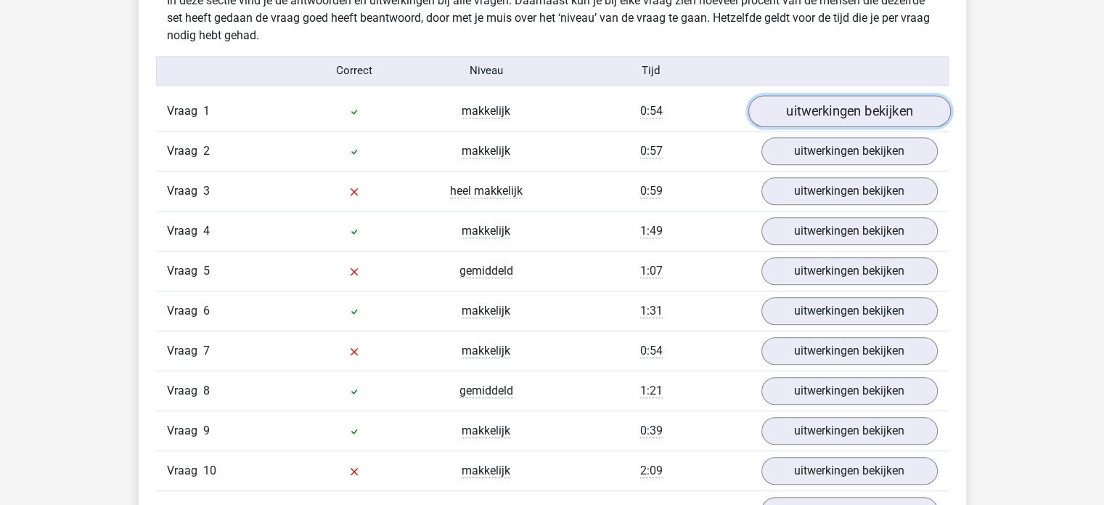
click at [863, 107] on link "uitwerkingen bekijken" at bounding box center [849, 111] width 203 height 32
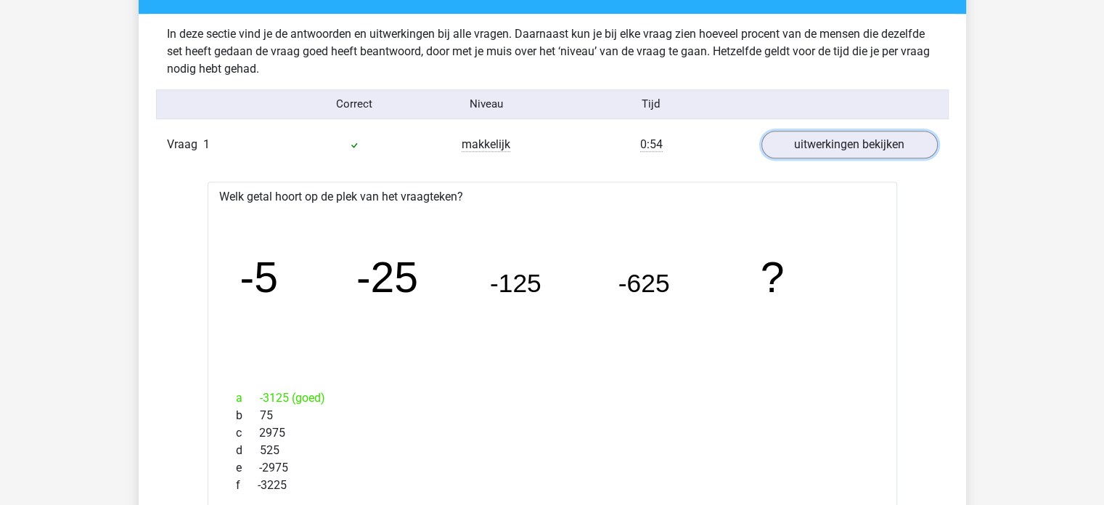
scroll to position [1017, 0]
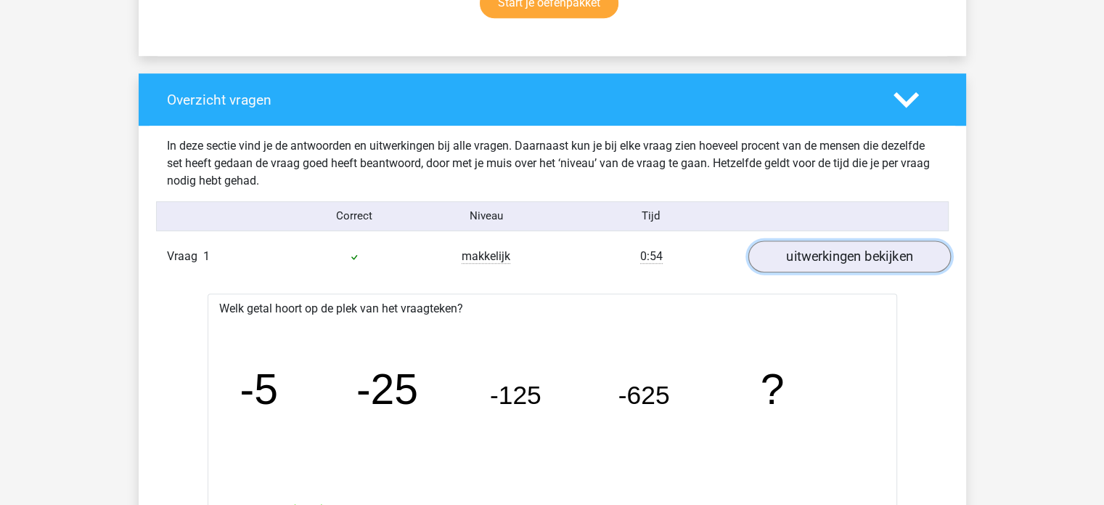
click at [868, 255] on link "uitwerkingen bekijken" at bounding box center [849, 256] width 203 height 32
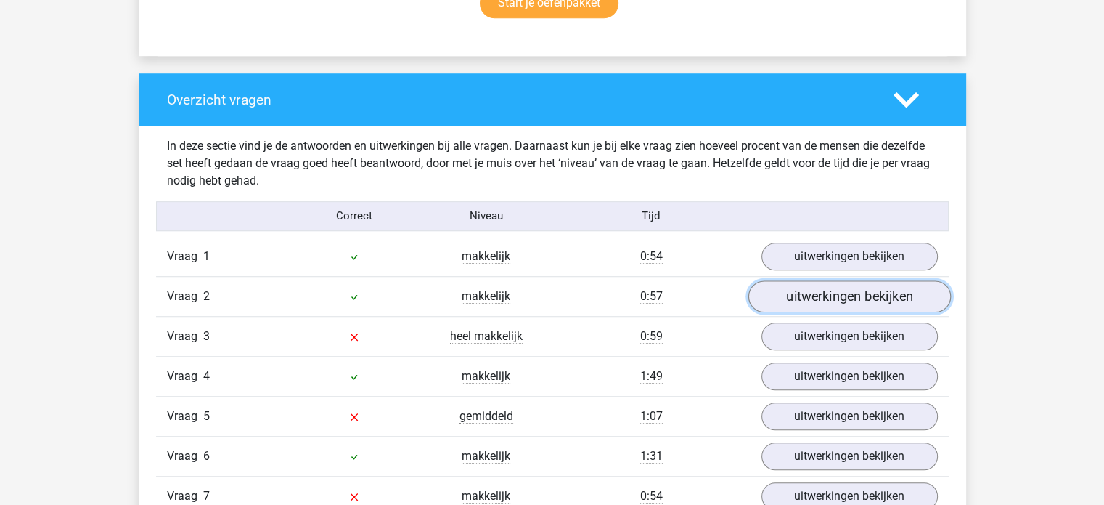
click at [858, 300] on link "uitwerkingen bekijken" at bounding box center [849, 296] width 203 height 32
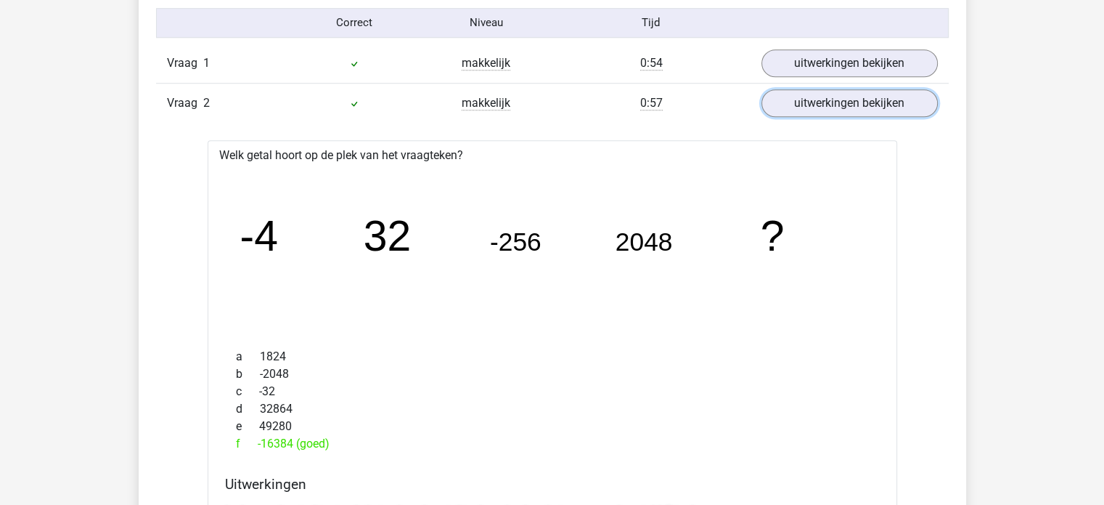
scroll to position [1234, 0]
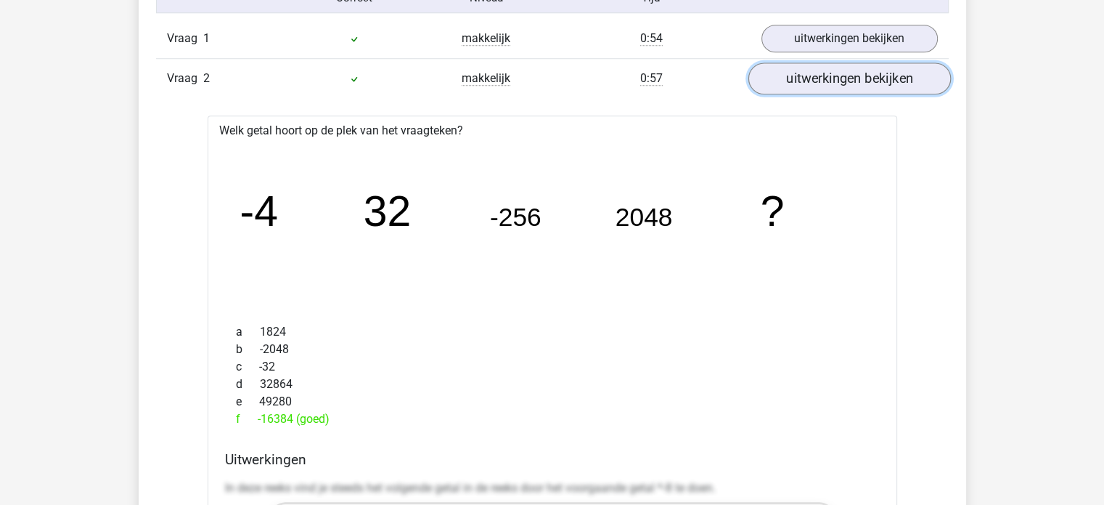
click at [845, 79] on link "uitwerkingen bekijken" at bounding box center [849, 78] width 203 height 32
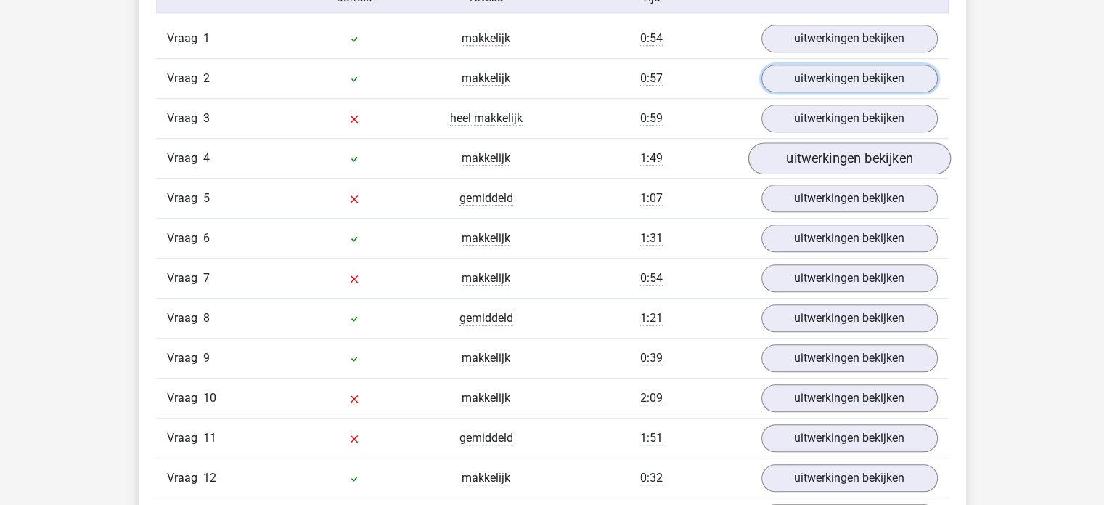
scroll to position [1162, 0]
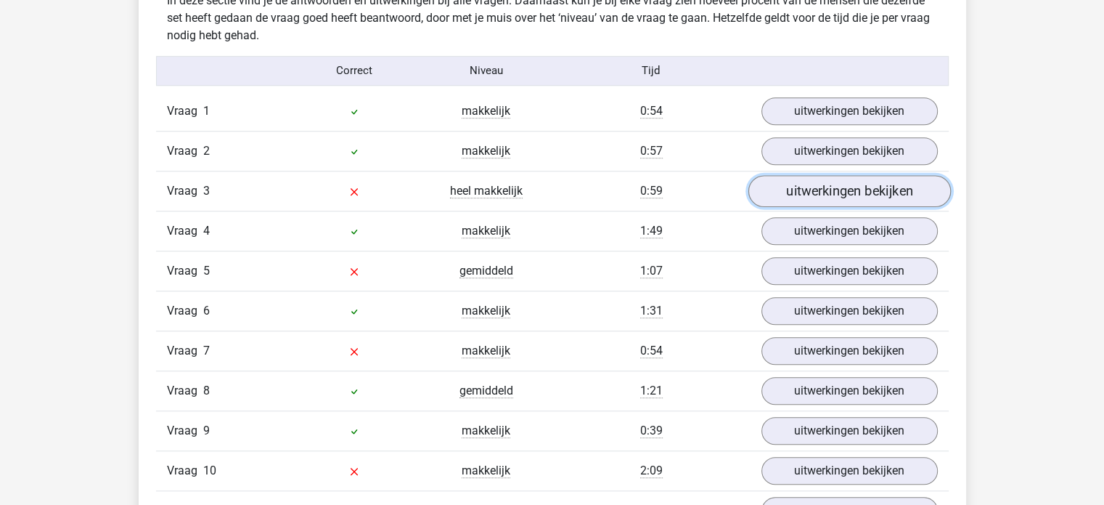
click at [845, 184] on link "uitwerkingen bekijken" at bounding box center [849, 191] width 203 height 32
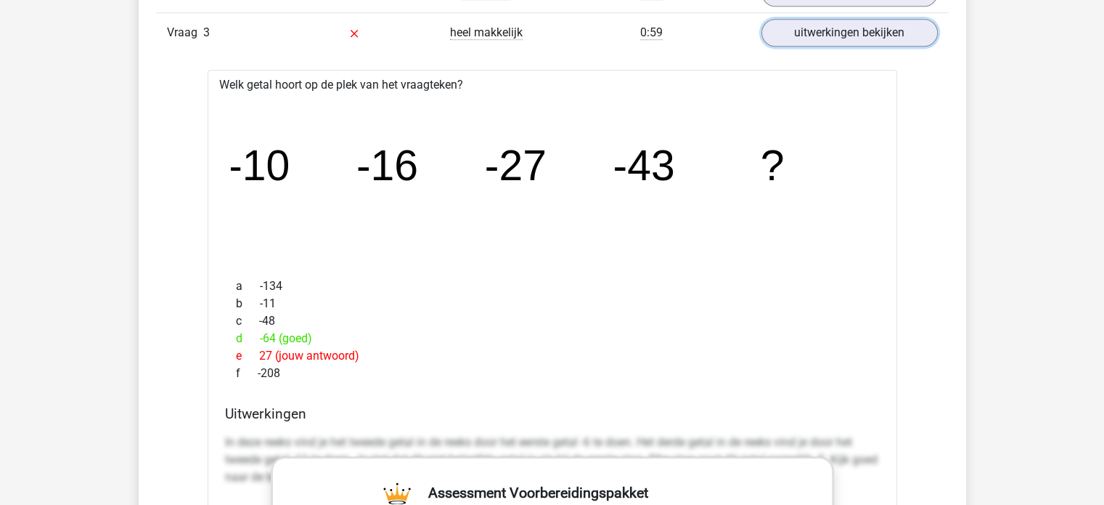
scroll to position [1307, 0]
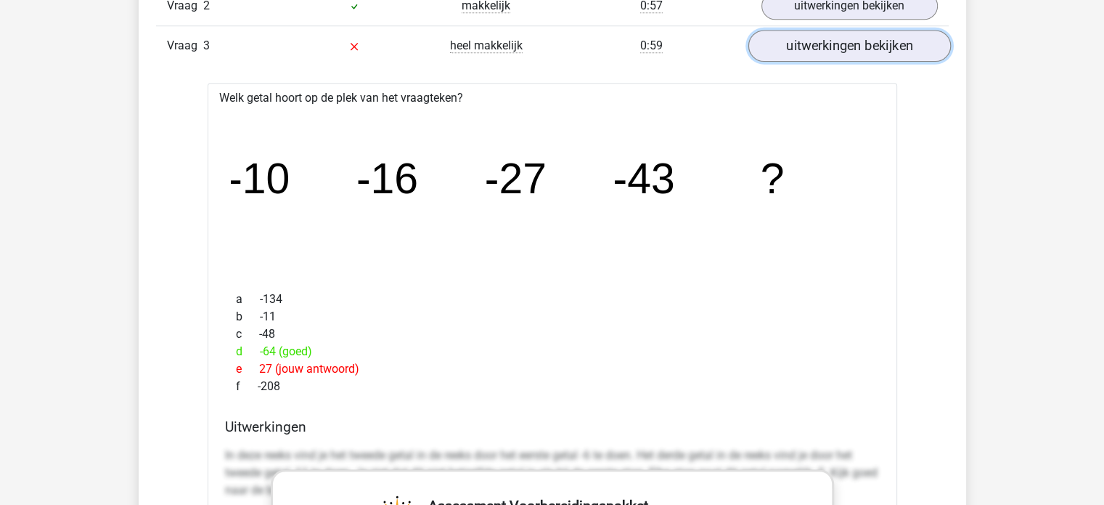
click at [862, 35] on link "uitwerkingen bekijken" at bounding box center [849, 46] width 203 height 32
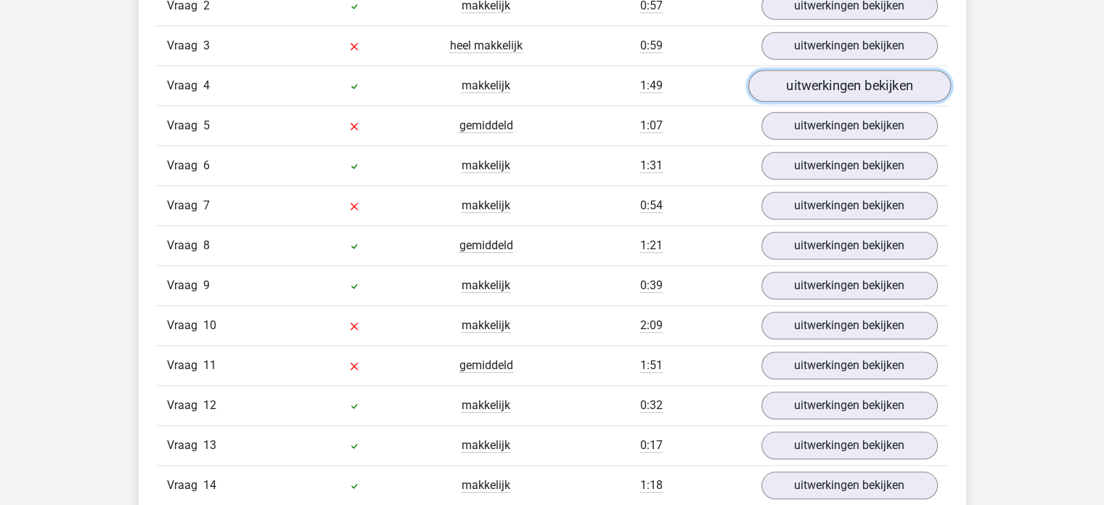
click at [825, 81] on link "uitwerkingen bekijken" at bounding box center [849, 86] width 203 height 32
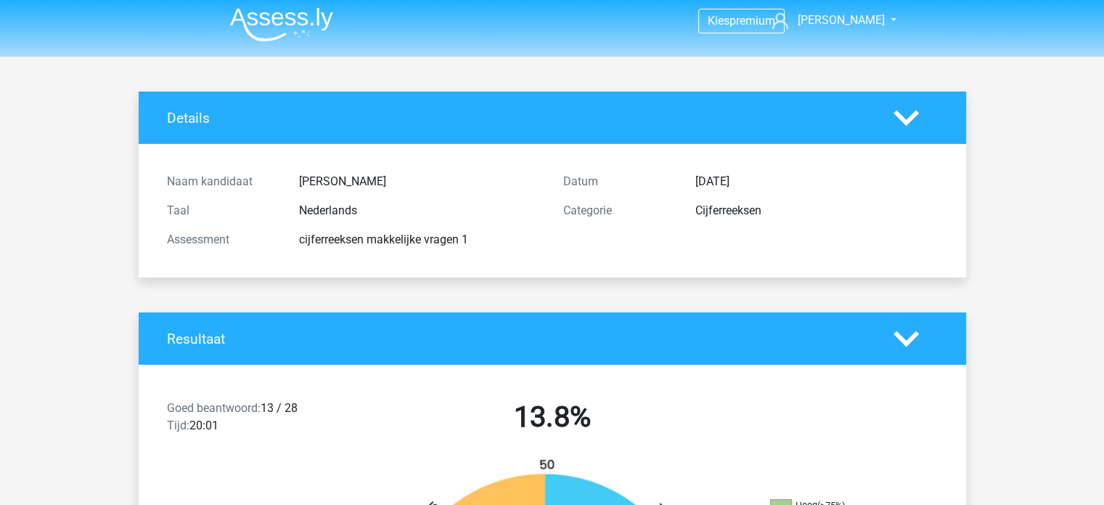
scroll to position [0, 0]
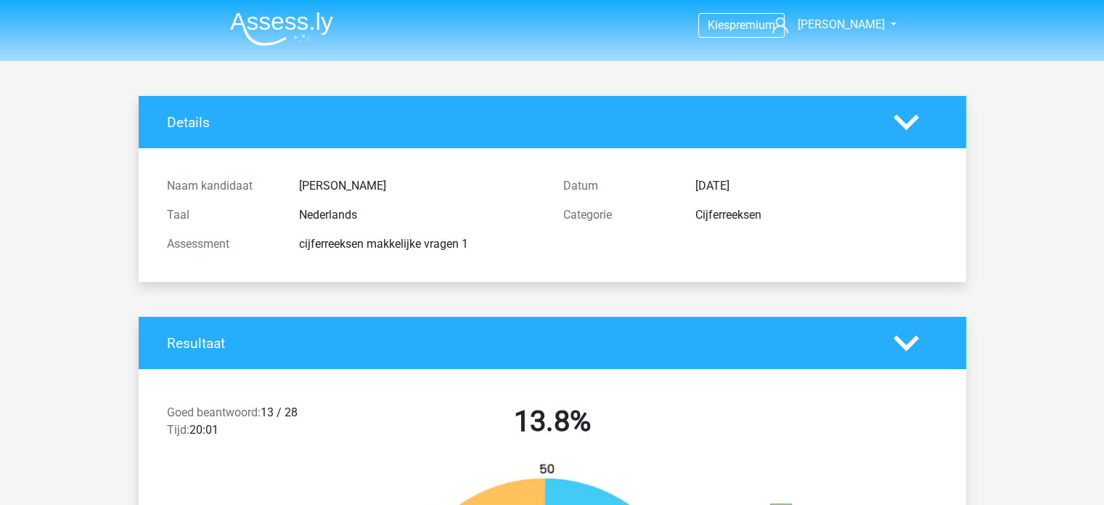
click at [909, 114] on icon at bounding box center [906, 122] width 25 height 25
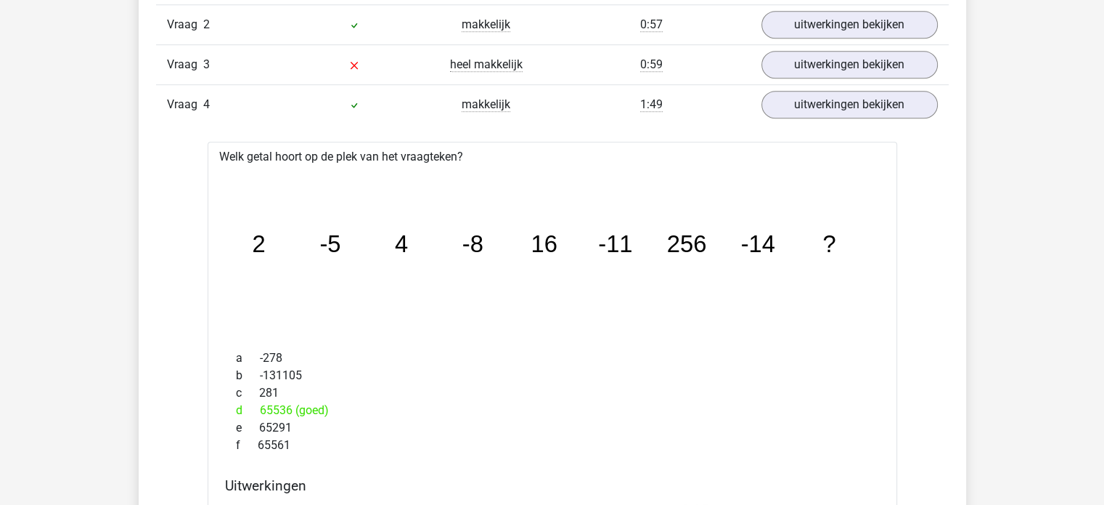
scroll to position [1162, 0]
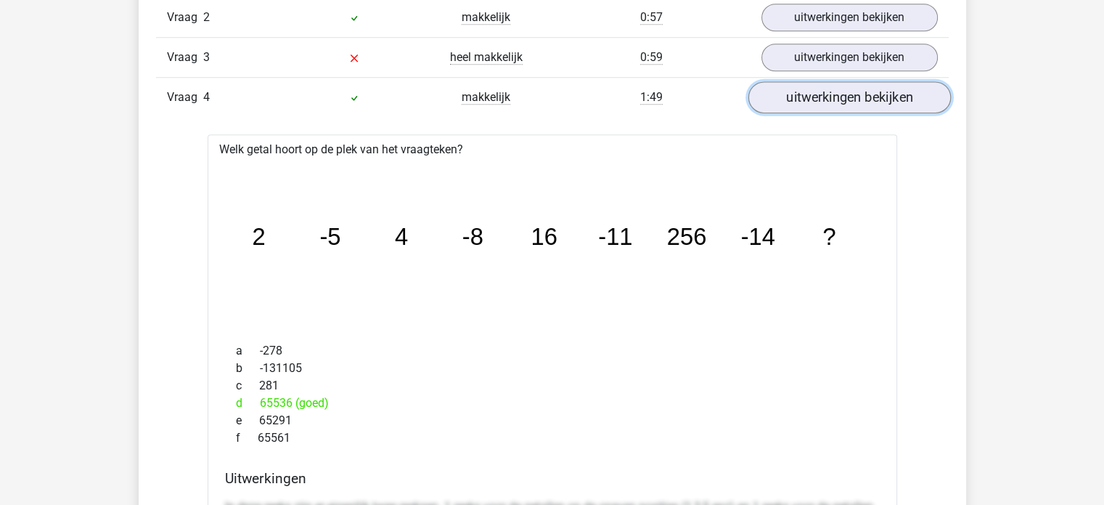
click at [884, 86] on link "uitwerkingen bekijken" at bounding box center [849, 97] width 203 height 32
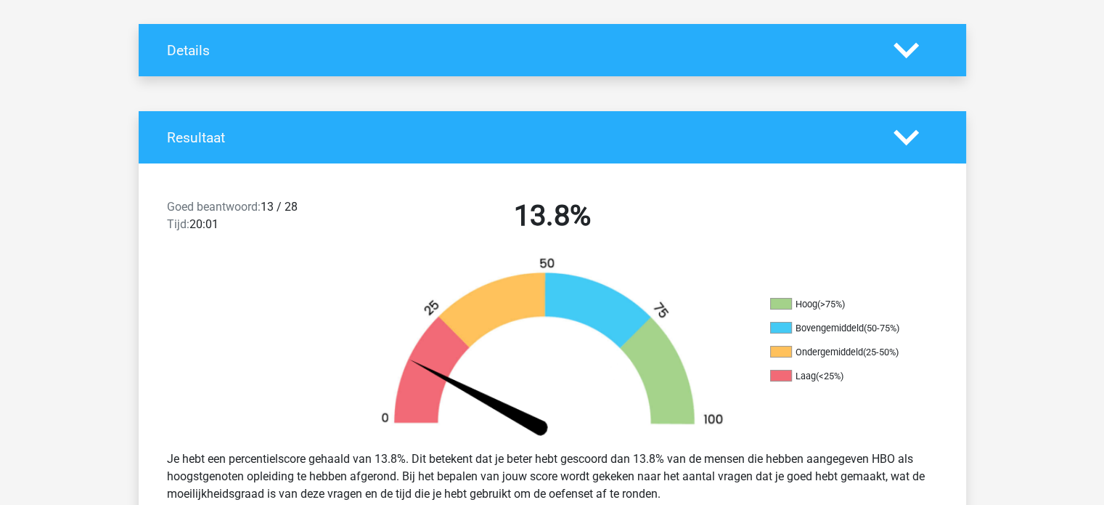
scroll to position [73, 0]
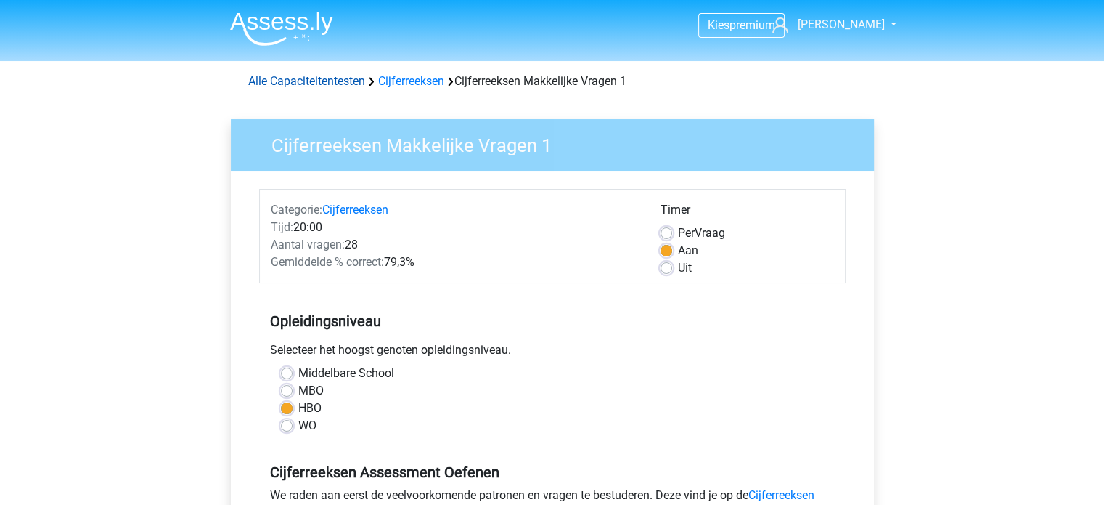
click at [293, 80] on link "Alle Capaciteitentesten" at bounding box center [306, 81] width 117 height 14
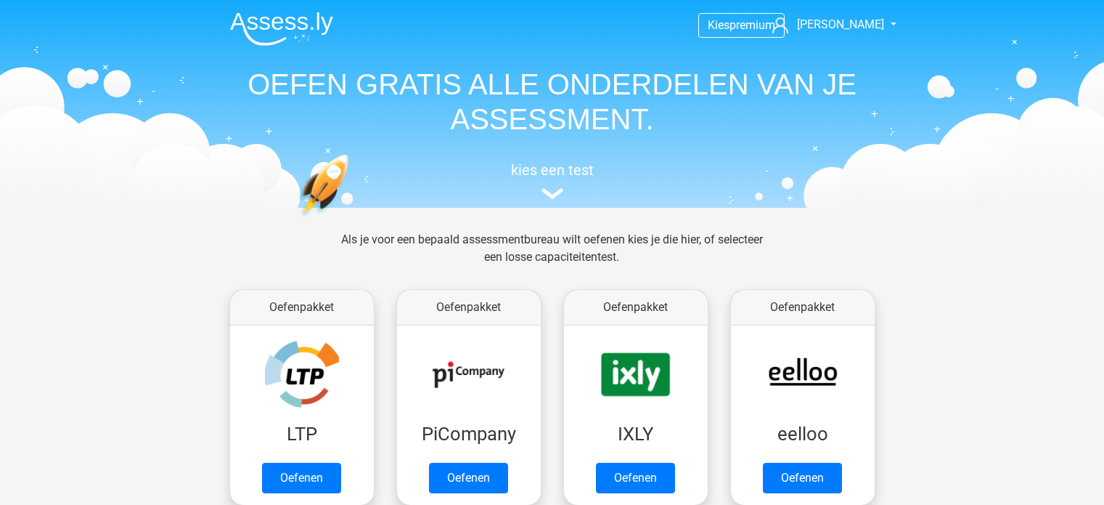
scroll to position [616, 0]
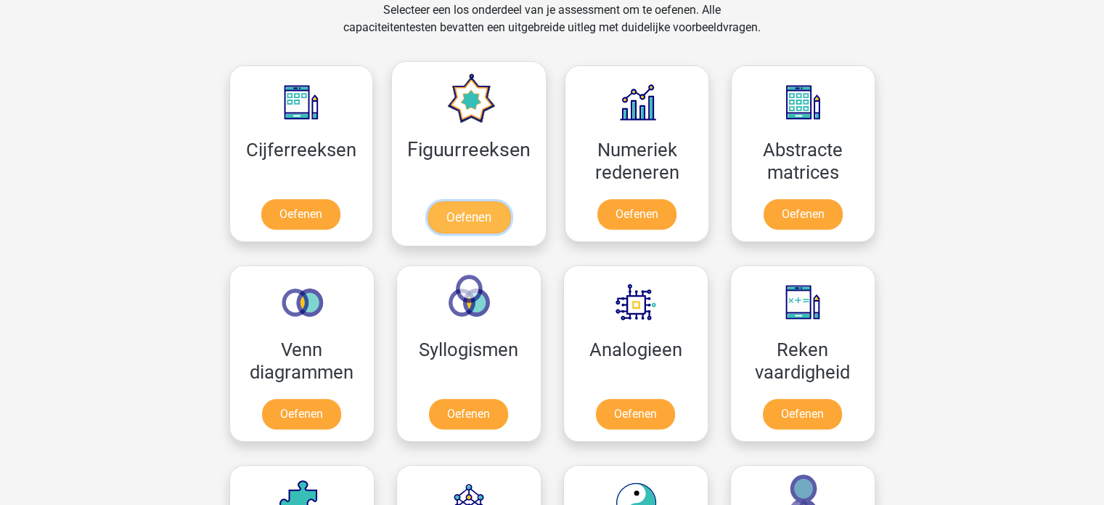
click at [471, 216] on link "Oefenen" at bounding box center [469, 217] width 83 height 32
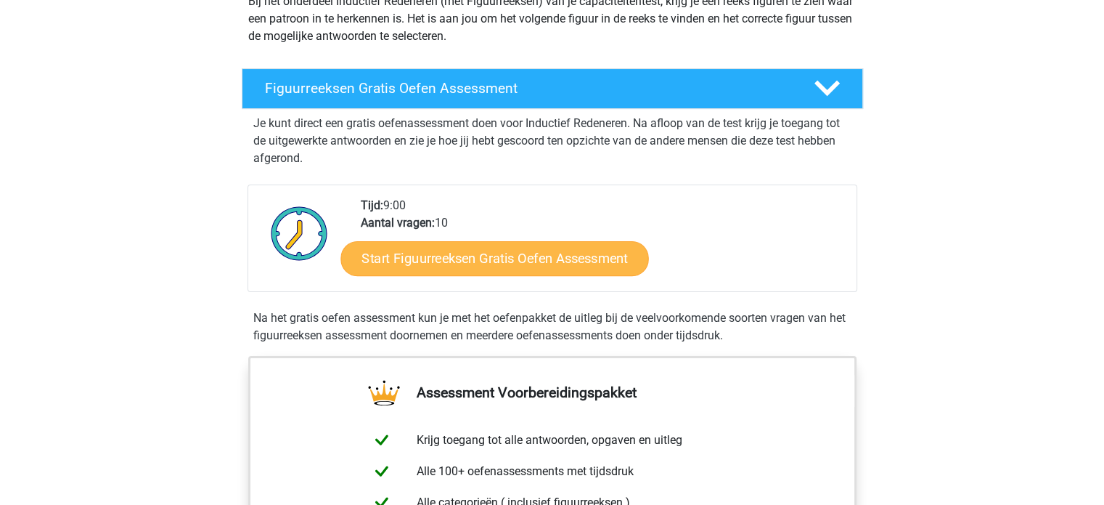
scroll to position [218, 0]
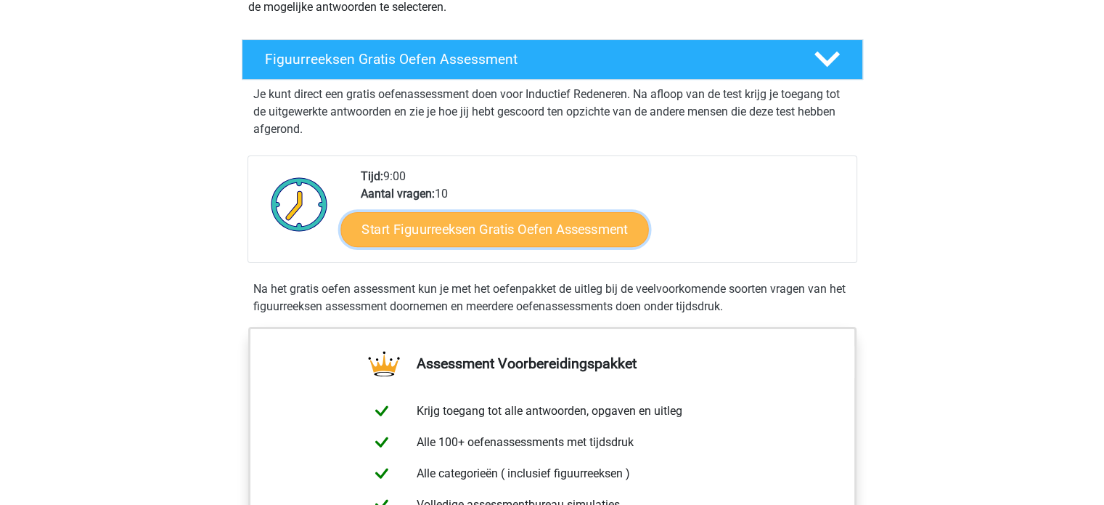
click at [554, 226] on link "Start Figuurreeksen Gratis Oefen Assessment" at bounding box center [495, 228] width 308 height 35
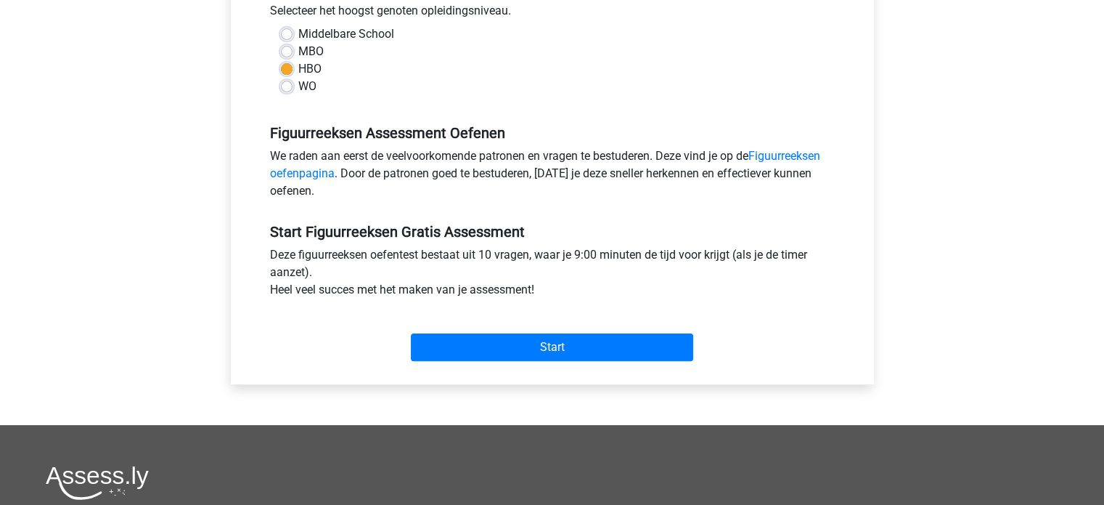
scroll to position [363, 0]
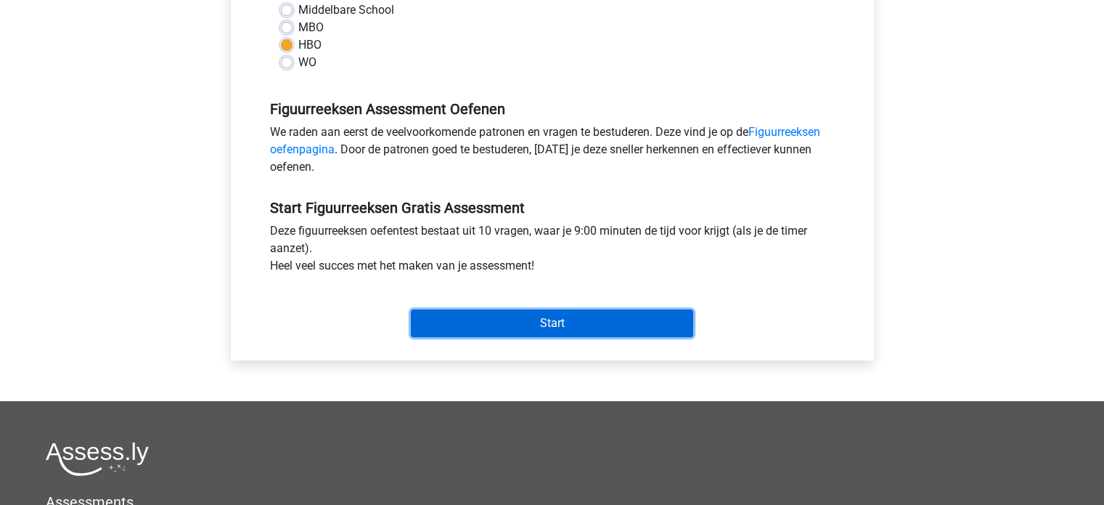
click at [552, 319] on input "Start" at bounding box center [552, 323] width 282 height 28
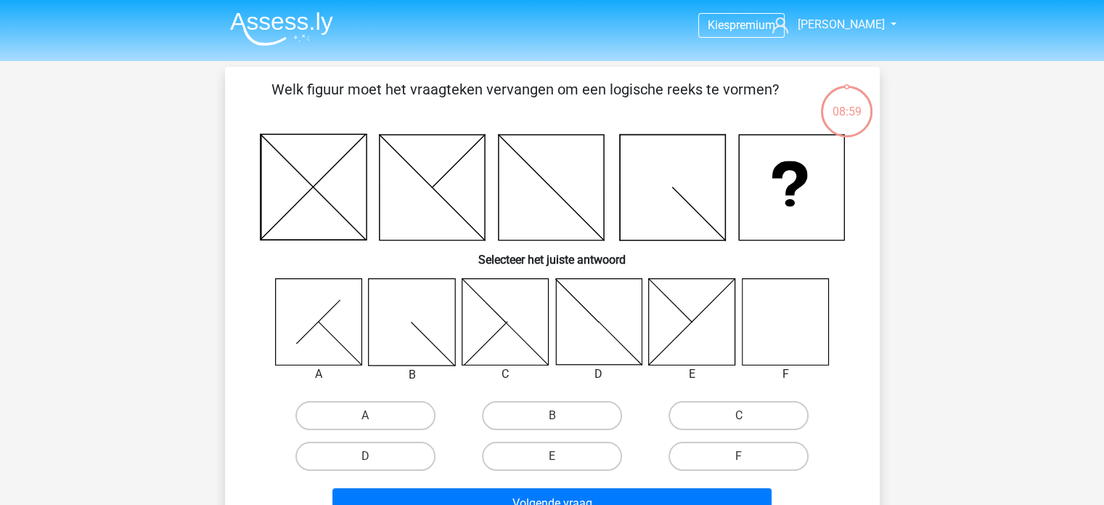
scroll to position [73, 0]
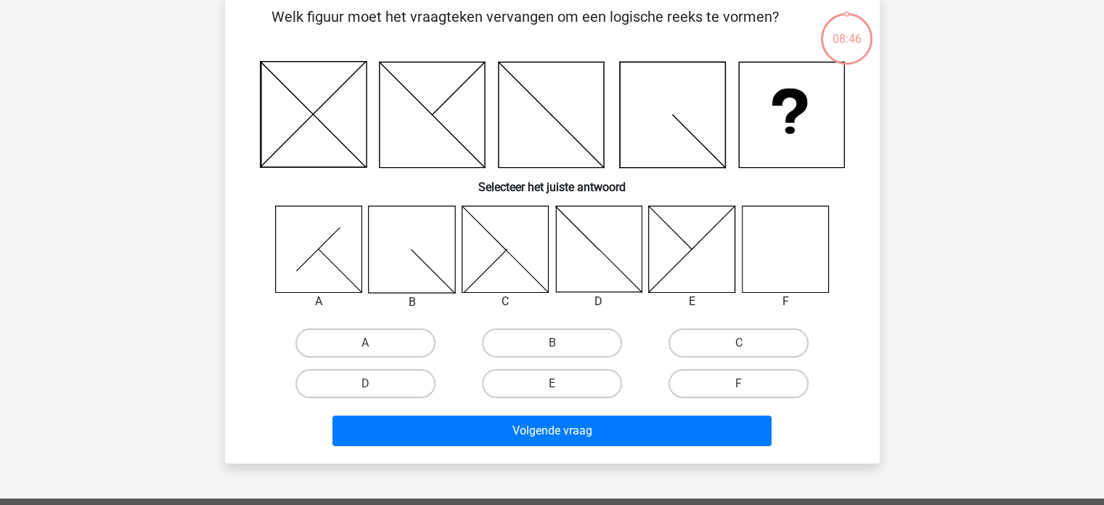
click at [787, 249] on icon at bounding box center [785, 248] width 86 height 86
click at [732, 372] on label "F" at bounding box center [739, 383] width 140 height 29
click at [739, 383] on input "F" at bounding box center [743, 387] width 9 height 9
radio input "true"
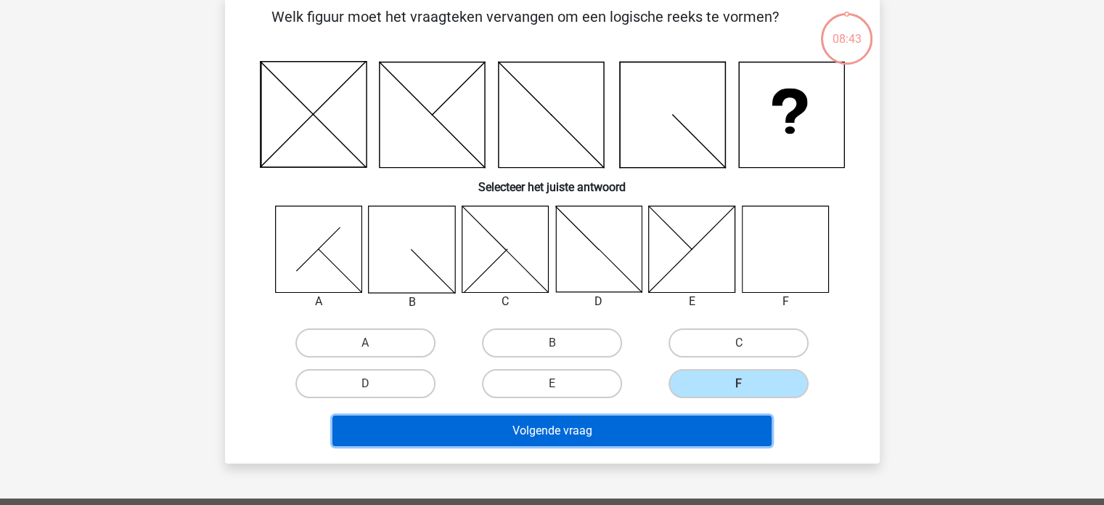
click at [607, 421] on button "Volgende vraag" at bounding box center [552, 430] width 439 height 30
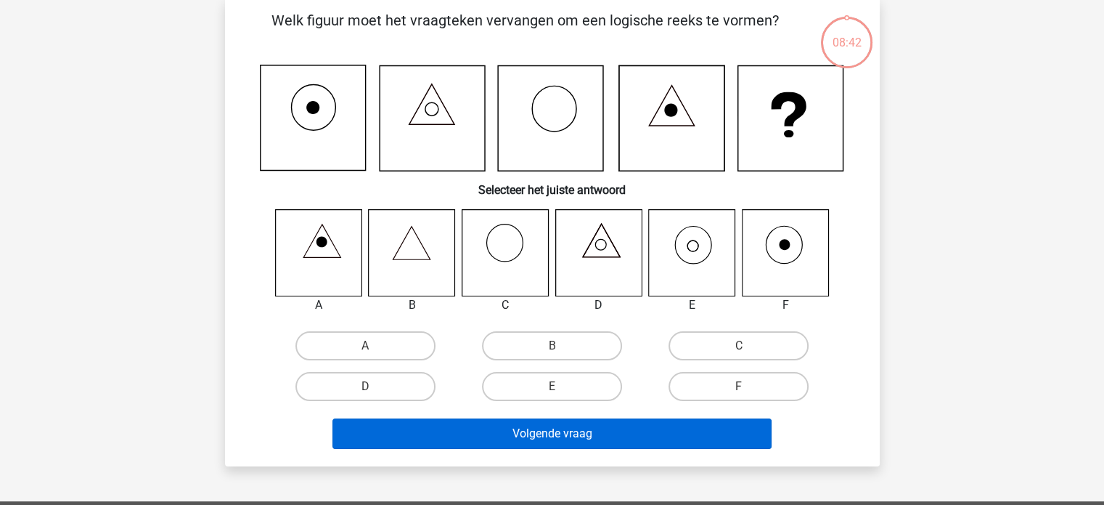
scroll to position [67, 0]
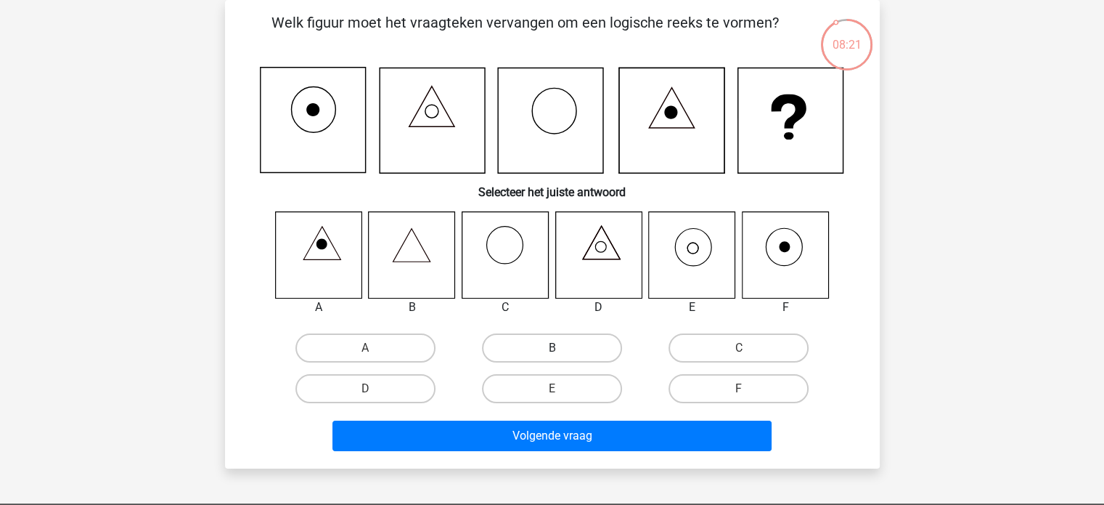
click at [535, 348] on label "B" at bounding box center [552, 347] width 140 height 29
click at [552, 348] on input "B" at bounding box center [556, 352] width 9 height 9
radio input "true"
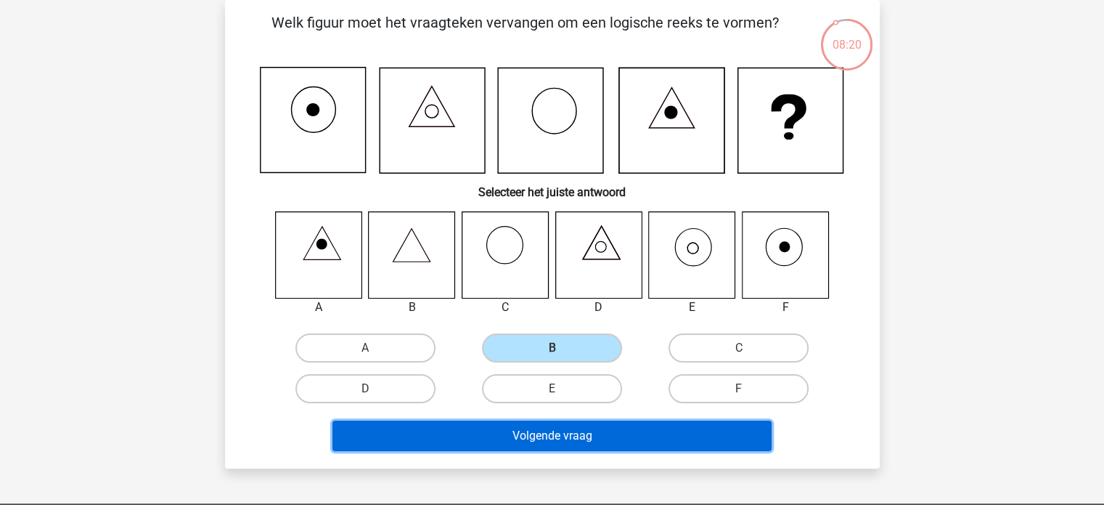
click at [576, 437] on button "Volgende vraag" at bounding box center [552, 435] width 439 height 30
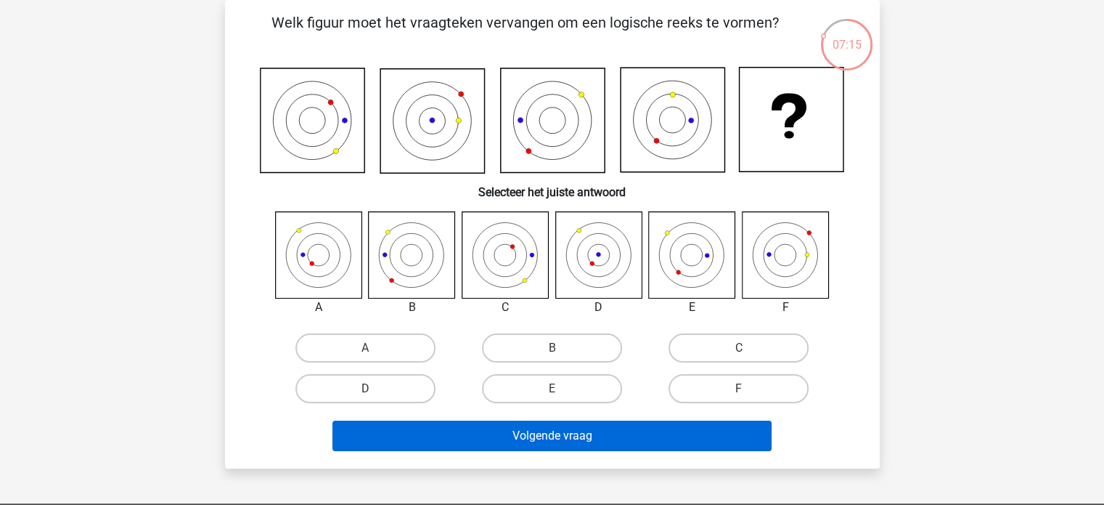
drag, startPoint x: 367, startPoint y: 388, endPoint x: 435, endPoint y: 420, distance: 75.0
click at [369, 386] on div "D" at bounding box center [365, 388] width 175 height 29
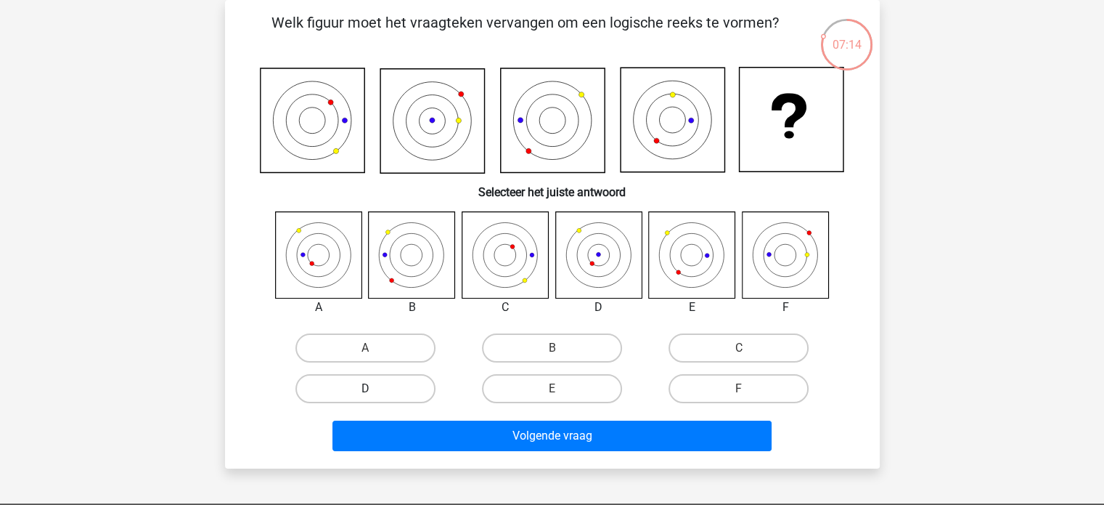
click at [376, 383] on label "D" at bounding box center [366, 388] width 140 height 29
click at [375, 388] on input "D" at bounding box center [369, 392] width 9 height 9
radio input "true"
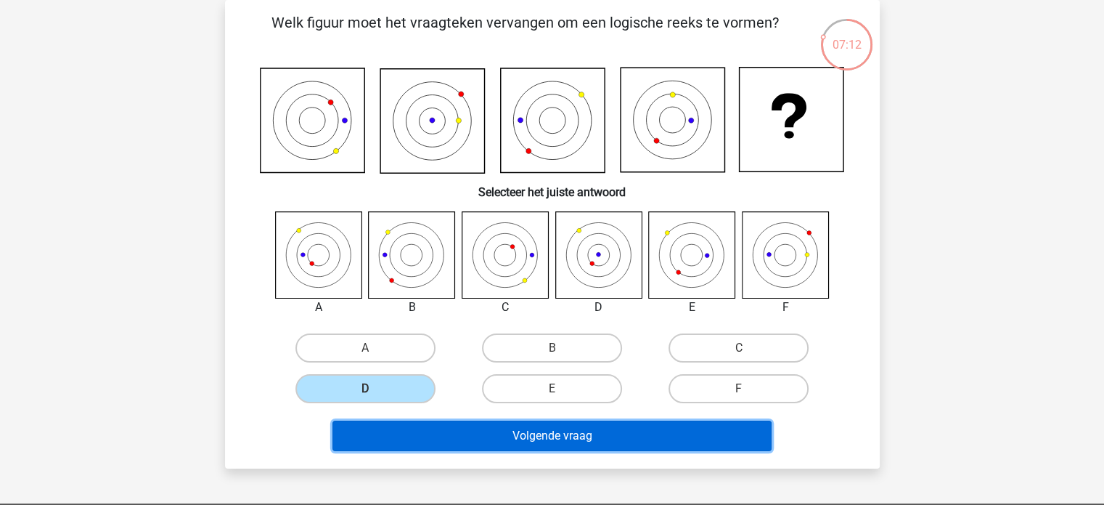
click at [530, 435] on button "Volgende vraag" at bounding box center [552, 435] width 439 height 30
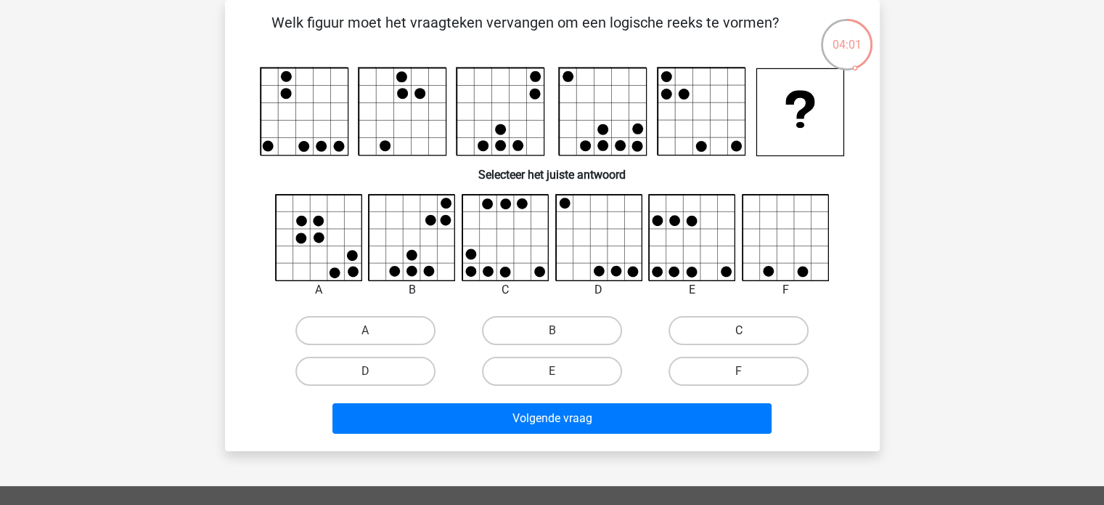
click at [752, 329] on label "C" at bounding box center [739, 330] width 140 height 29
click at [749, 330] on input "C" at bounding box center [743, 334] width 9 height 9
radio input "true"
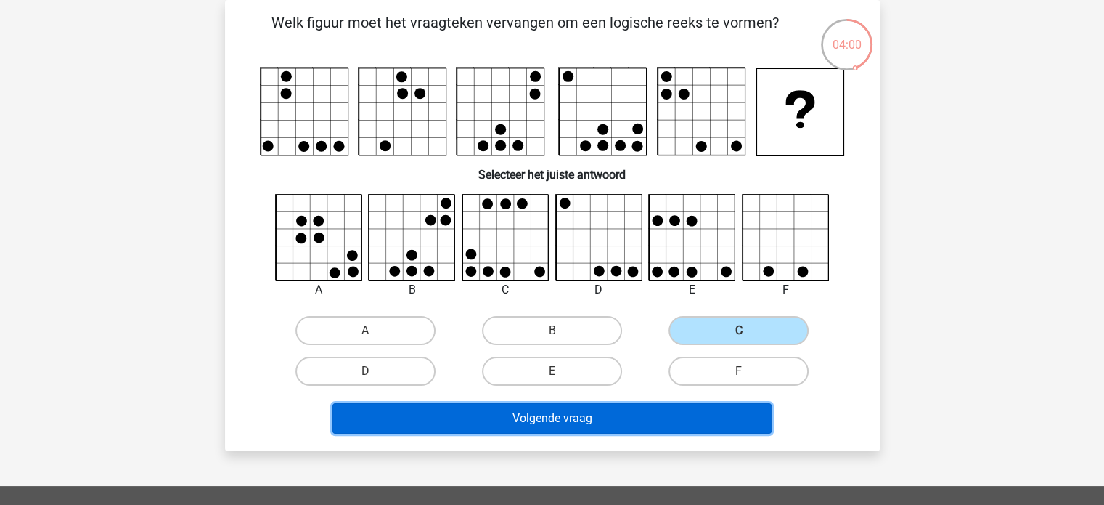
click at [609, 412] on button "Volgende vraag" at bounding box center [552, 418] width 439 height 30
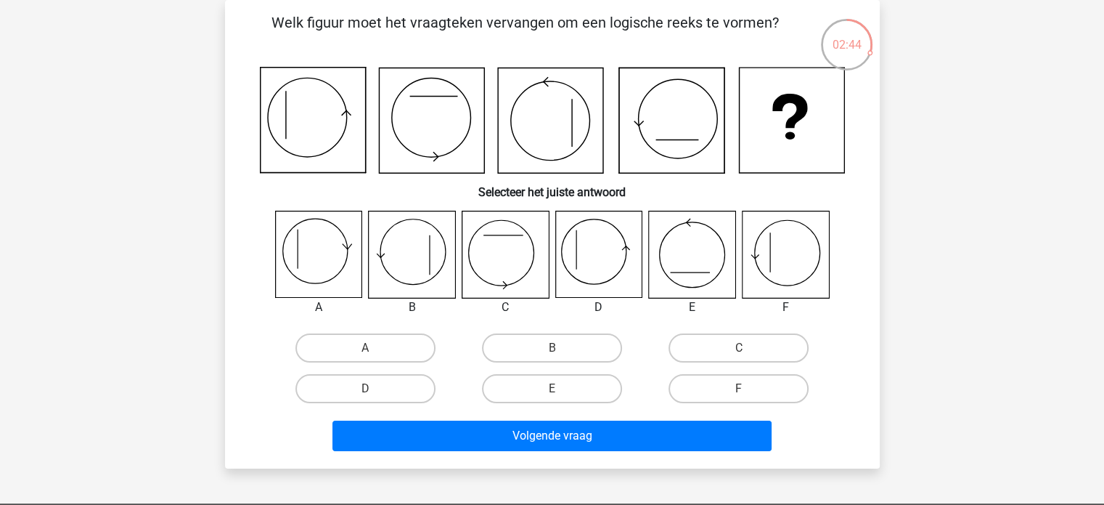
click at [598, 255] on icon at bounding box center [598, 254] width 86 height 86
click at [378, 383] on label "D" at bounding box center [366, 388] width 140 height 29
click at [375, 388] on input "D" at bounding box center [369, 392] width 9 height 9
radio input "true"
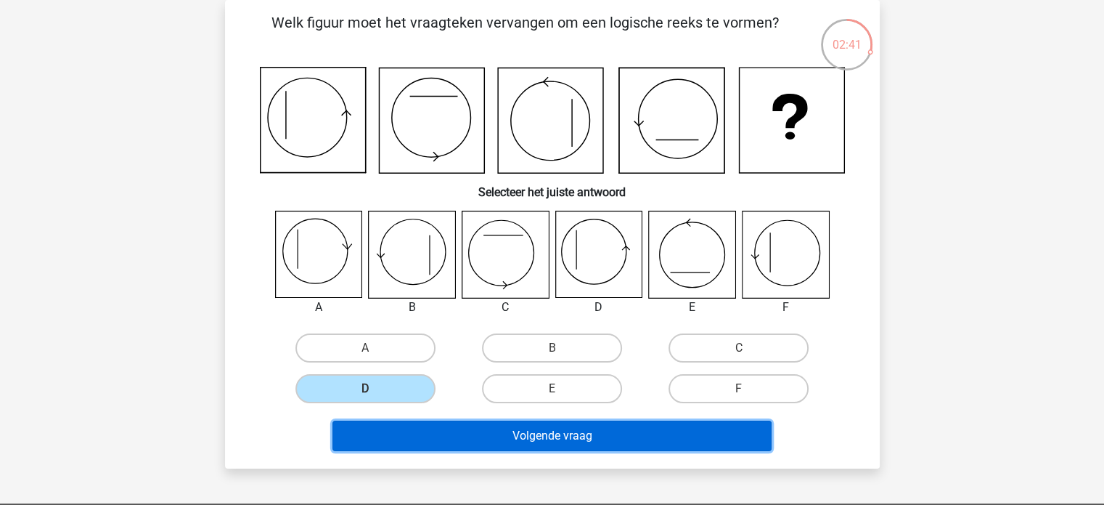
click at [543, 435] on button "Volgende vraag" at bounding box center [552, 435] width 439 height 30
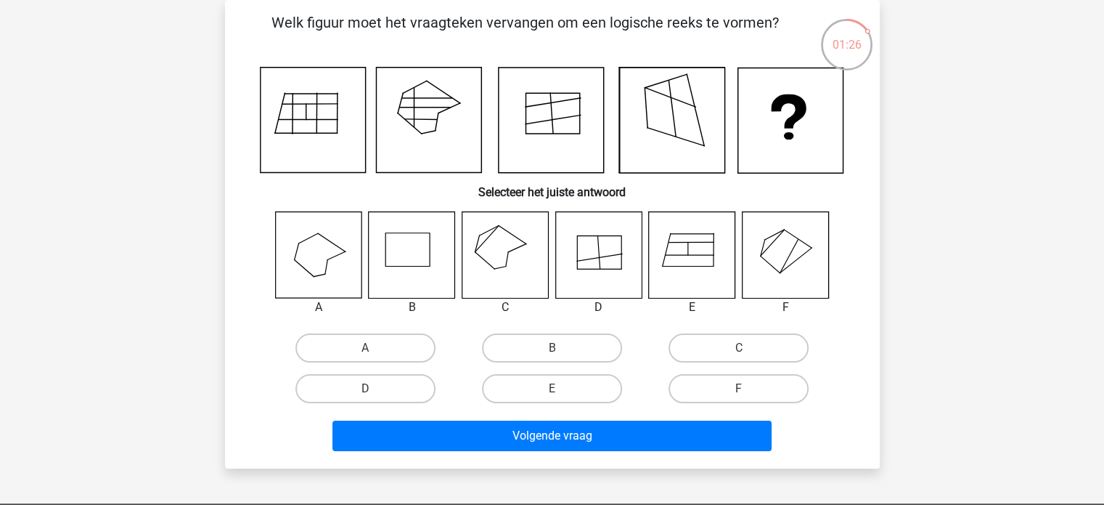
click at [499, 250] on icon at bounding box center [505, 254] width 86 height 86
click at [757, 343] on label "C" at bounding box center [739, 347] width 140 height 29
click at [749, 348] on input "C" at bounding box center [743, 352] width 9 height 9
radio input "true"
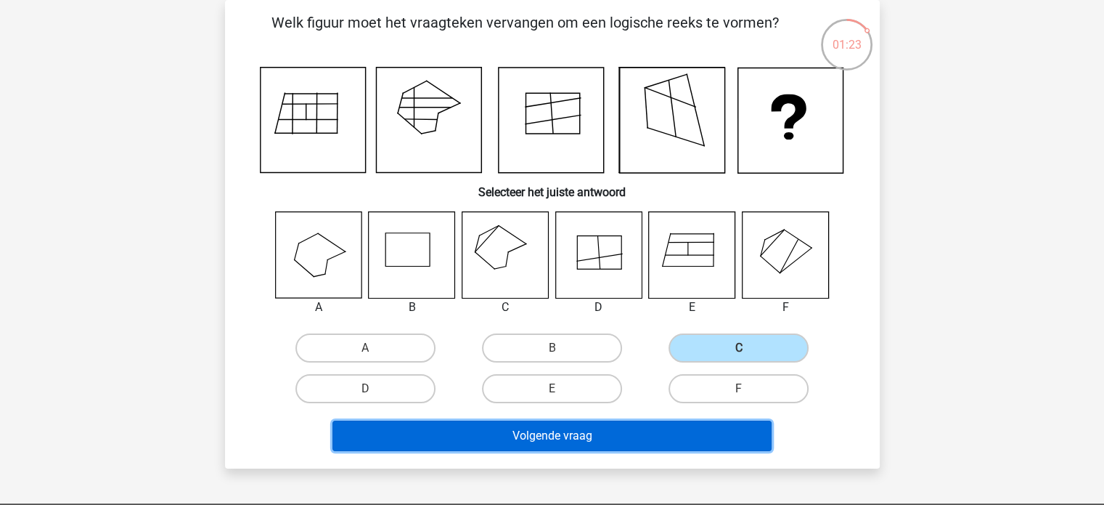
click at [616, 434] on button "Volgende vraag" at bounding box center [552, 435] width 439 height 30
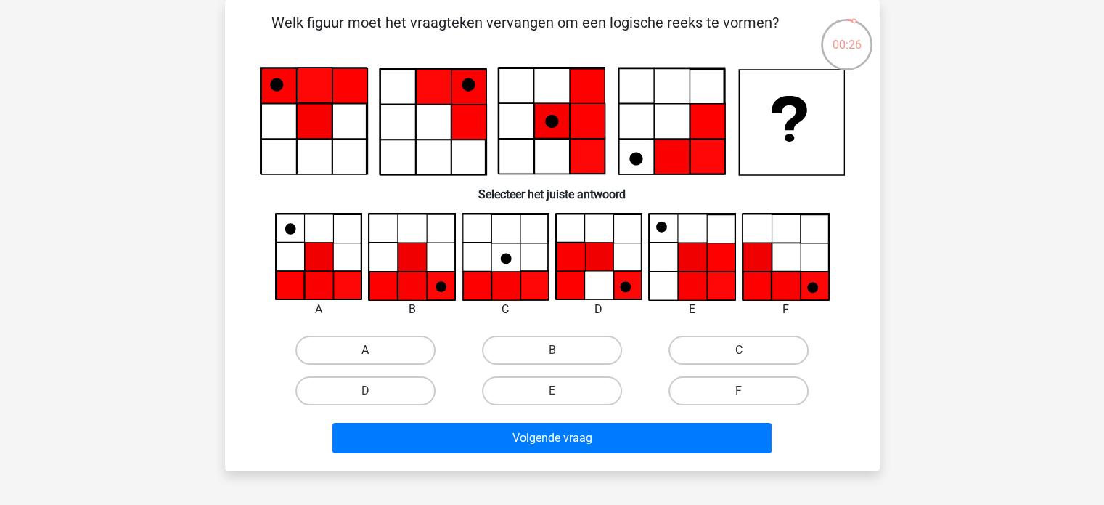
click at [351, 348] on label "A" at bounding box center [366, 349] width 140 height 29
click at [365, 350] on input "A" at bounding box center [369, 354] width 9 height 9
radio input "true"
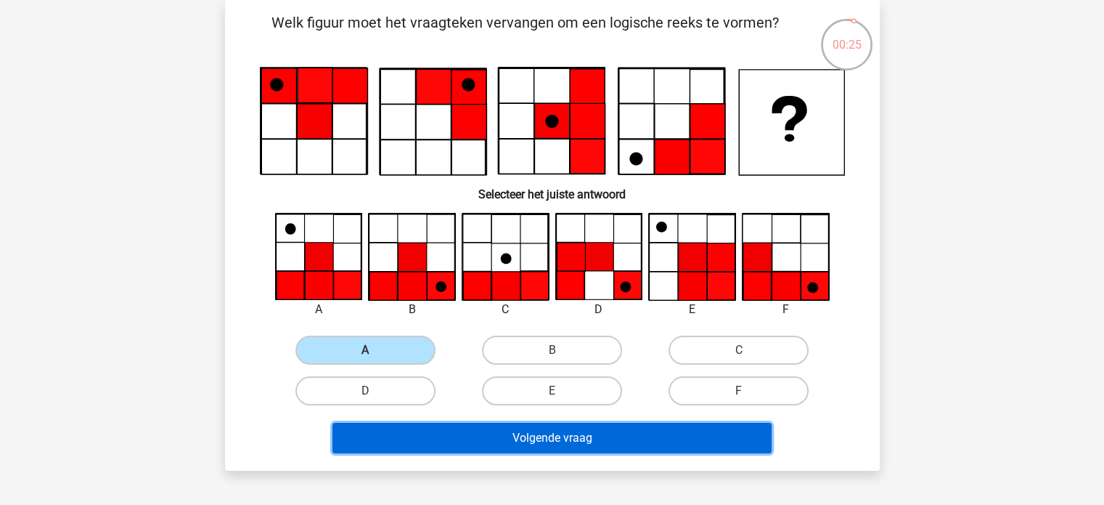
click at [534, 434] on button "Volgende vraag" at bounding box center [552, 438] width 439 height 30
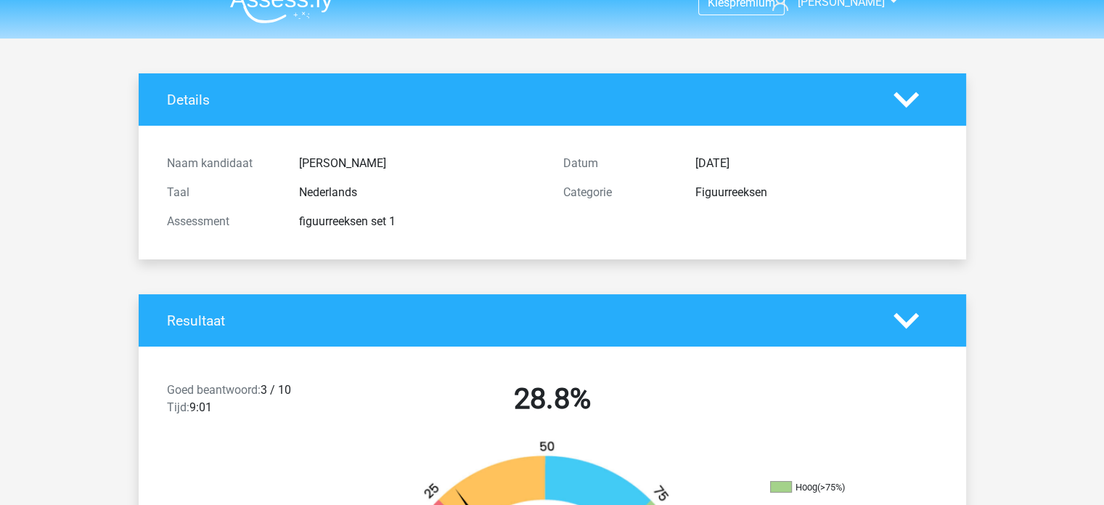
scroll to position [73, 0]
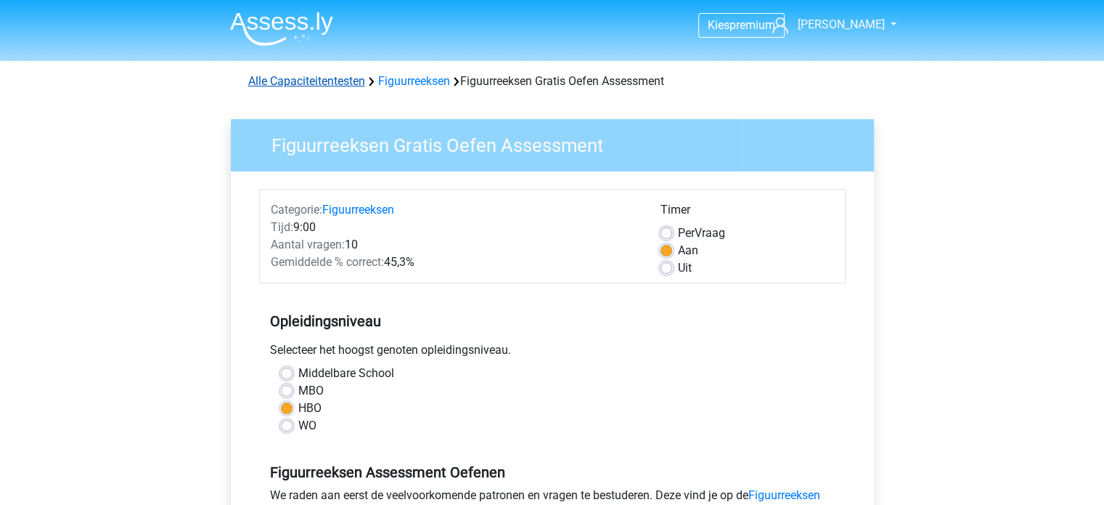
click at [290, 77] on link "Alle Capaciteitentesten" at bounding box center [306, 81] width 117 height 14
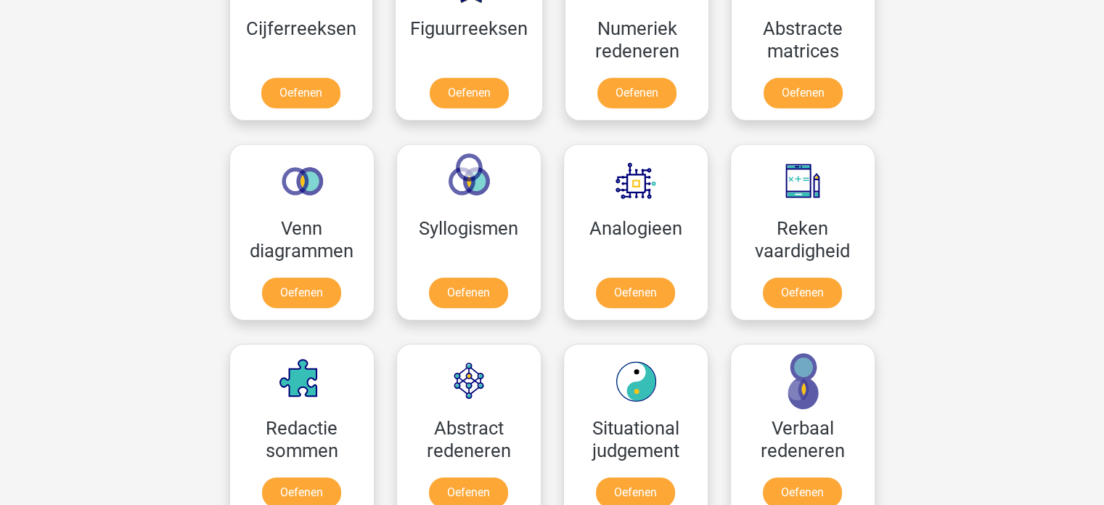
scroll to position [761, 0]
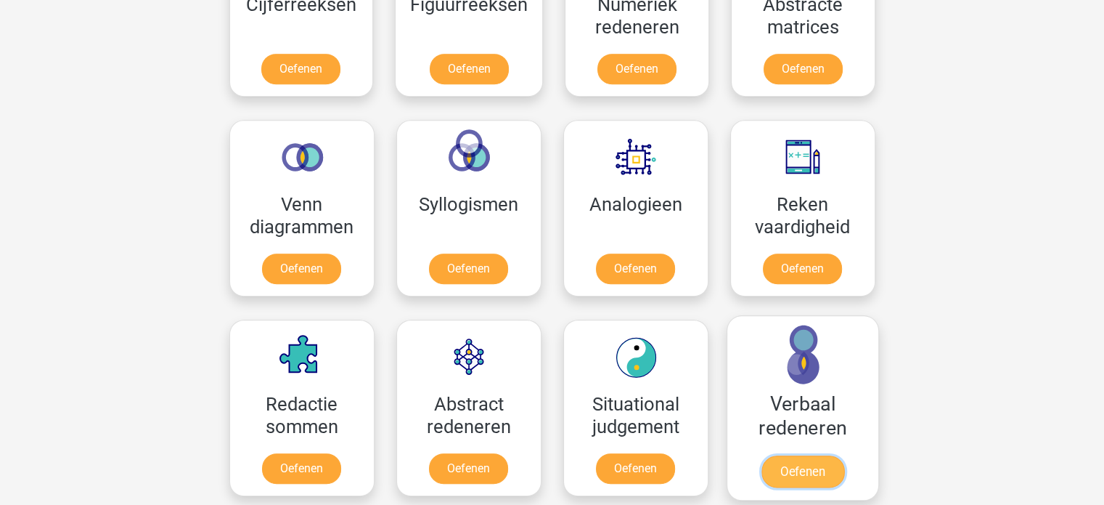
click at [805, 461] on link "Oefenen" at bounding box center [802, 471] width 83 height 32
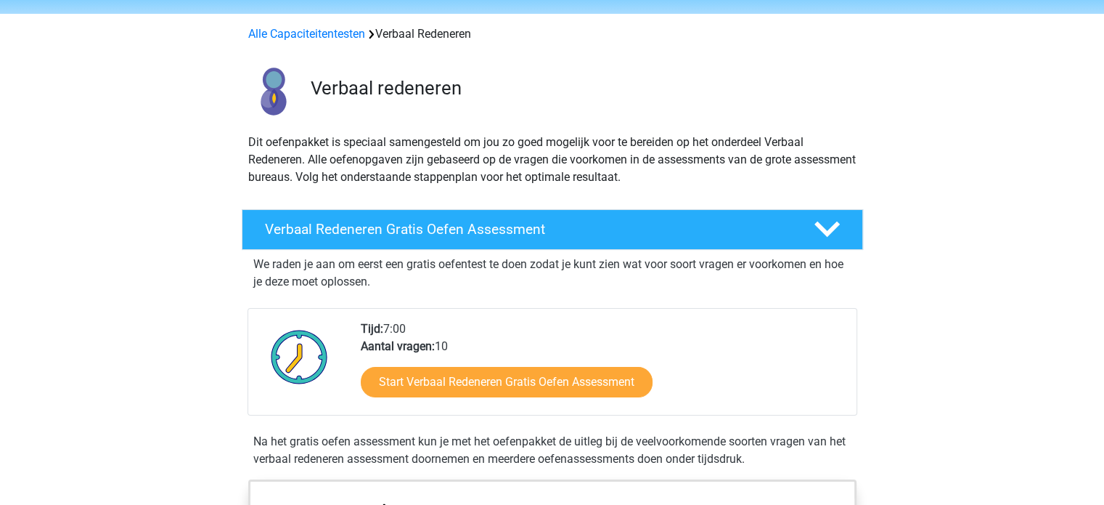
scroll to position [73, 0]
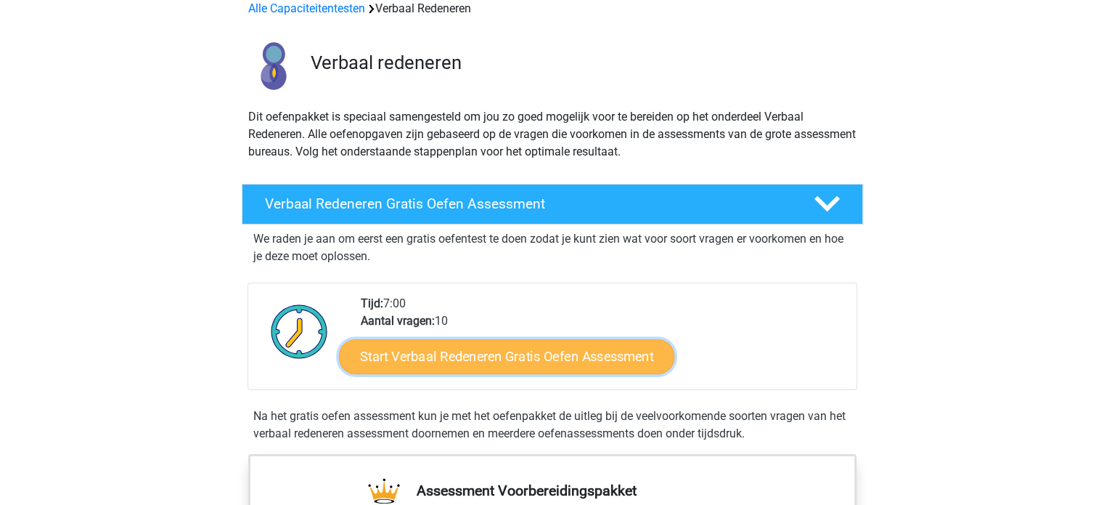
click at [594, 352] on link "Start Verbaal Redeneren Gratis Oefen Assessment" at bounding box center [506, 356] width 335 height 35
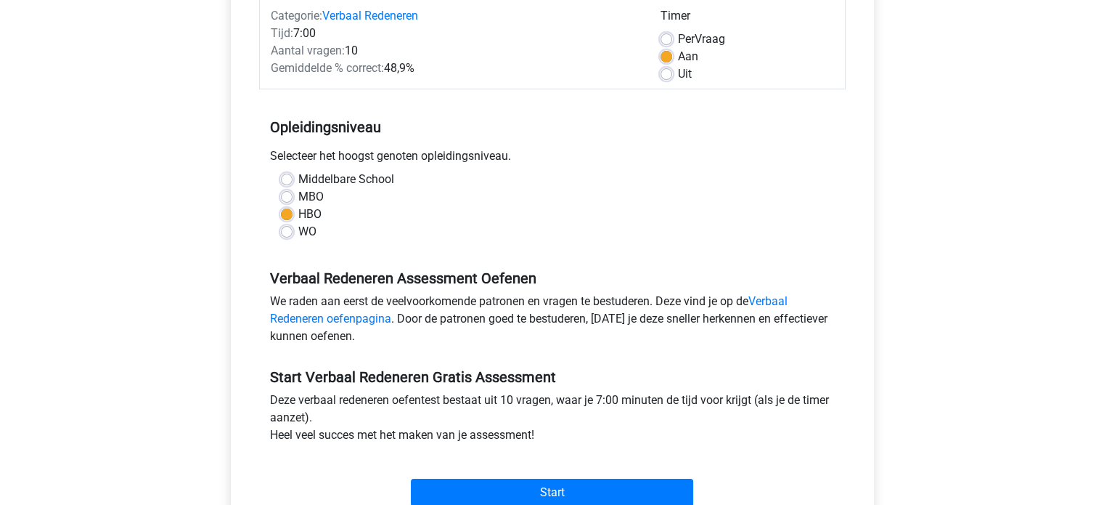
scroll to position [218, 0]
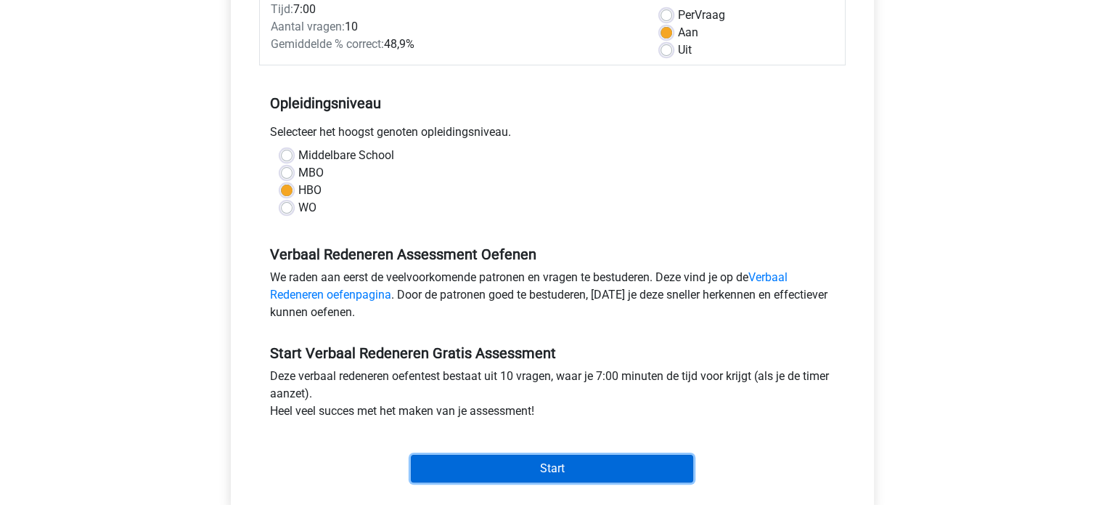
click at [566, 468] on input "Start" at bounding box center [552, 469] width 282 height 28
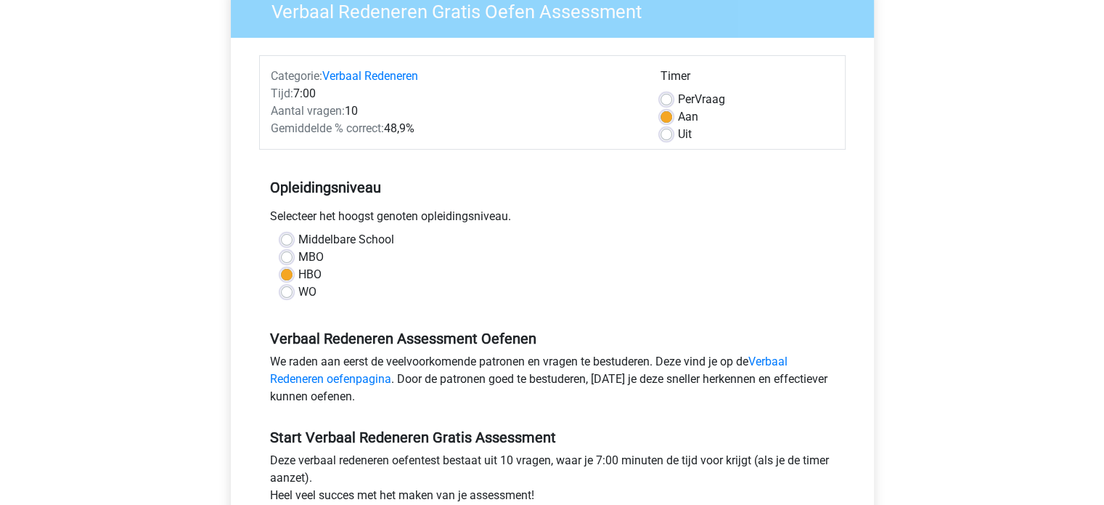
scroll to position [73, 0]
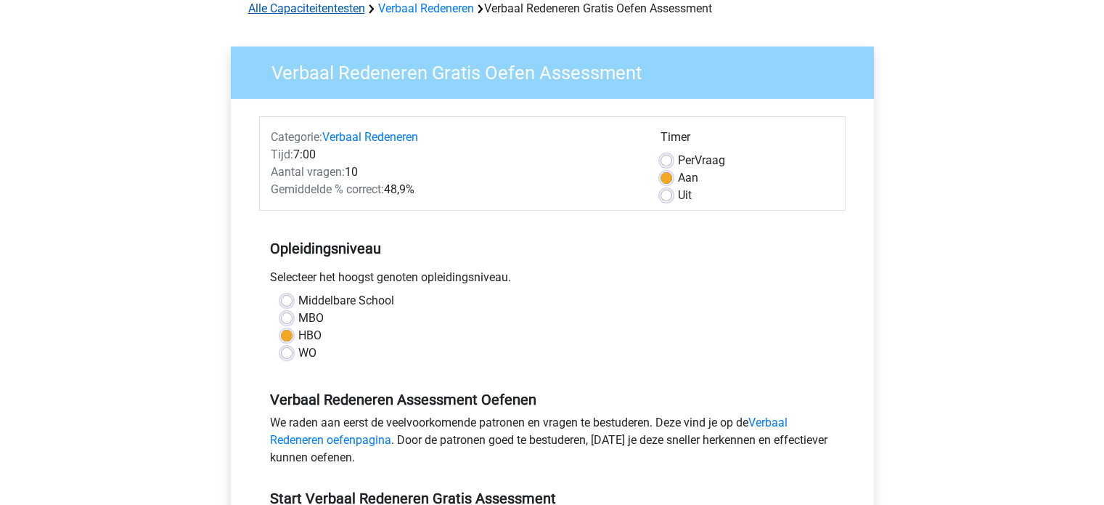
click at [311, 7] on link "Alle Capaciteitentesten" at bounding box center [306, 8] width 117 height 14
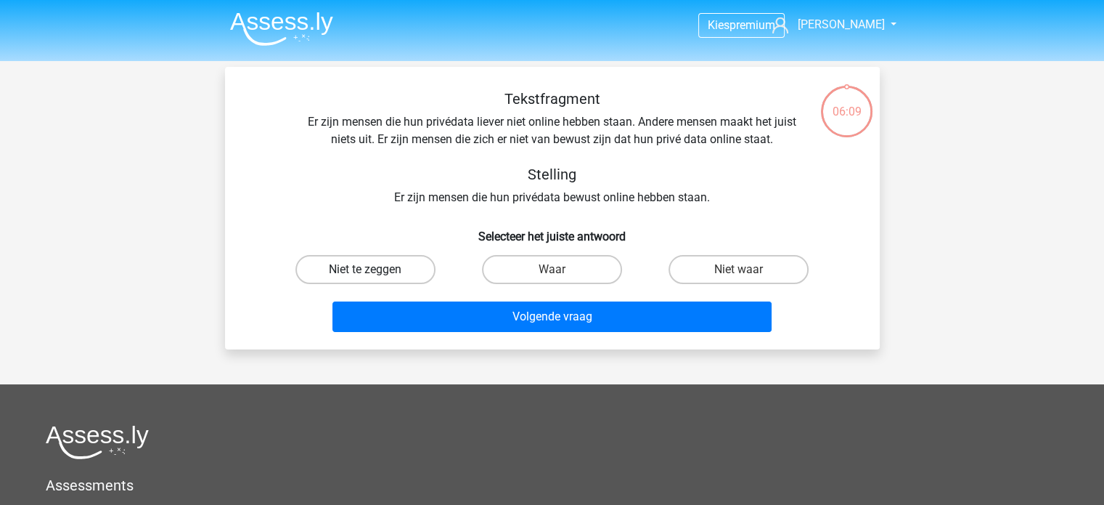
click at [399, 268] on label "Niet te zeggen" at bounding box center [366, 269] width 140 height 29
click at [375, 269] on input "Niet te zeggen" at bounding box center [369, 273] width 9 height 9
radio input "true"
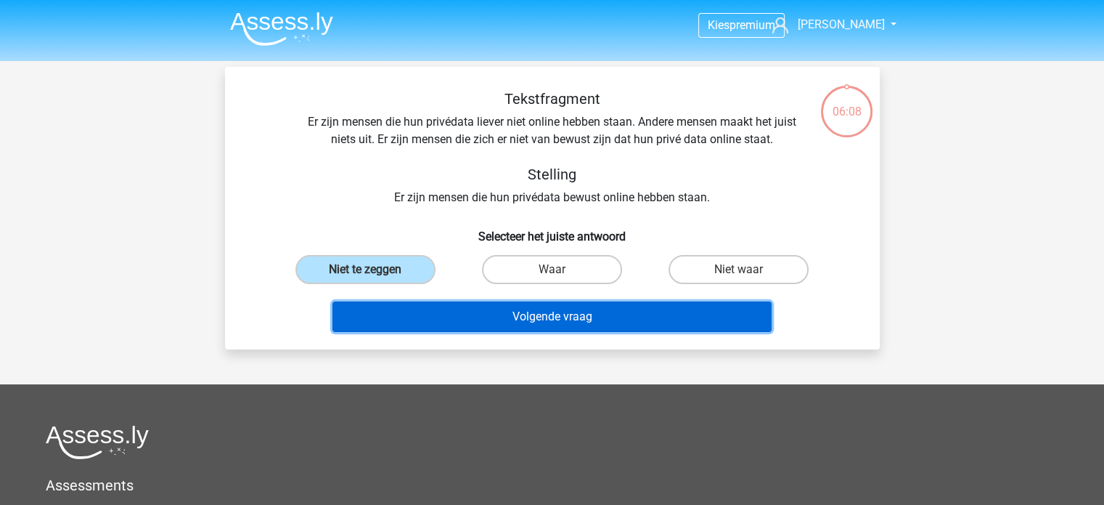
click at [521, 314] on button "Volgende vraag" at bounding box center [552, 316] width 439 height 30
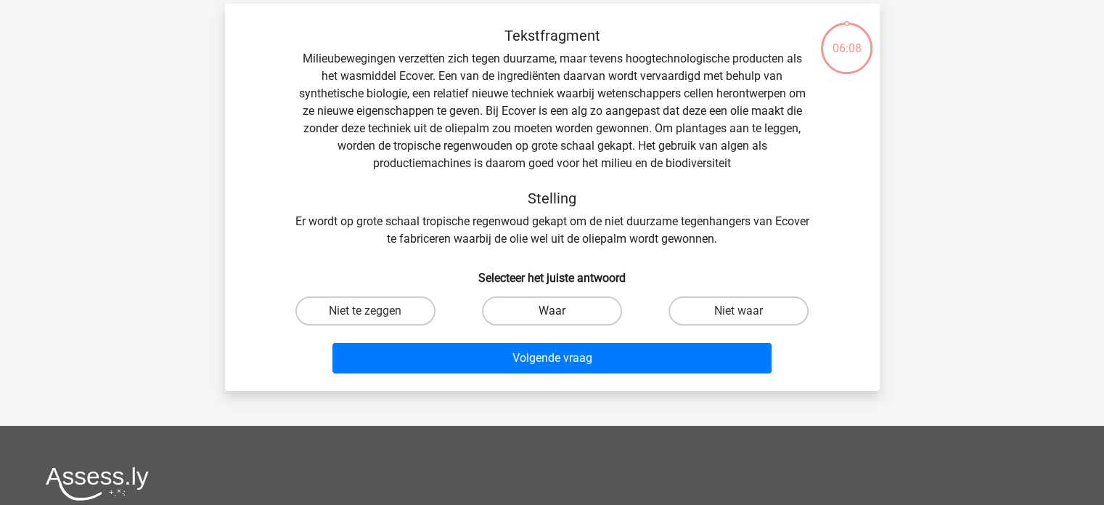
scroll to position [67, 0]
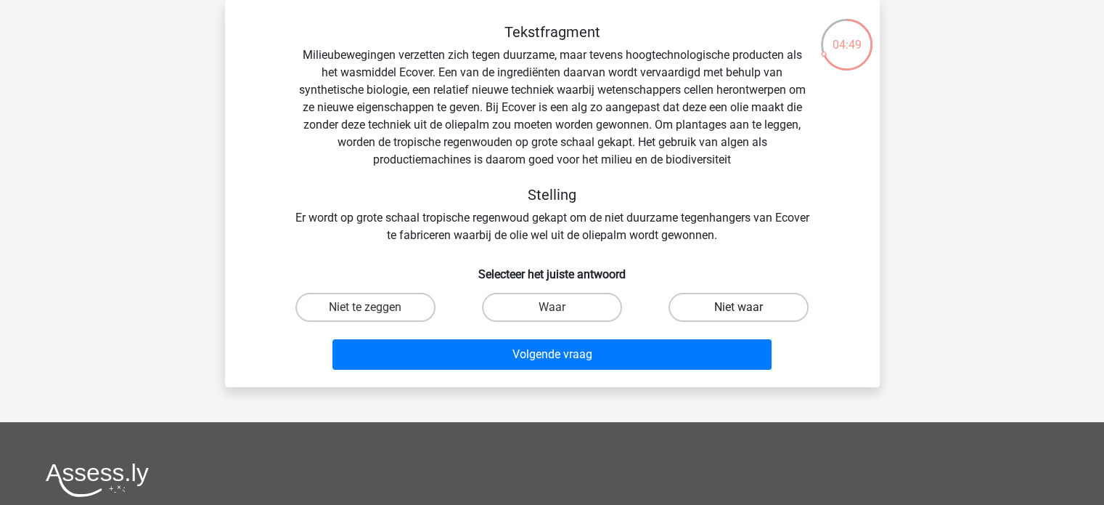
click at [745, 303] on label "Niet waar" at bounding box center [739, 307] width 140 height 29
click at [745, 307] on input "Niet waar" at bounding box center [743, 311] width 9 height 9
radio input "true"
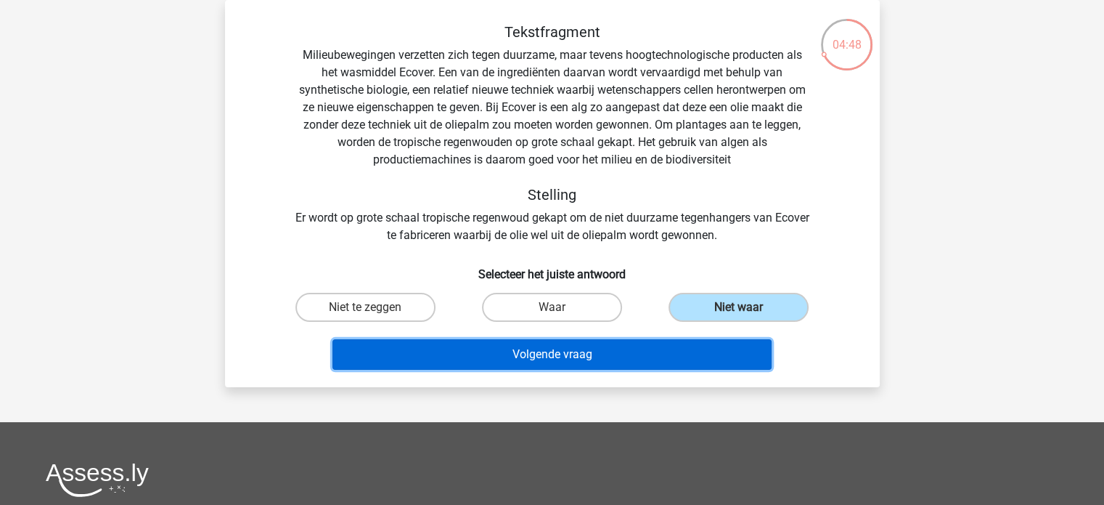
click at [574, 357] on button "Volgende vraag" at bounding box center [552, 354] width 439 height 30
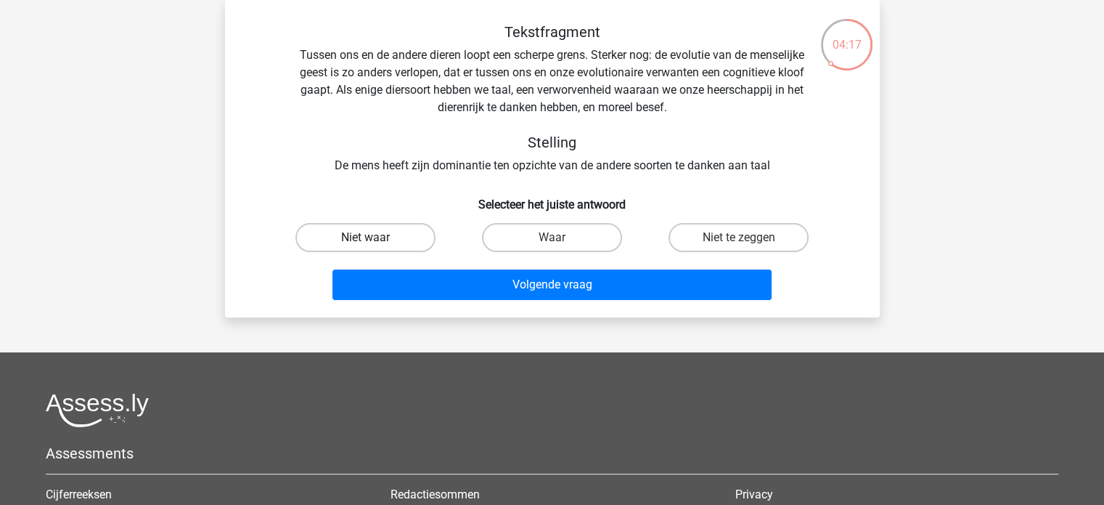
click at [379, 235] on label "Niet waar" at bounding box center [366, 237] width 140 height 29
click at [375, 237] on input "Niet waar" at bounding box center [369, 241] width 9 height 9
radio input "true"
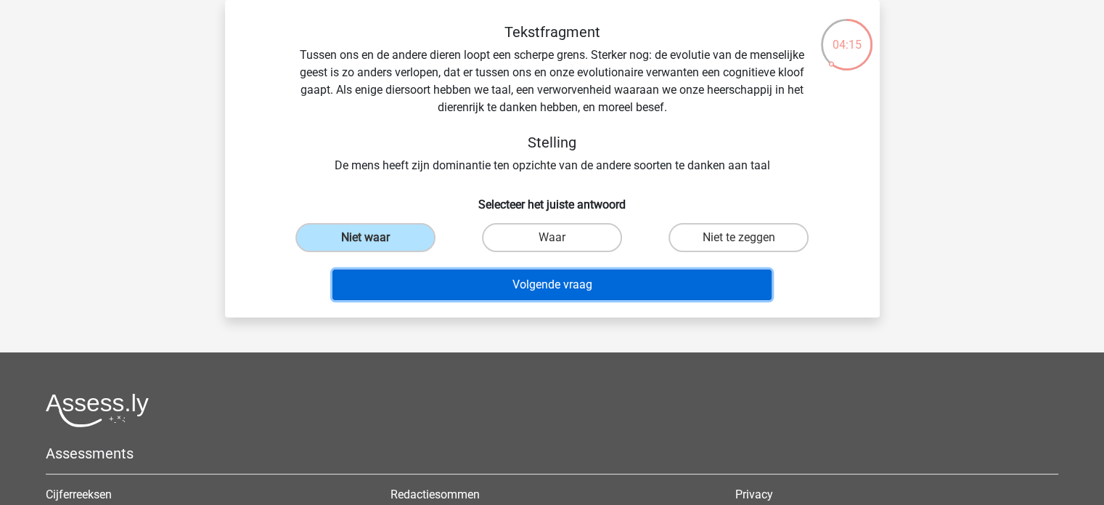
click at [577, 286] on button "Volgende vraag" at bounding box center [552, 284] width 439 height 30
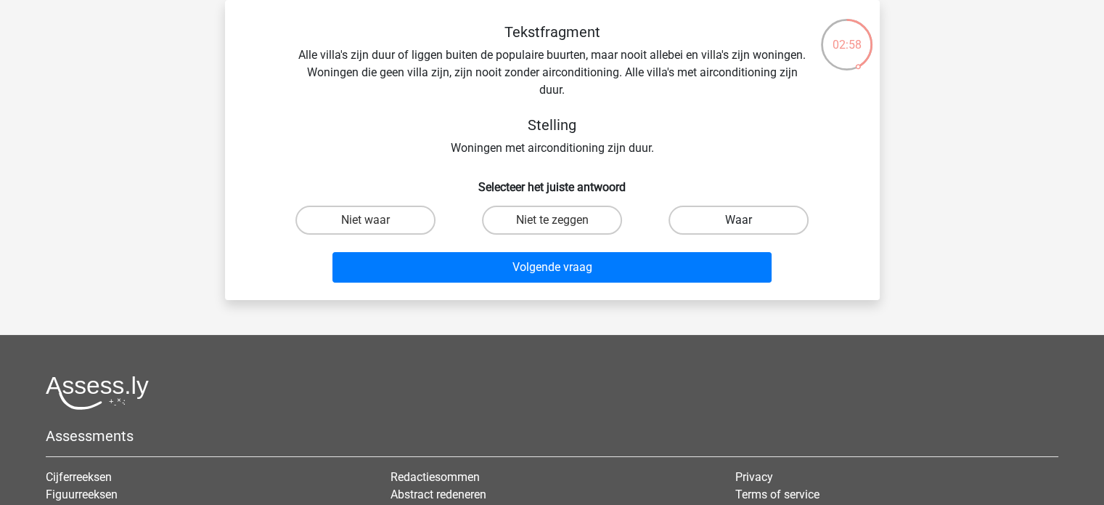
drag, startPoint x: 766, startPoint y: 220, endPoint x: 662, endPoint y: 256, distance: 109.8
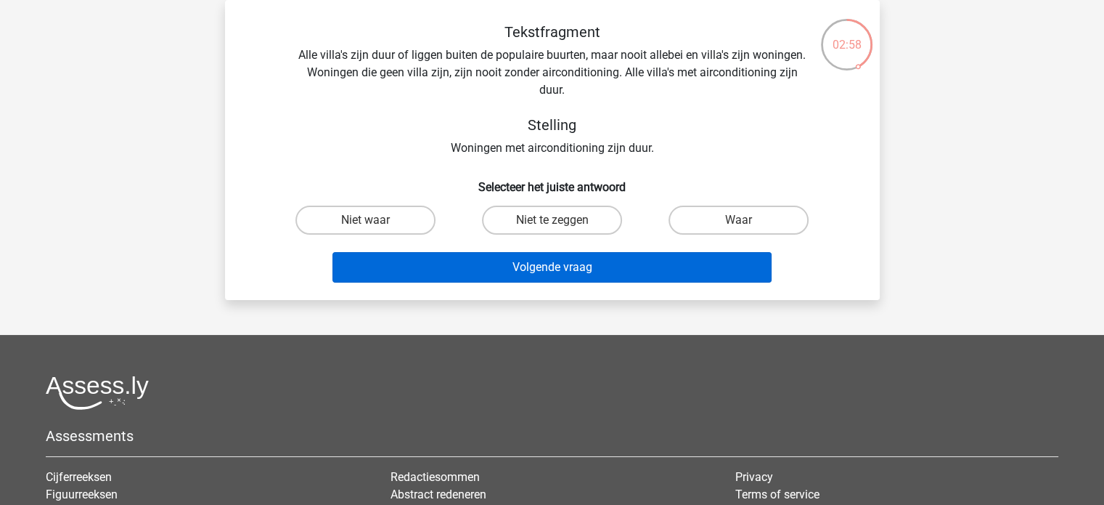
click at [766, 221] on label "Waar" at bounding box center [739, 219] width 140 height 29
click at [749, 221] on input "Waar" at bounding box center [743, 224] width 9 height 9
radio input "true"
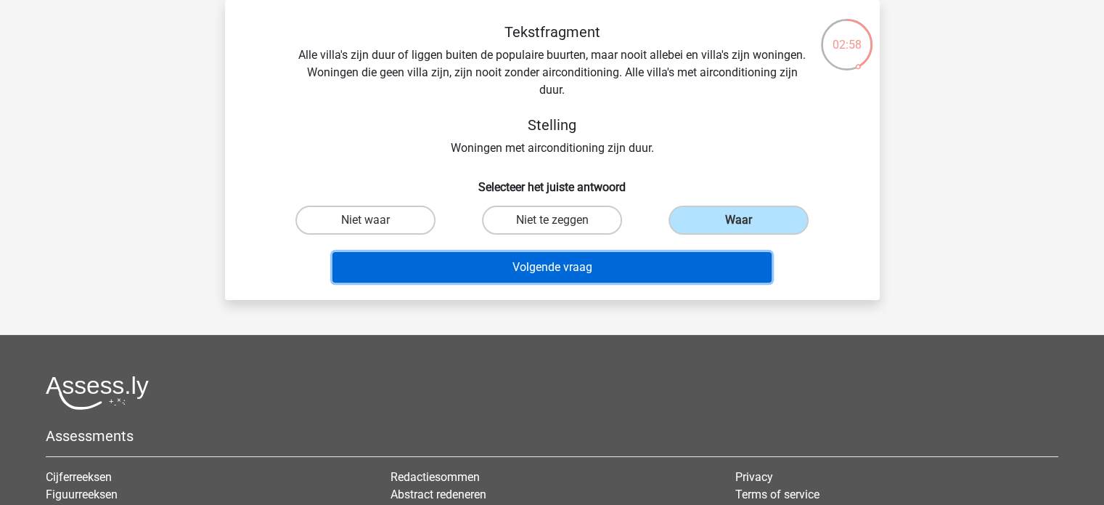
click at [576, 268] on button "Volgende vraag" at bounding box center [552, 267] width 439 height 30
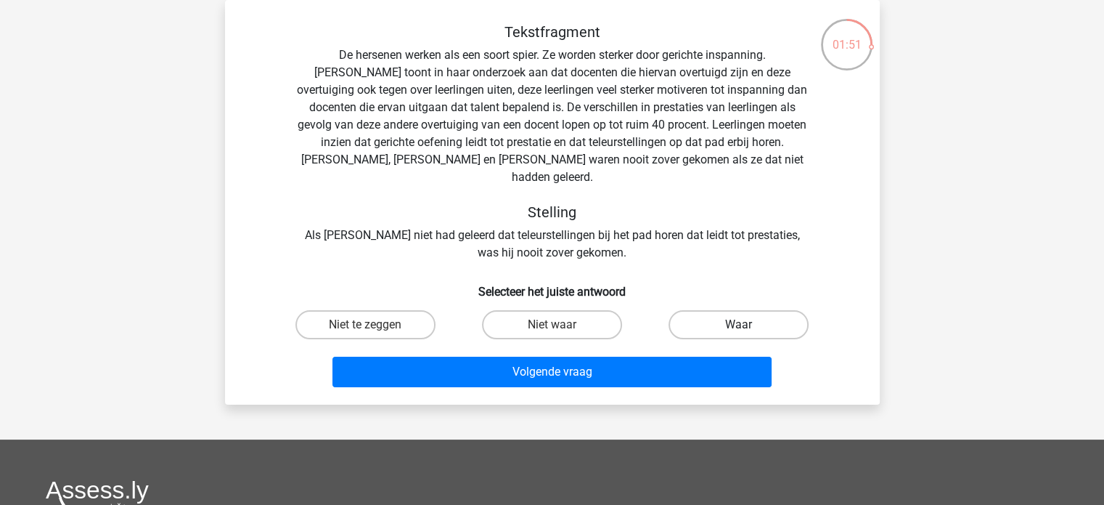
click at [723, 310] on label "Waar" at bounding box center [739, 324] width 140 height 29
click at [739, 325] on input "Waar" at bounding box center [743, 329] width 9 height 9
radio input "true"
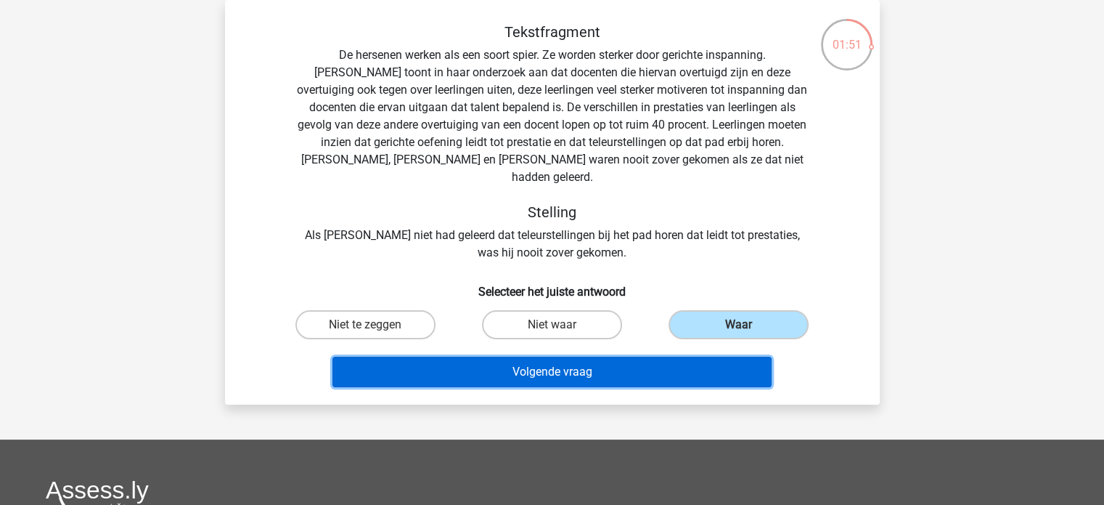
click at [606, 357] on button "Volgende vraag" at bounding box center [552, 372] width 439 height 30
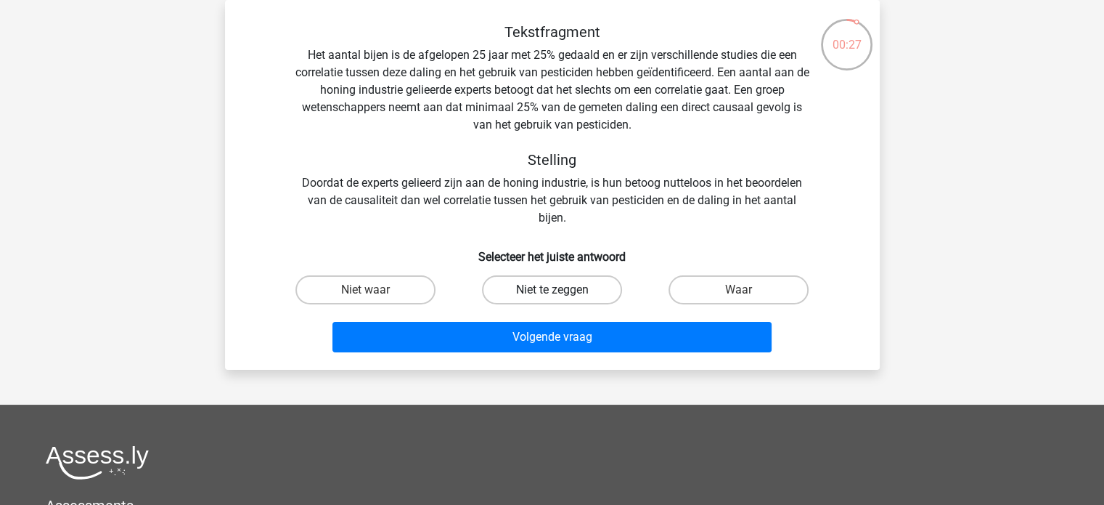
click at [543, 288] on label "Niet te zeggen" at bounding box center [552, 289] width 140 height 29
click at [552, 290] on input "Niet te zeggen" at bounding box center [556, 294] width 9 height 9
radio input "true"
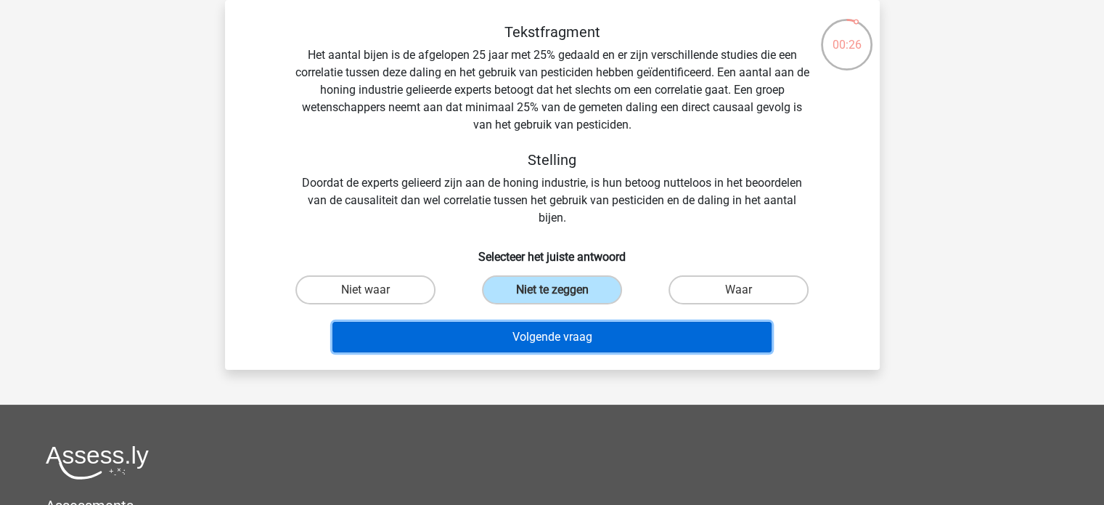
click at [552, 335] on button "Volgende vraag" at bounding box center [552, 337] width 439 height 30
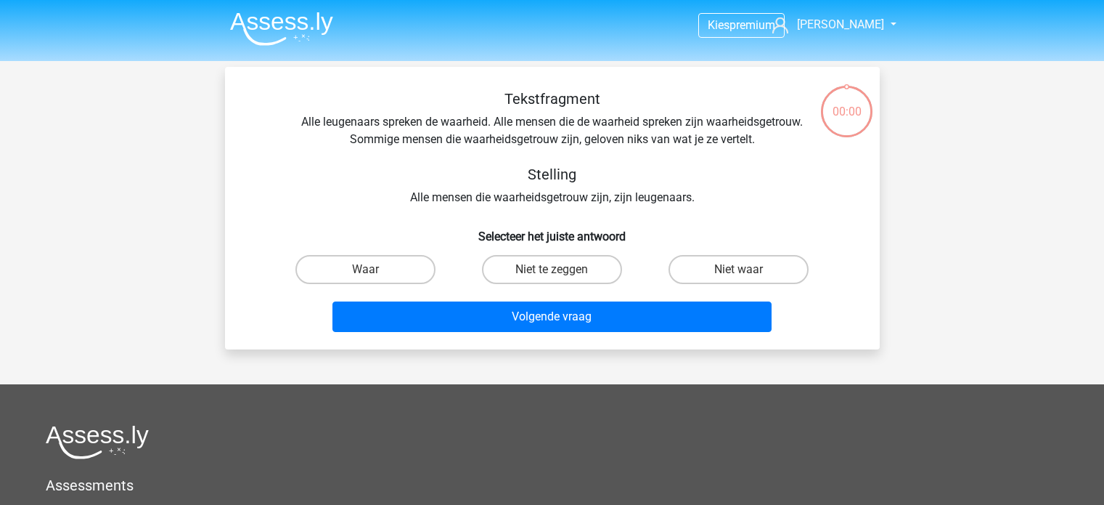
scroll to position [67, 0]
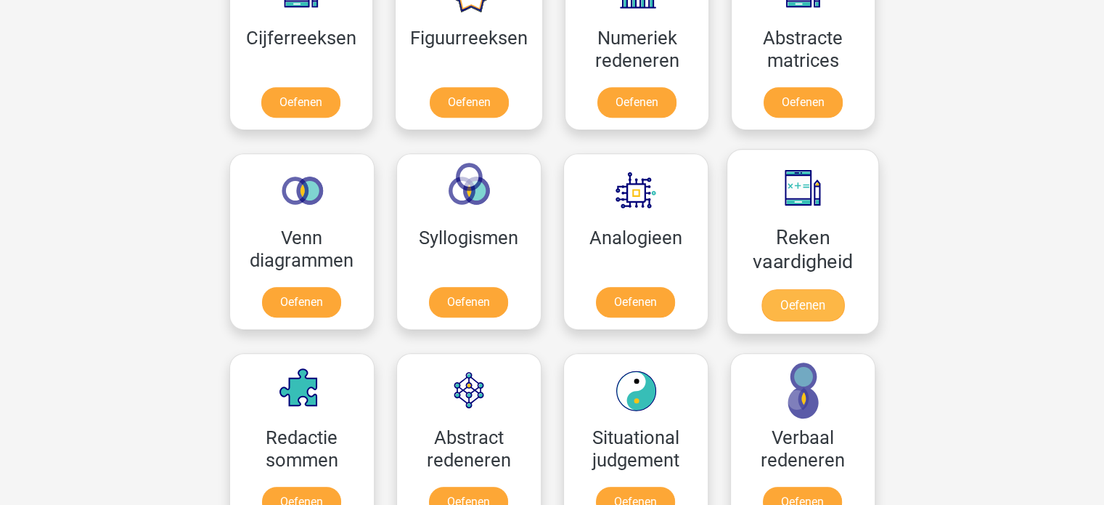
scroll to position [761, 0]
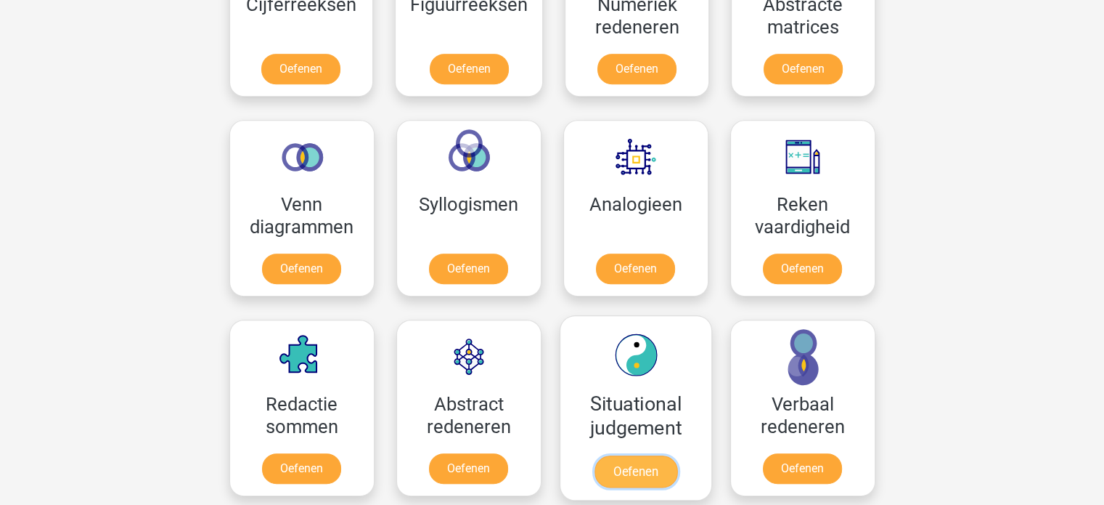
click at [643, 455] on link "Oefenen" at bounding box center [635, 471] width 83 height 32
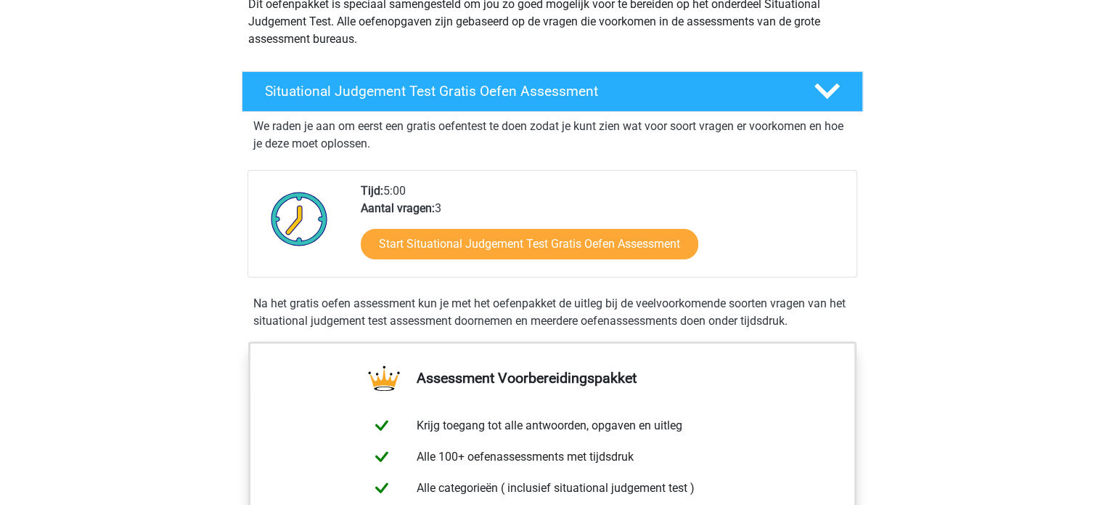
scroll to position [218, 0]
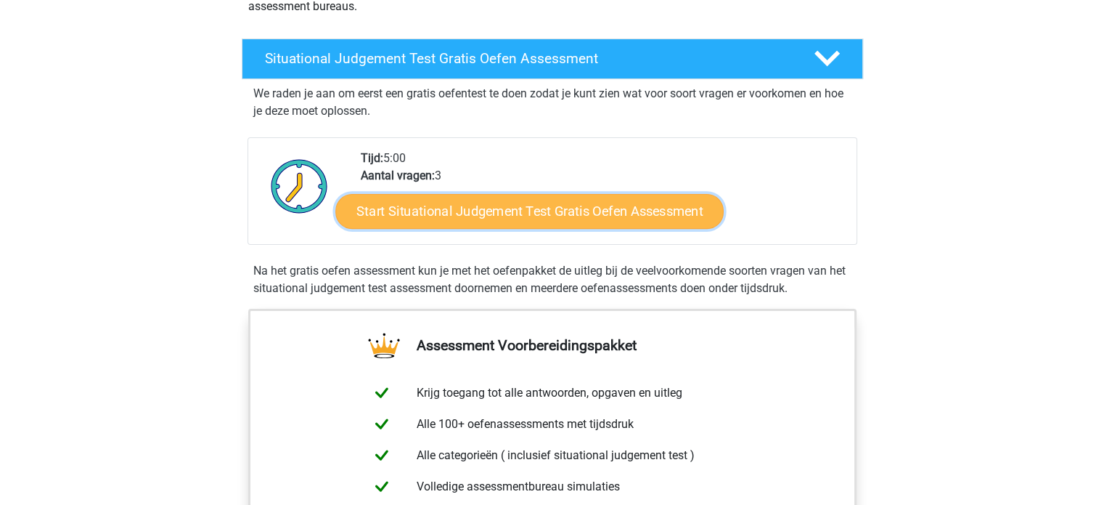
click at [545, 211] on link "Start Situational Judgement Test Gratis Oefen Assessment" at bounding box center [529, 211] width 388 height 35
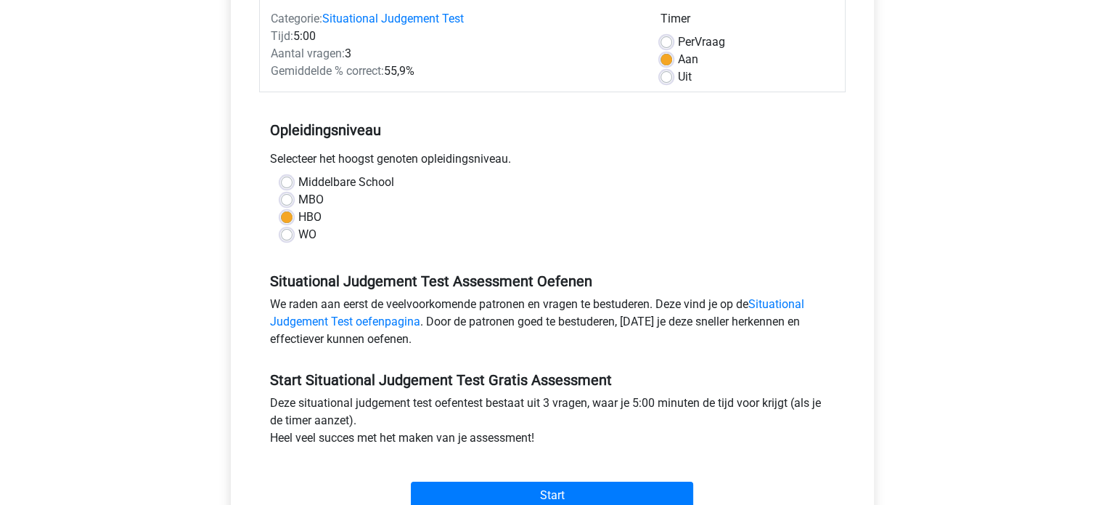
scroll to position [218, 0]
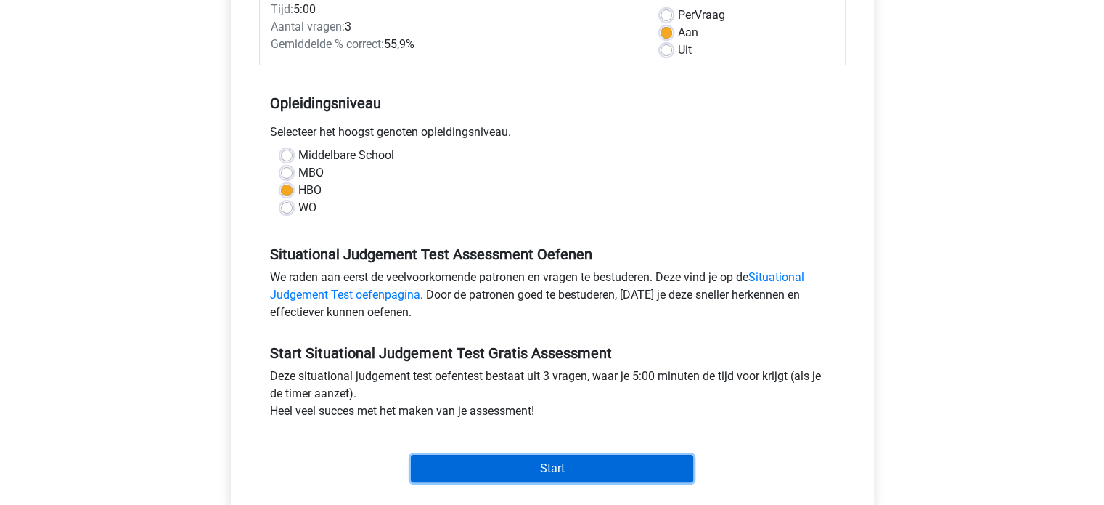
click at [613, 460] on input "Start" at bounding box center [552, 469] width 282 height 28
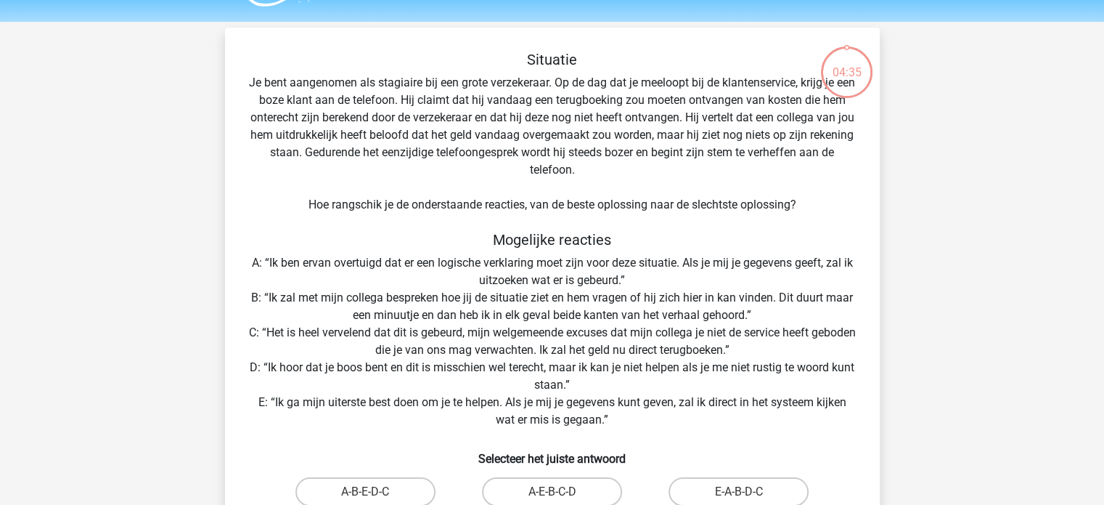
scroll to position [73, 0]
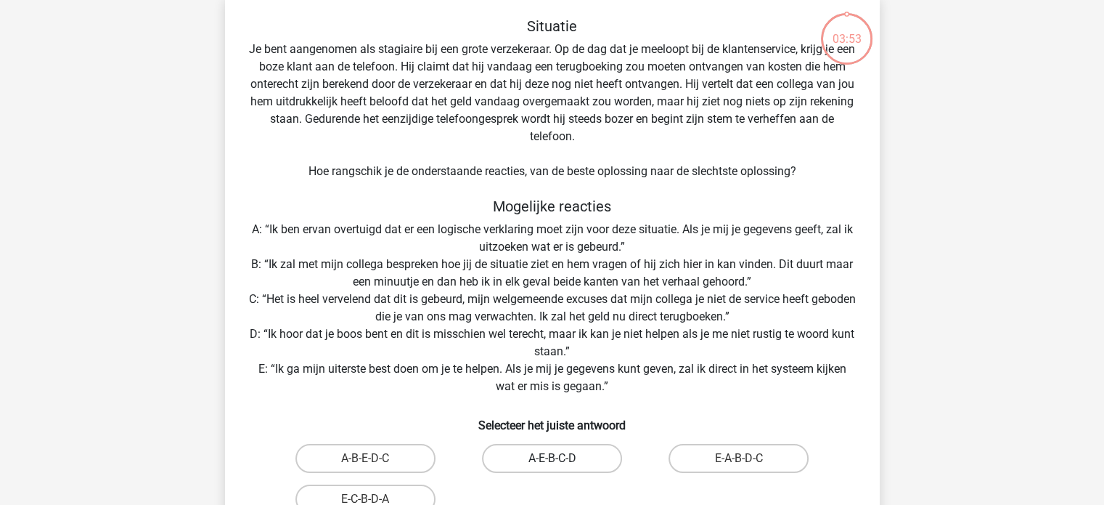
click at [529, 458] on label "A-E-B-C-D" at bounding box center [552, 458] width 140 height 29
click at [552, 458] on input "A-E-B-C-D" at bounding box center [556, 462] width 9 height 9
radio input "true"
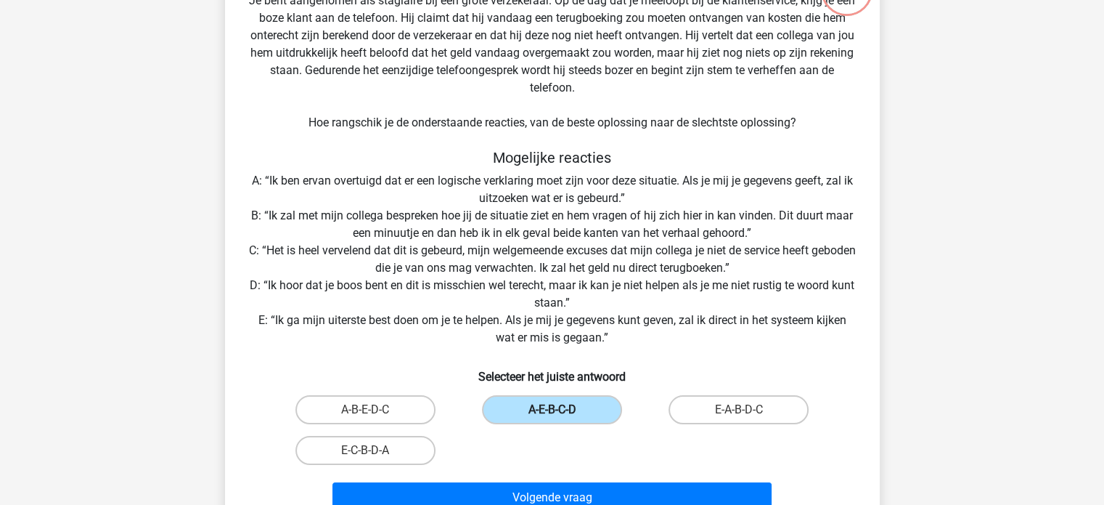
scroll to position [145, 0]
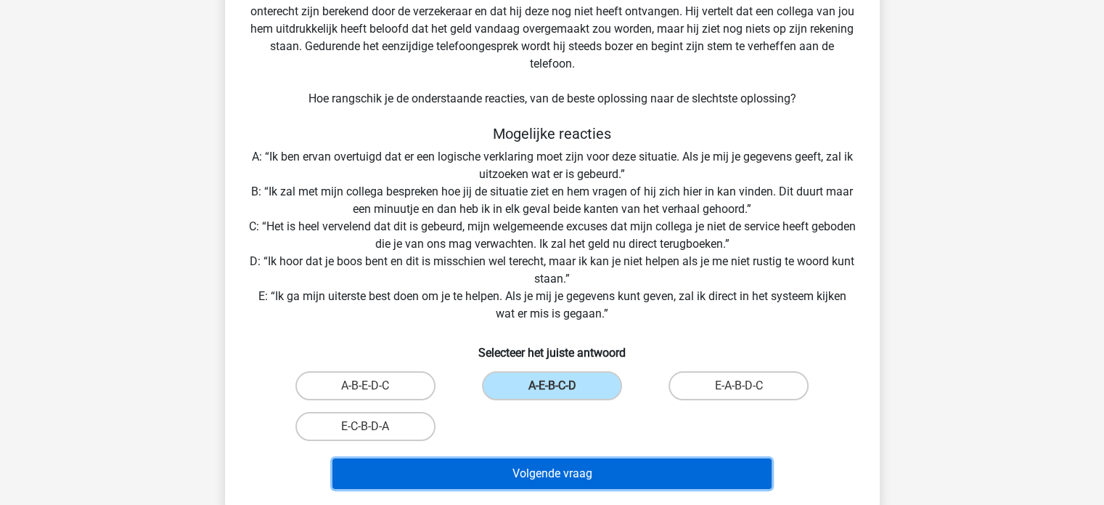
click at [561, 475] on button "Volgende vraag" at bounding box center [552, 473] width 439 height 30
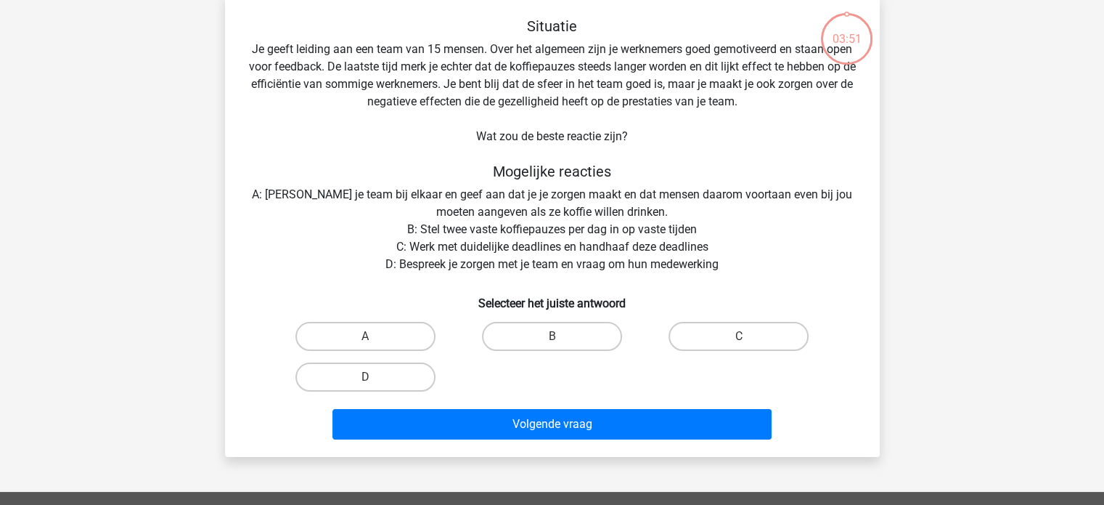
scroll to position [67, 0]
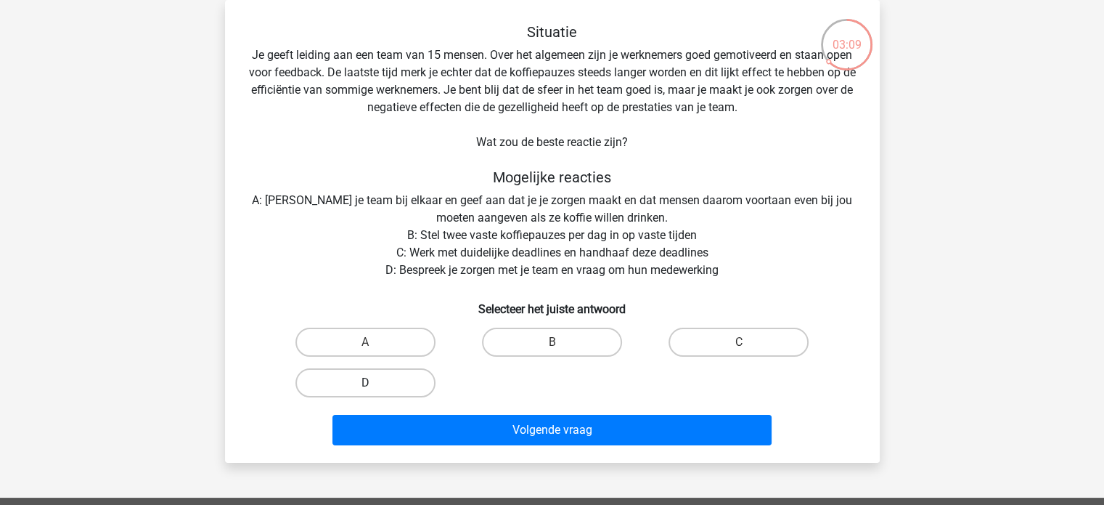
click at [343, 382] on label "D" at bounding box center [366, 382] width 140 height 29
click at [365, 383] on input "D" at bounding box center [369, 387] width 9 height 9
radio input "true"
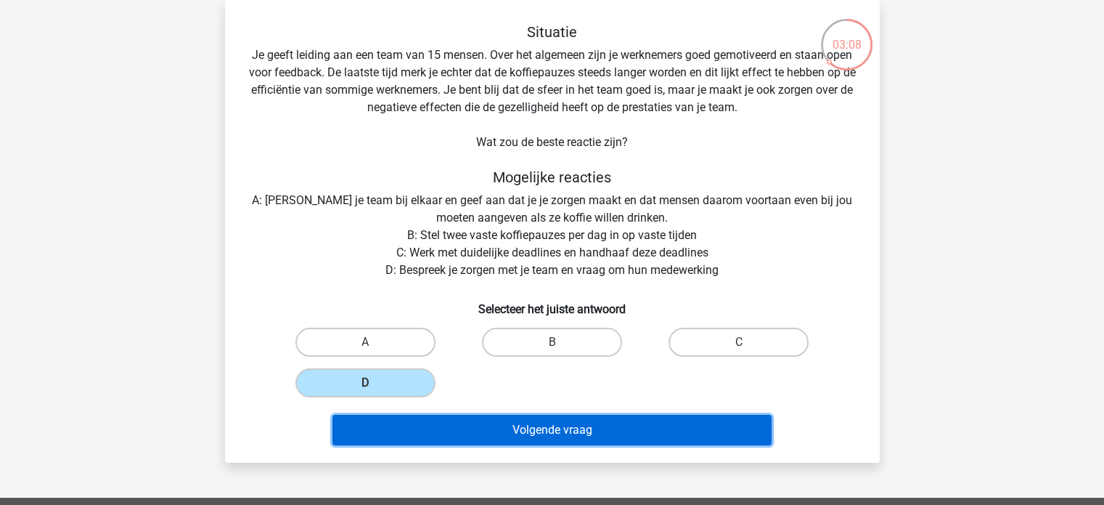
click at [543, 426] on button "Volgende vraag" at bounding box center [552, 430] width 439 height 30
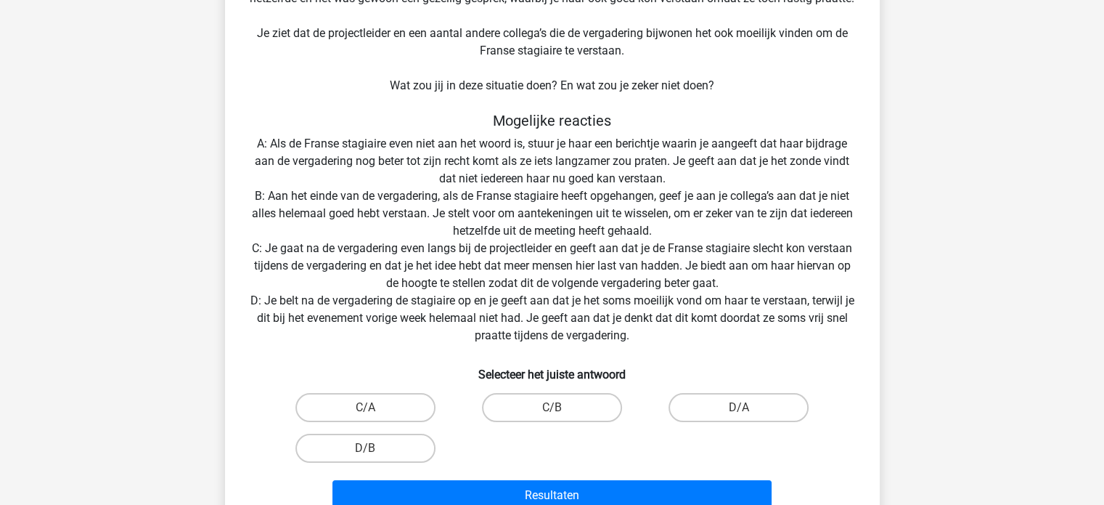
scroll to position [218, 0]
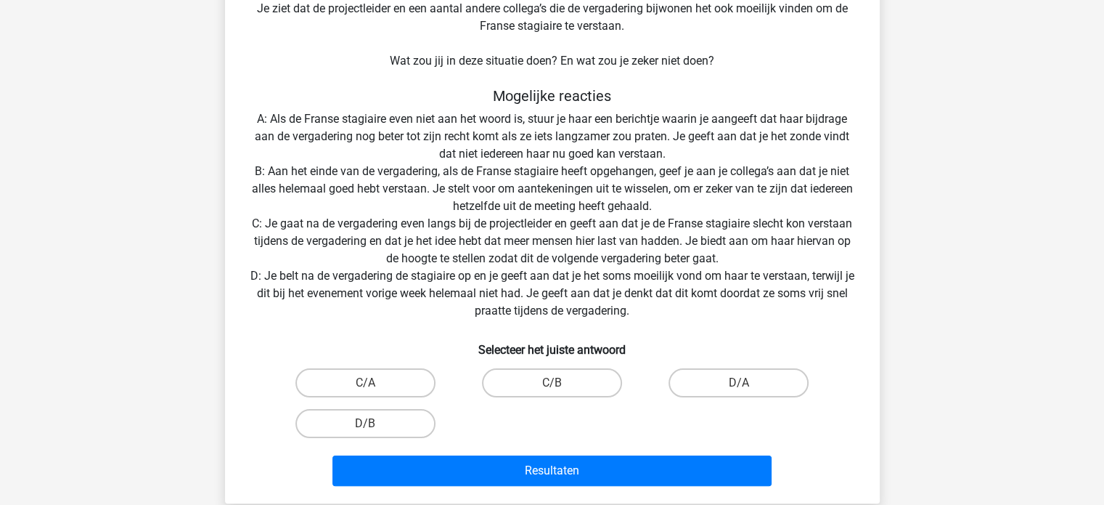
drag, startPoint x: 350, startPoint y: 381, endPoint x: 370, endPoint y: 388, distance: 21.6
click at [355, 381] on label "C/A" at bounding box center [366, 382] width 140 height 29
click at [365, 383] on input "C/A" at bounding box center [369, 387] width 9 height 9
radio input "true"
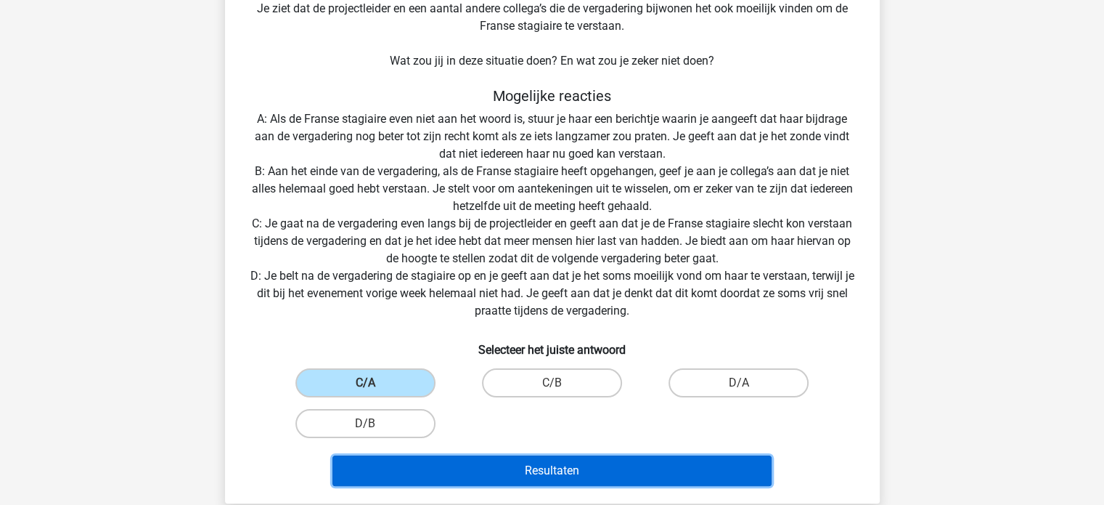
click at [511, 473] on button "Resultaten" at bounding box center [552, 470] width 439 height 30
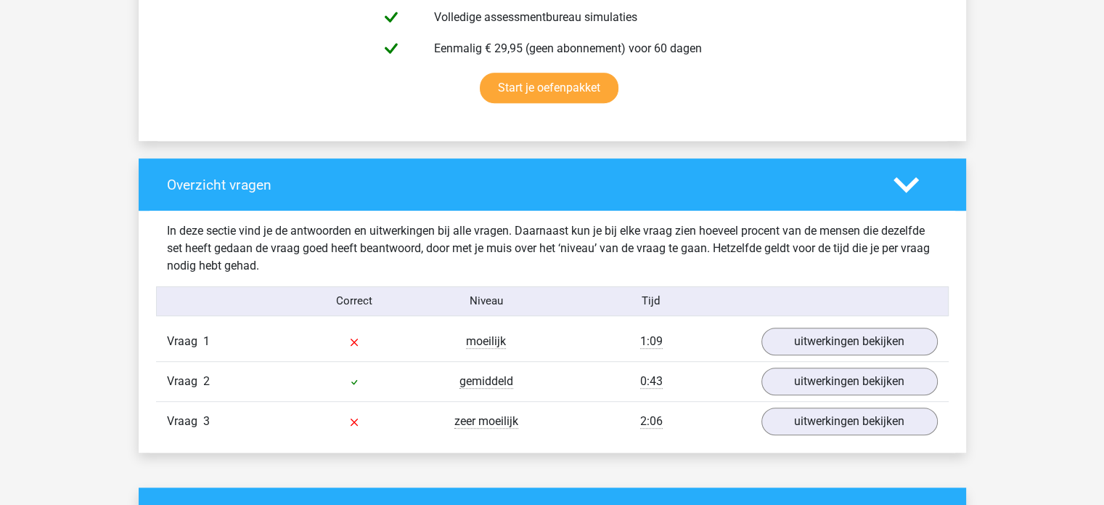
scroll to position [1017, 0]
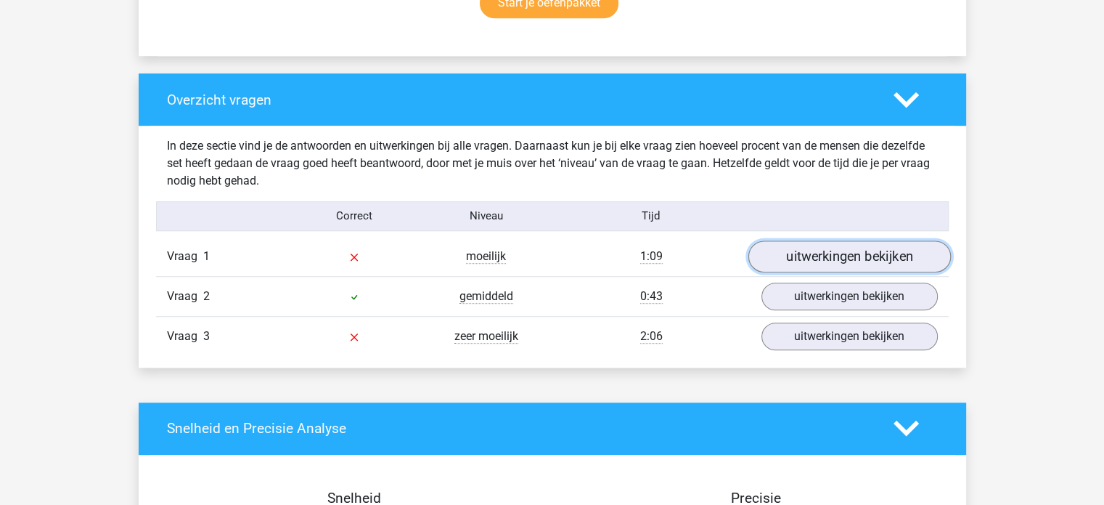
click at [851, 253] on link "uitwerkingen bekijken" at bounding box center [849, 256] width 203 height 32
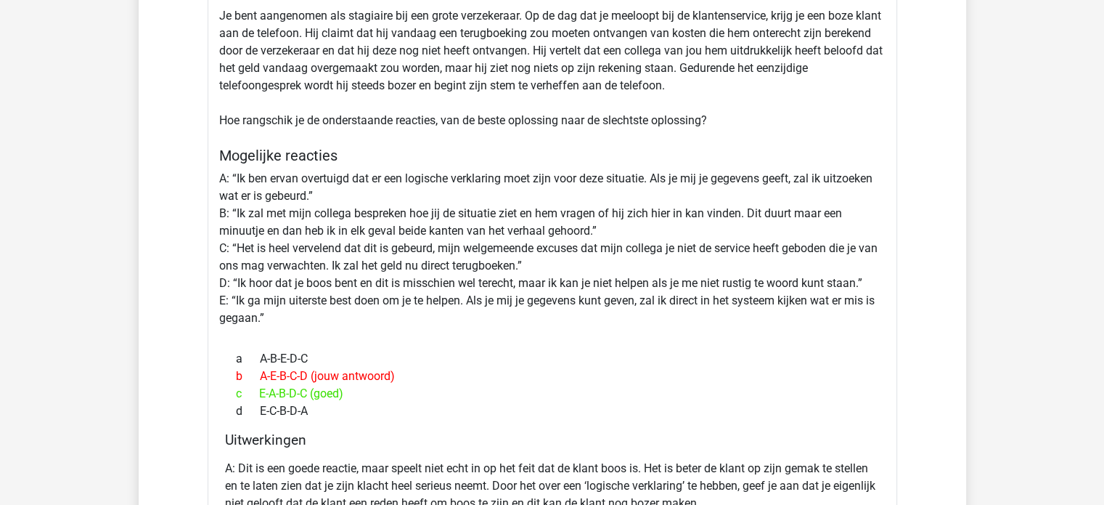
scroll to position [1234, 0]
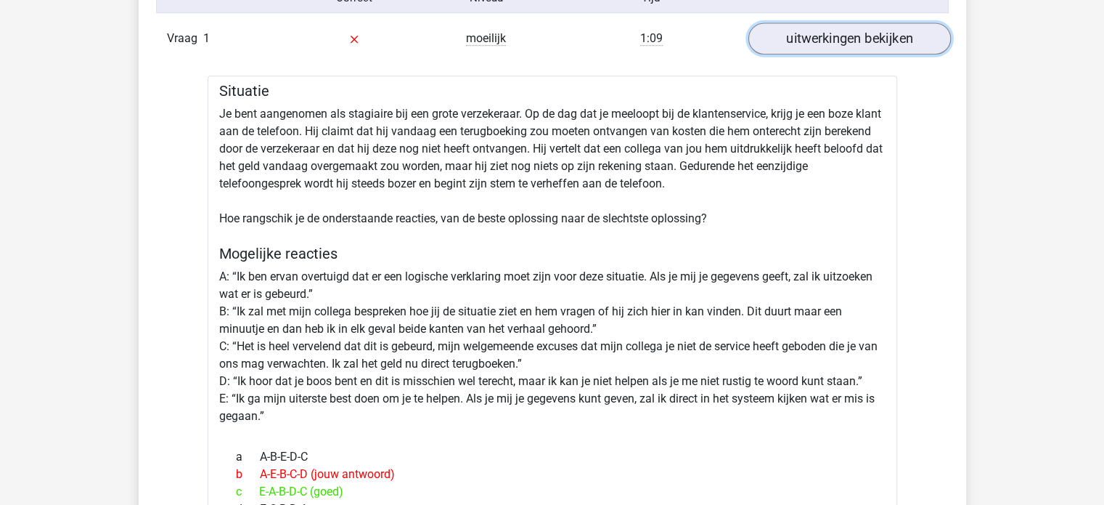
click at [810, 33] on link "uitwerkingen bekijken" at bounding box center [849, 39] width 203 height 32
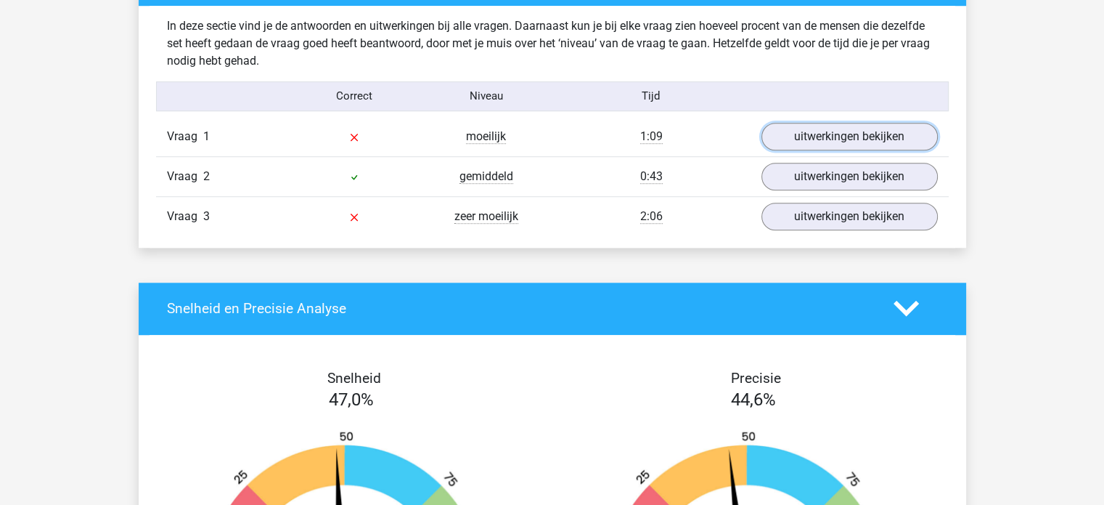
scroll to position [1017, 0]
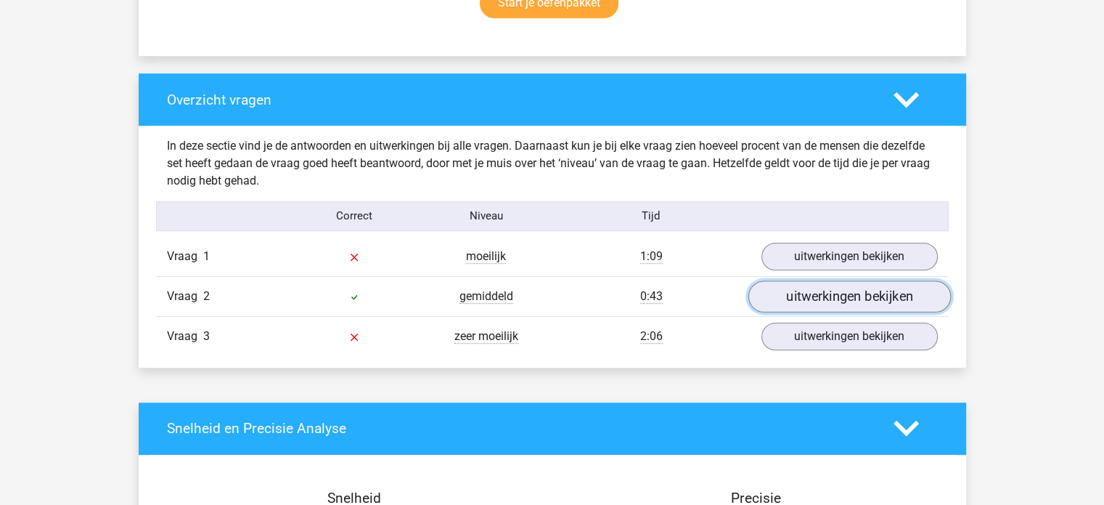
click at [813, 294] on link "uitwerkingen bekijken" at bounding box center [849, 296] width 203 height 32
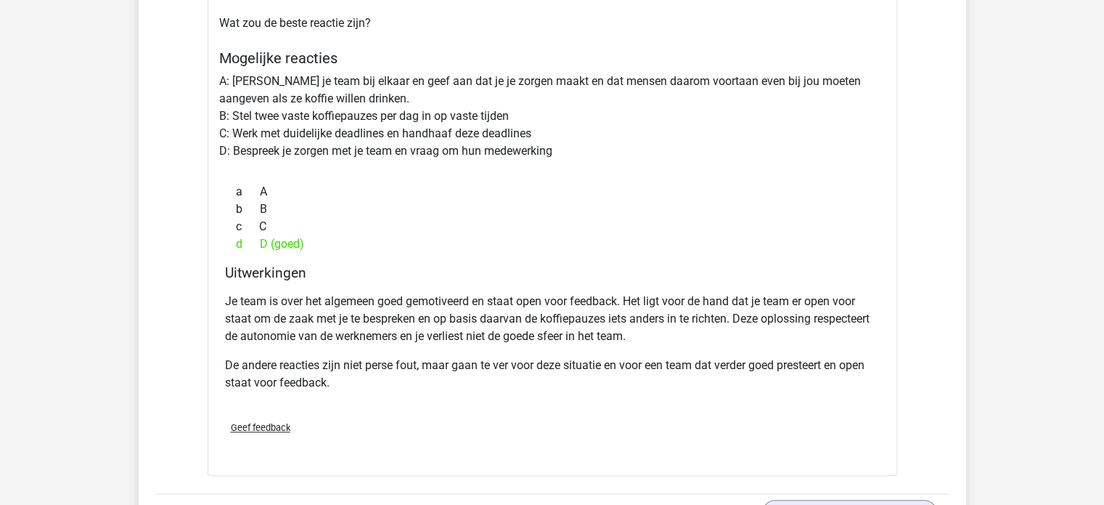
scroll to position [1089, 0]
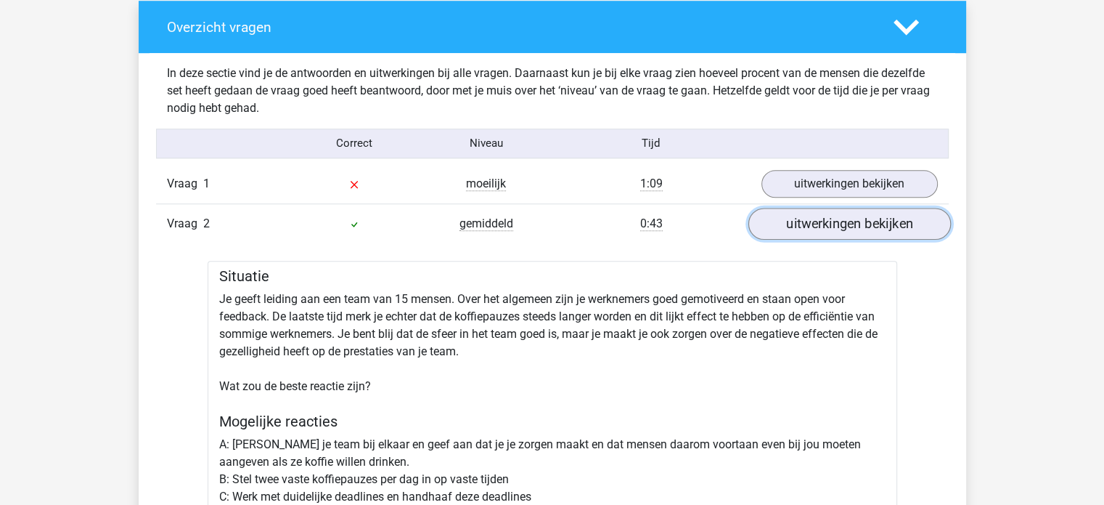
click at [839, 214] on link "uitwerkingen bekijken" at bounding box center [849, 224] width 203 height 32
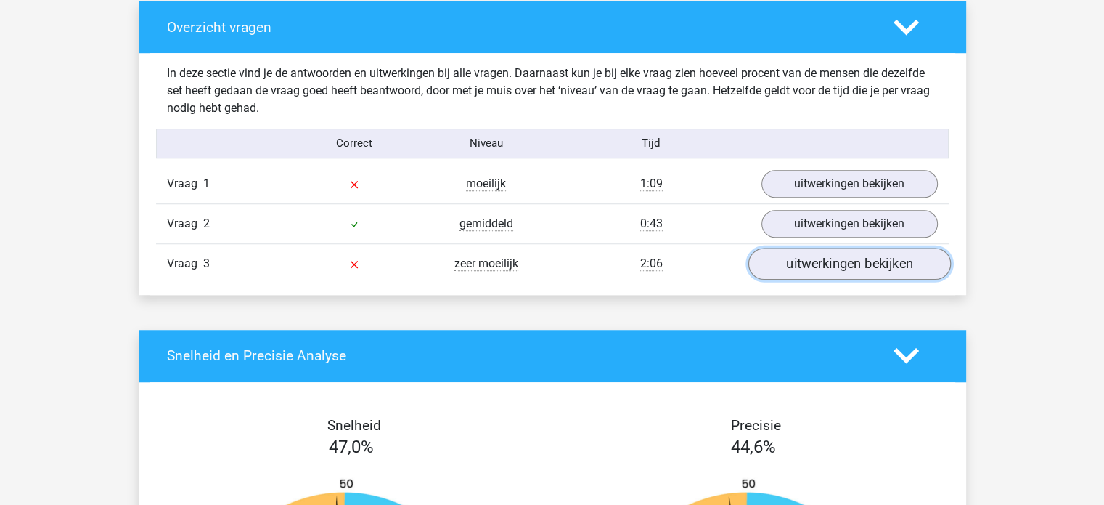
click at [867, 260] on link "uitwerkingen bekijken" at bounding box center [849, 264] width 203 height 32
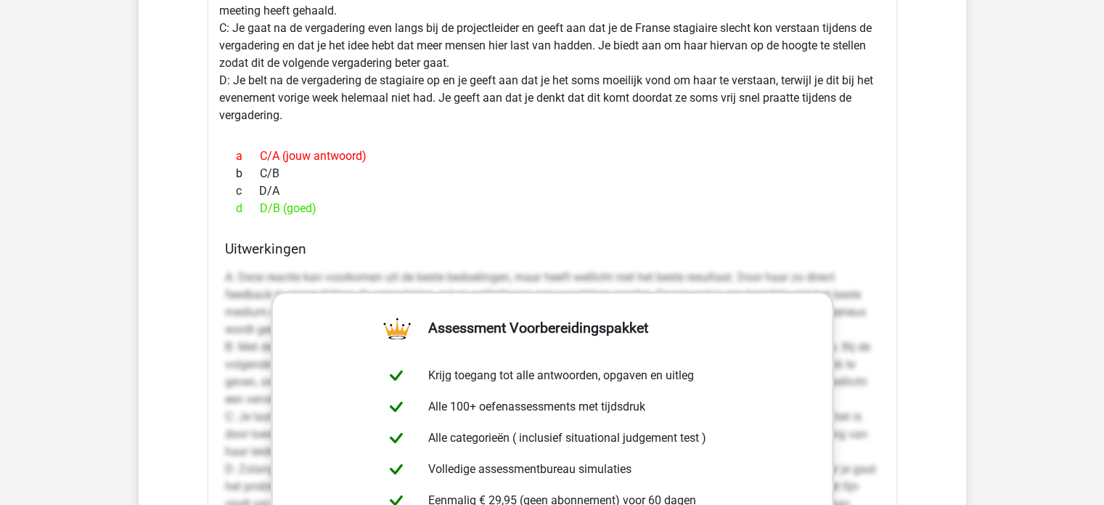
scroll to position [1598, 0]
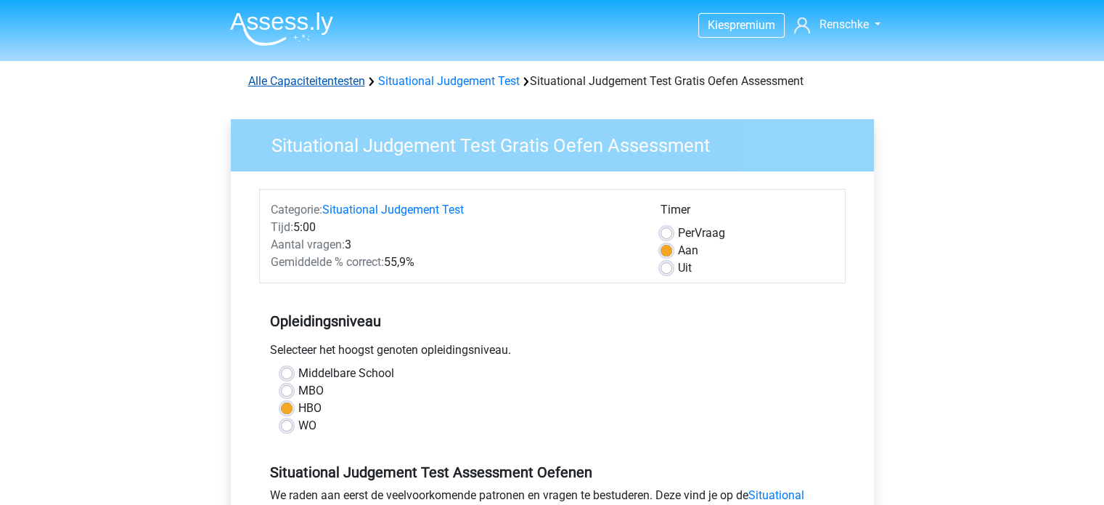
click at [298, 78] on link "Alle Capaciteitentesten" at bounding box center [306, 81] width 117 height 14
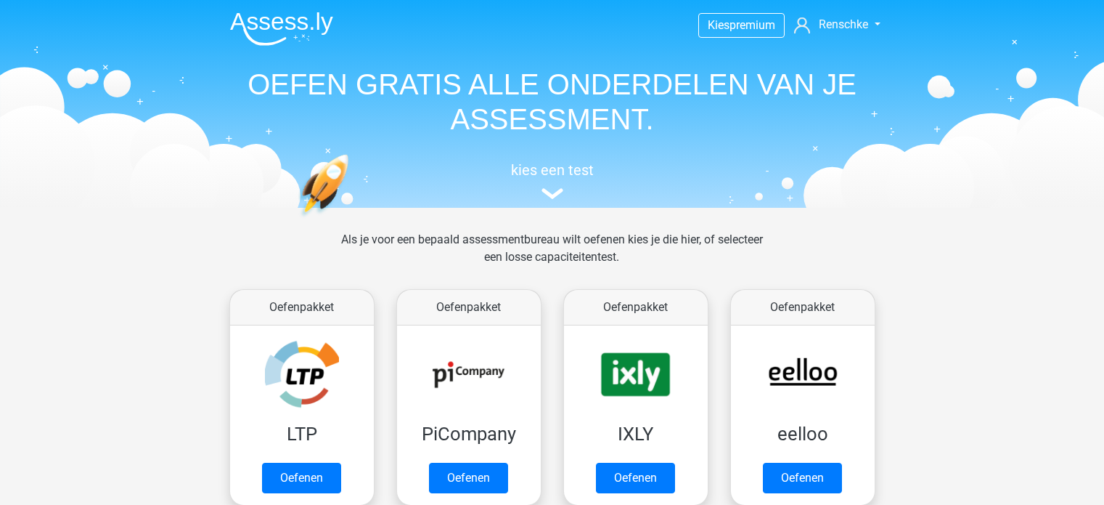
scroll to position [616, 0]
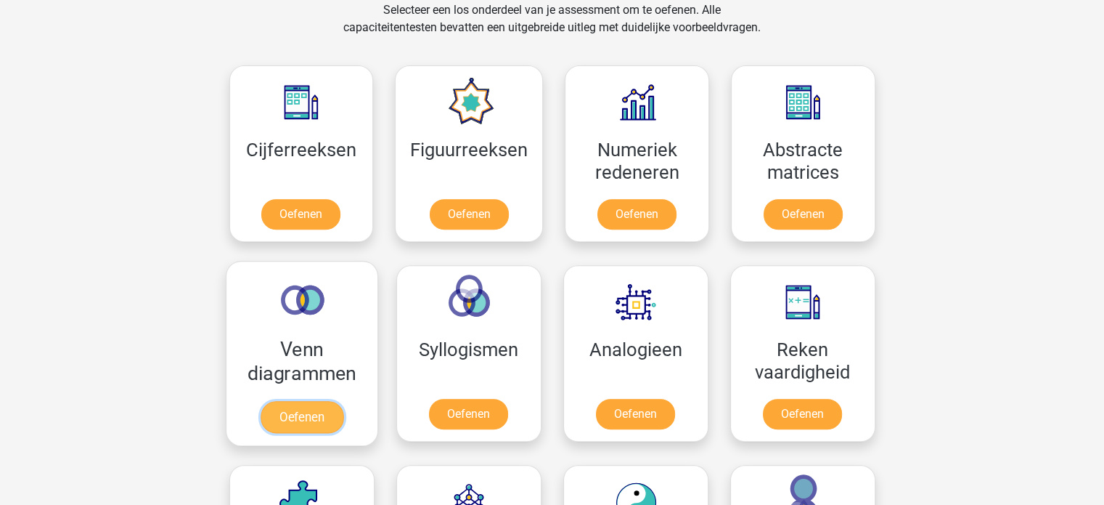
click at [296, 410] on link "Oefenen" at bounding box center [301, 417] width 83 height 32
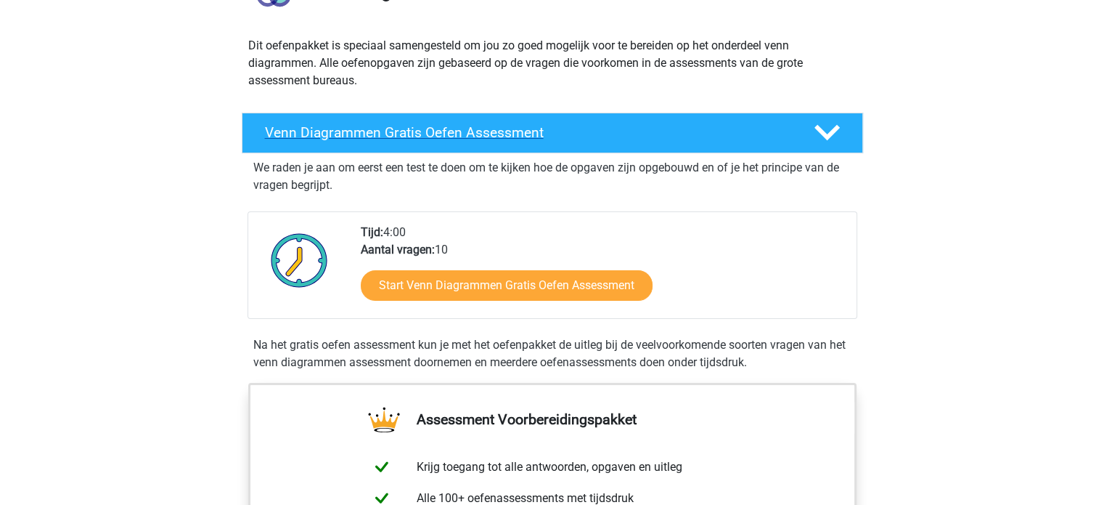
scroll to position [145, 0]
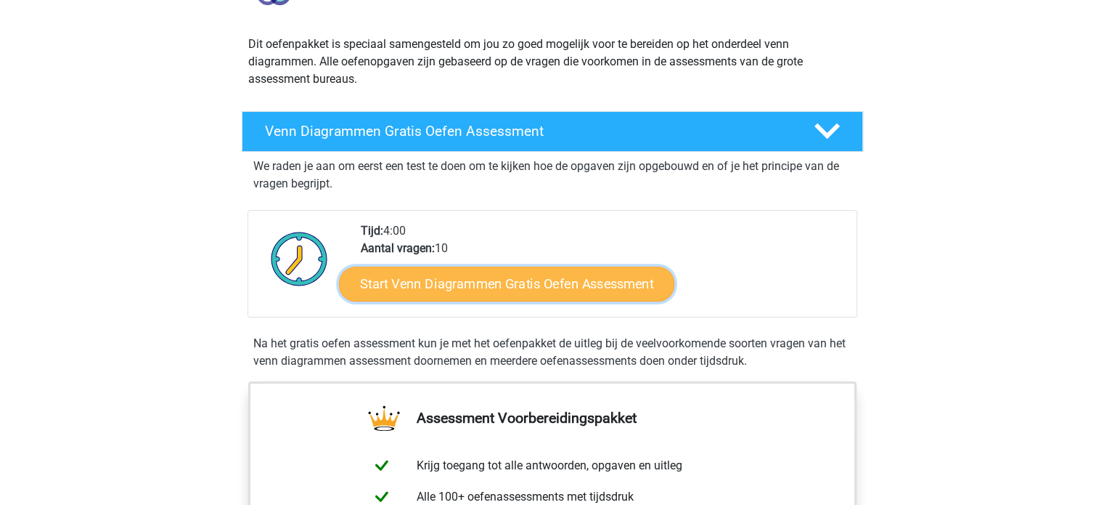
click at [525, 282] on link "Start Venn Diagrammen Gratis Oefen Assessment" at bounding box center [506, 283] width 335 height 35
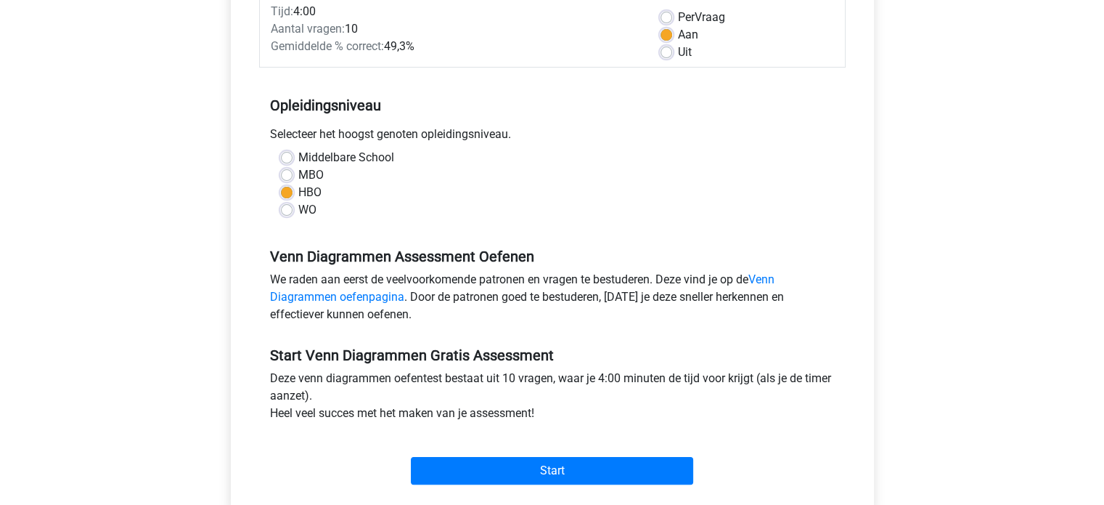
scroll to position [218, 0]
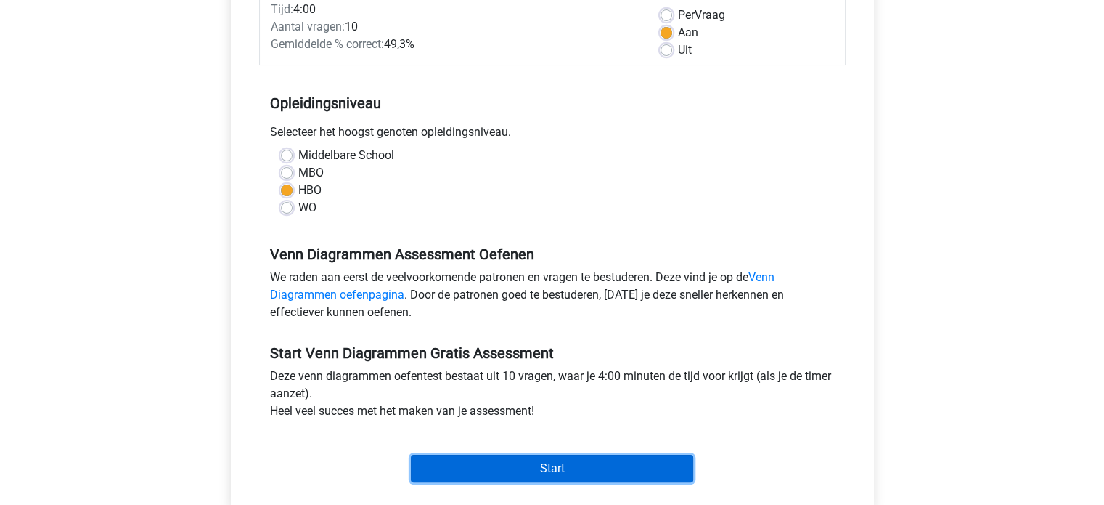
click at [562, 460] on input "Start" at bounding box center [552, 469] width 282 height 28
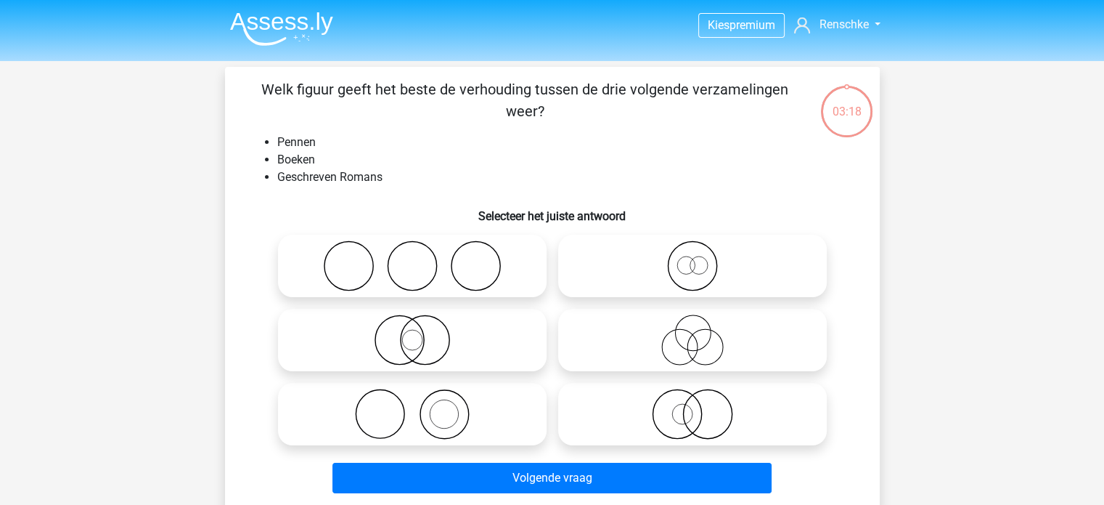
click at [463, 265] on icon at bounding box center [412, 265] width 257 height 51
click at [422, 259] on input "radio" at bounding box center [416, 253] width 9 height 9
radio input "true"
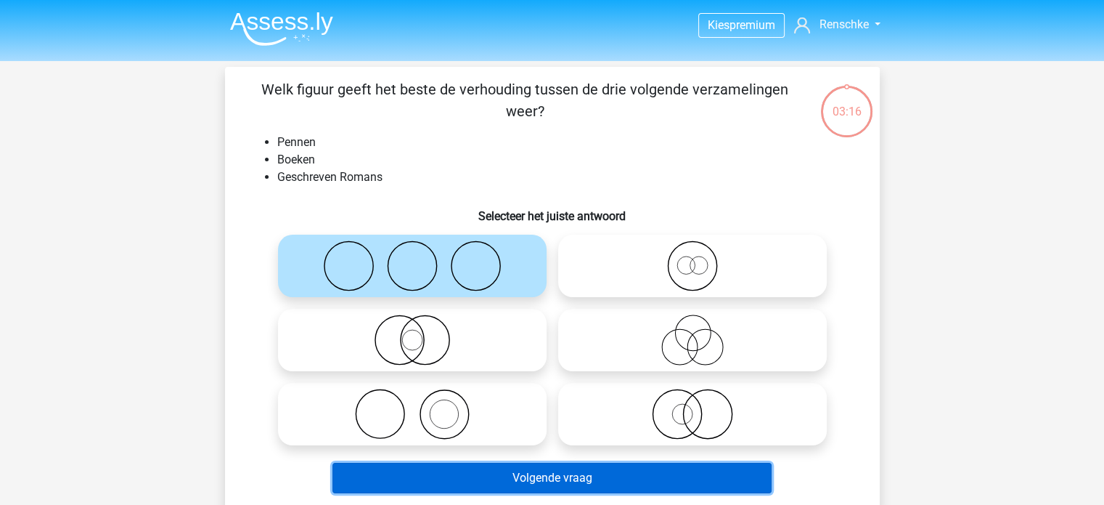
click at [565, 480] on button "Volgende vraag" at bounding box center [552, 478] width 439 height 30
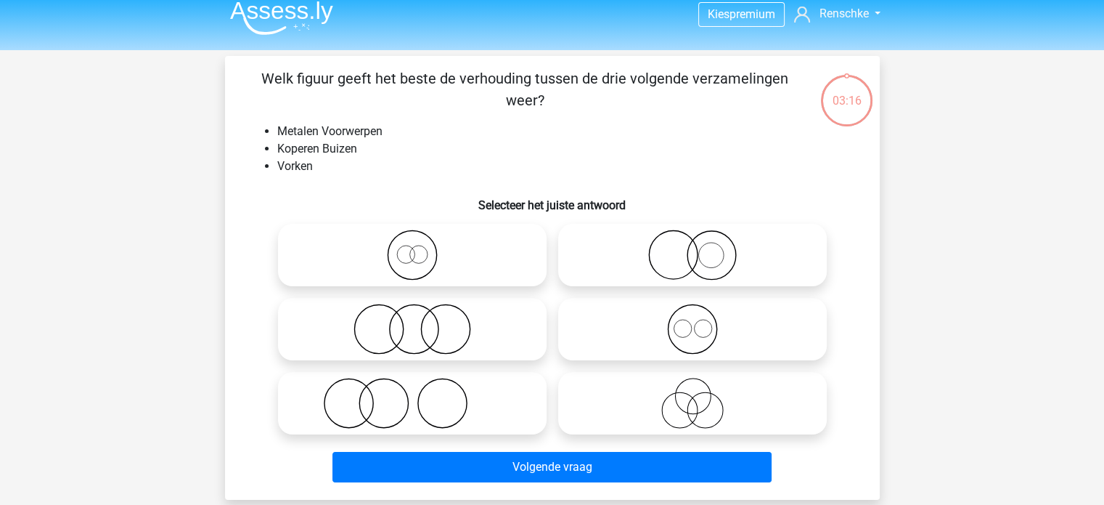
scroll to position [67, 0]
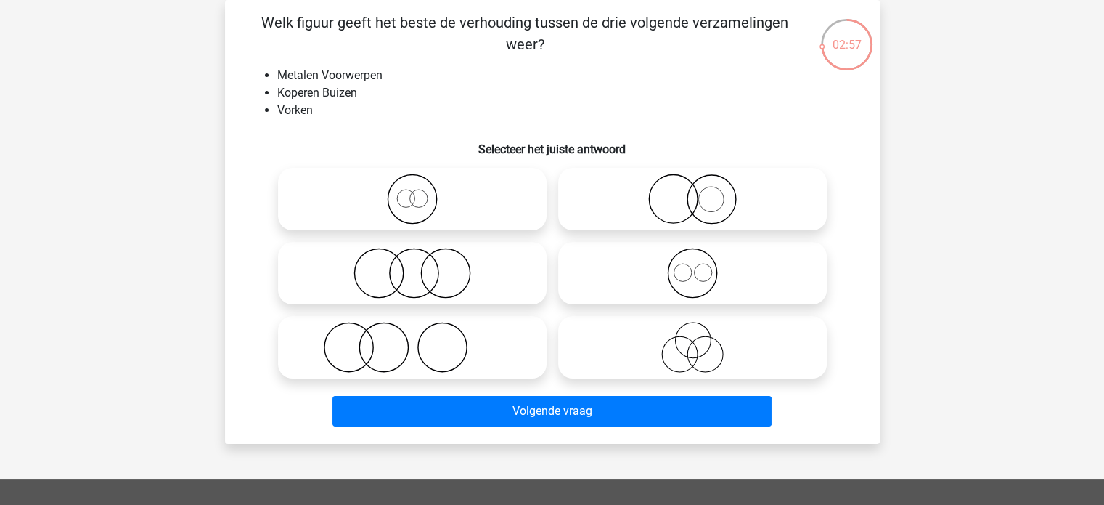
click at [388, 353] on icon at bounding box center [412, 347] width 257 height 51
click at [412, 340] on input "radio" at bounding box center [416, 334] width 9 height 9
radio input "true"
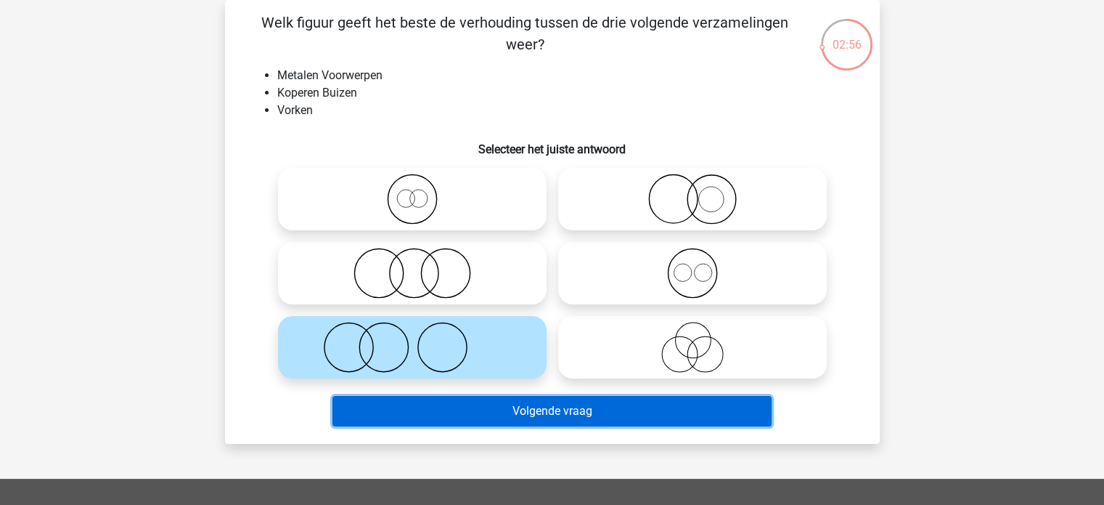
click at [507, 412] on button "Volgende vraag" at bounding box center [552, 411] width 439 height 30
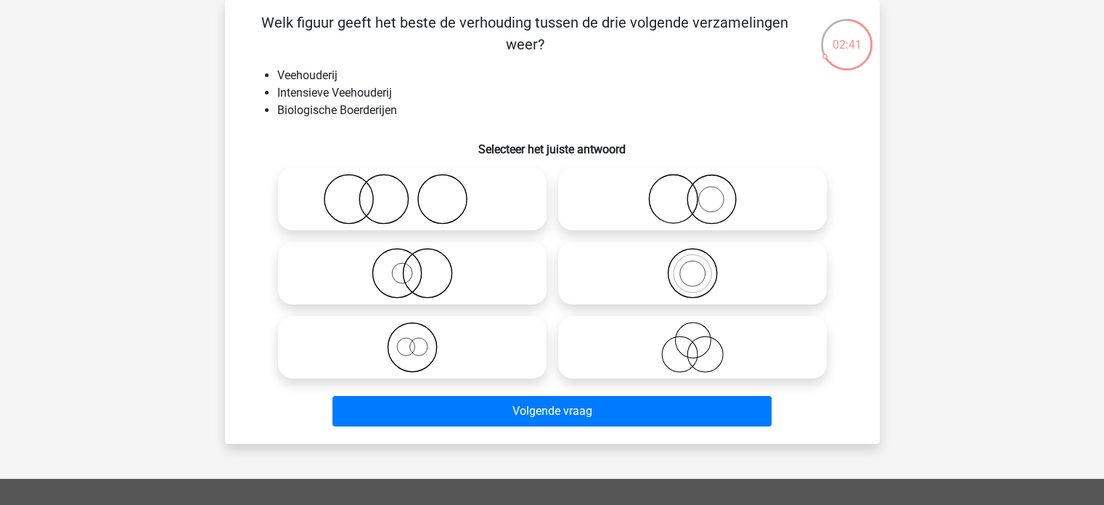
click at [414, 351] on icon at bounding box center [412, 347] width 257 height 51
click at [414, 340] on input "radio" at bounding box center [416, 334] width 9 height 9
radio input "true"
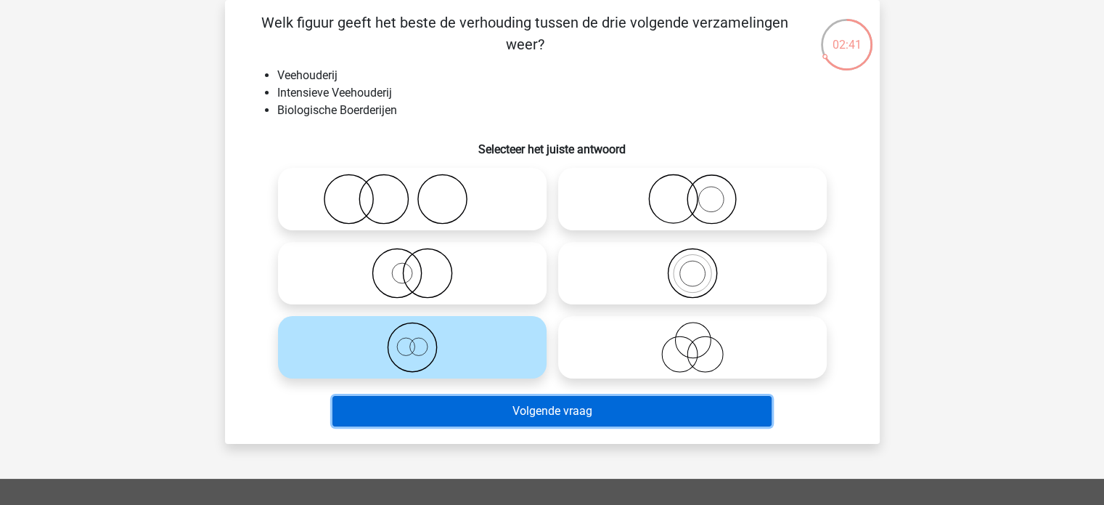
click at [513, 406] on button "Volgende vraag" at bounding box center [552, 411] width 439 height 30
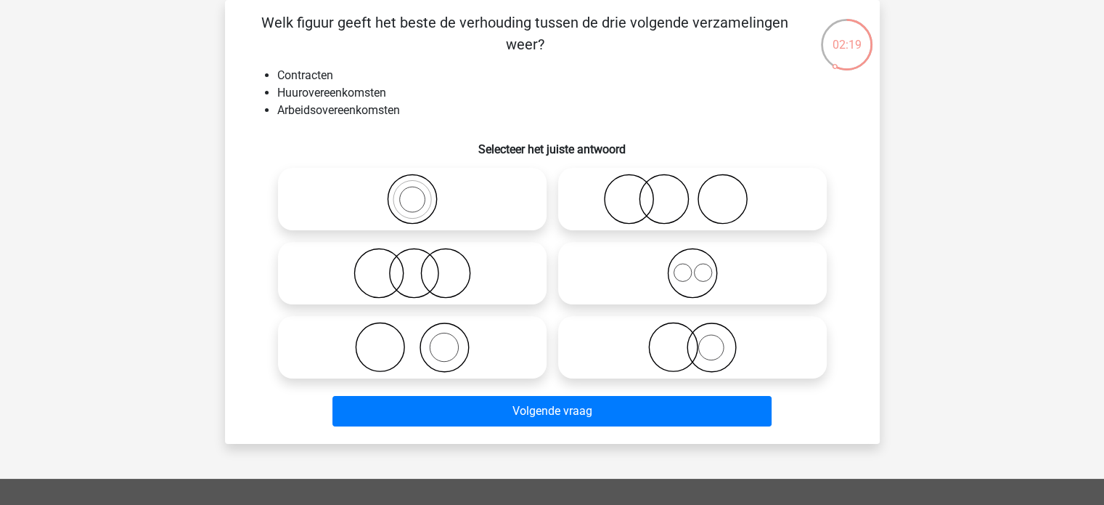
click at [688, 278] on icon at bounding box center [692, 273] width 257 height 51
click at [693, 266] on input "radio" at bounding box center [697, 260] width 9 height 9
radio input "true"
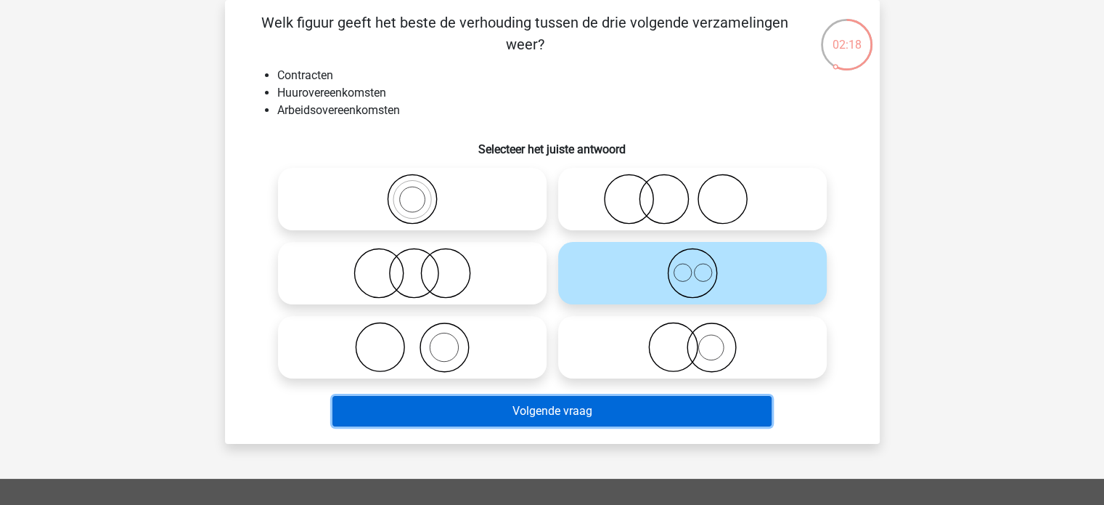
click at [608, 406] on button "Volgende vraag" at bounding box center [552, 411] width 439 height 30
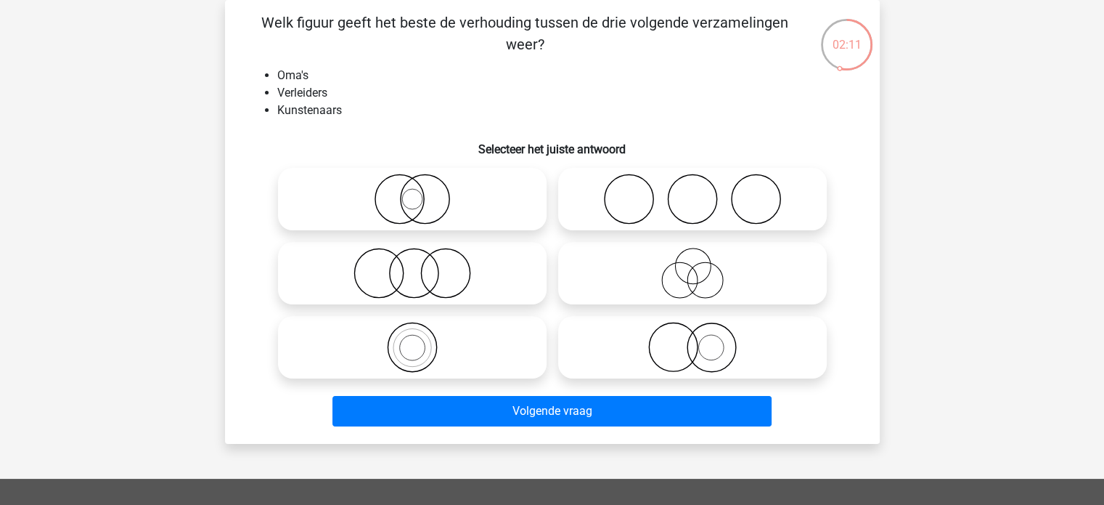
click at [700, 203] on icon at bounding box center [692, 199] width 257 height 51
click at [700, 192] on input "radio" at bounding box center [697, 186] width 9 height 9
radio input "true"
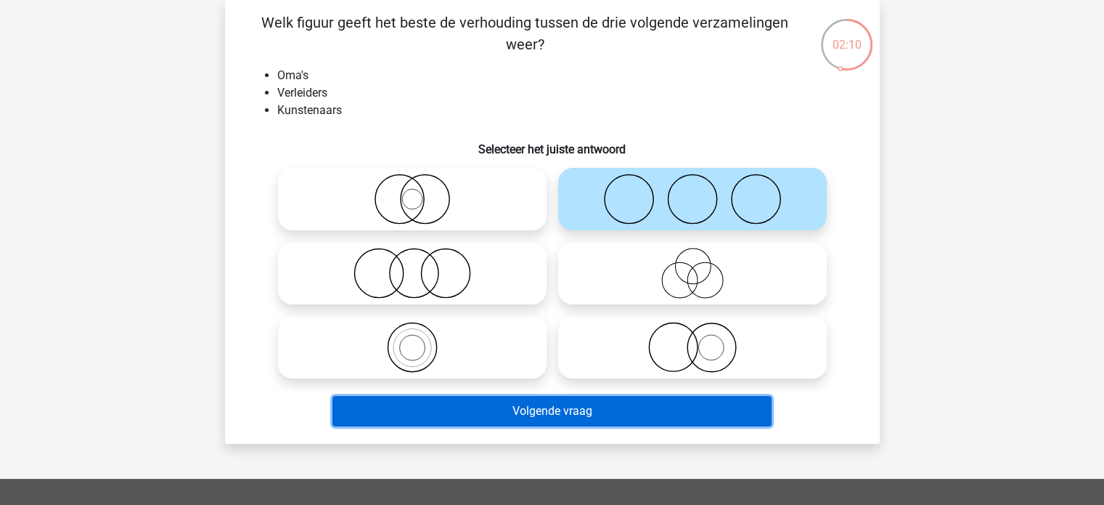
click at [601, 410] on button "Volgende vraag" at bounding box center [552, 411] width 439 height 30
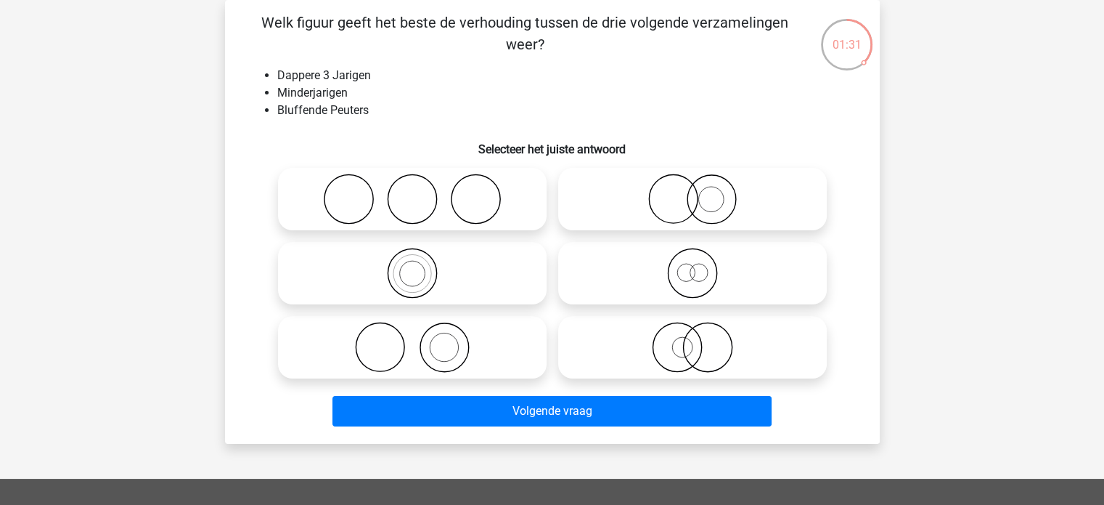
click at [412, 275] on icon at bounding box center [412, 273] width 257 height 51
click at [412, 266] on input "radio" at bounding box center [416, 260] width 9 height 9
radio input "true"
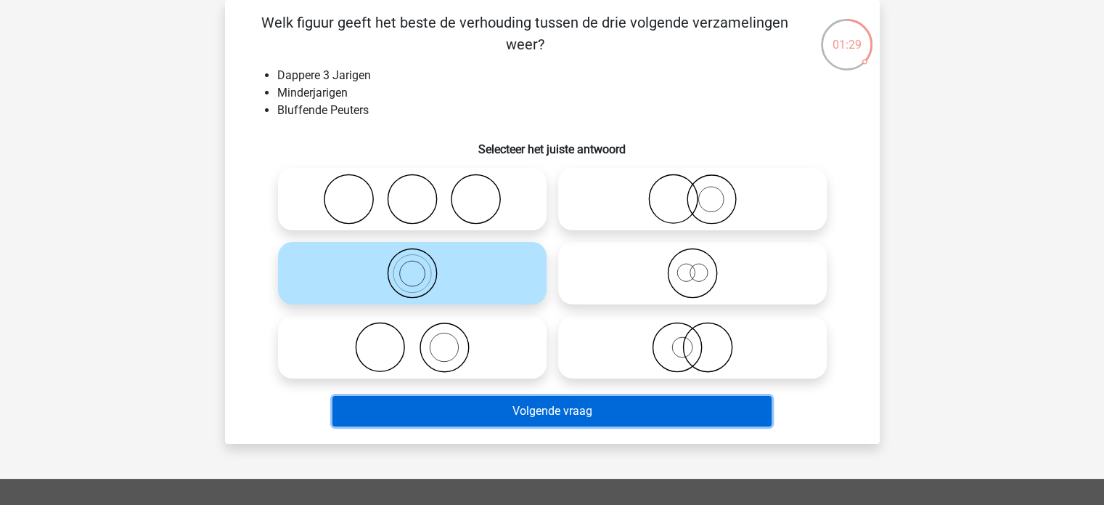
click at [545, 406] on button "Volgende vraag" at bounding box center [552, 411] width 439 height 30
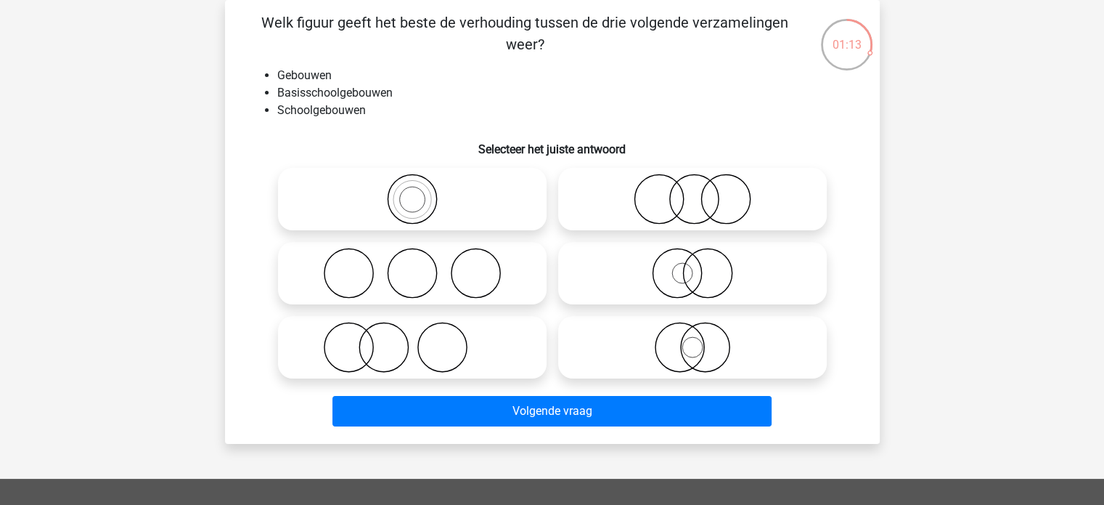
click at [420, 197] on icon at bounding box center [412, 199] width 257 height 51
click at [420, 192] on input "radio" at bounding box center [416, 186] width 9 height 9
radio input "true"
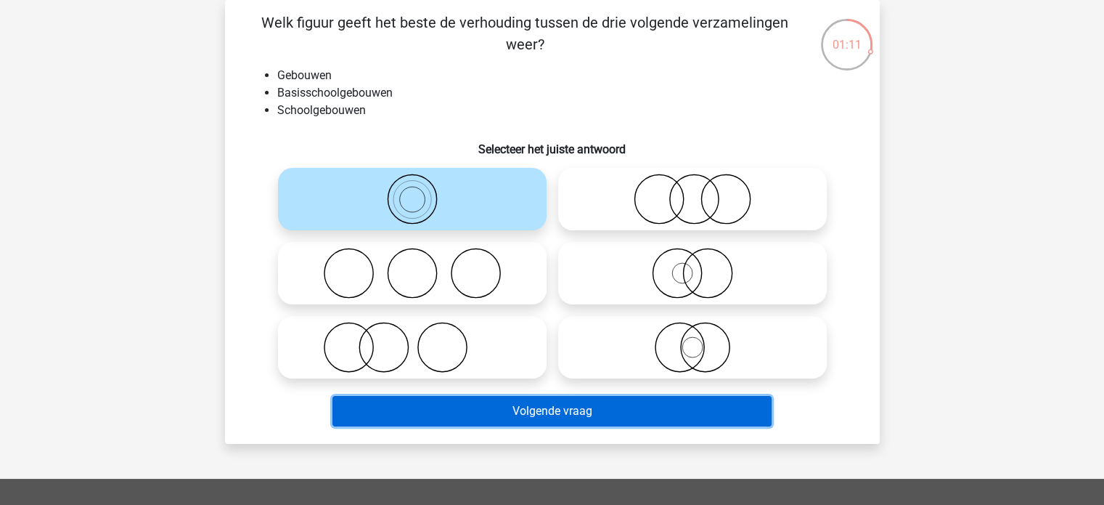
click at [534, 410] on button "Volgende vraag" at bounding box center [552, 411] width 439 height 30
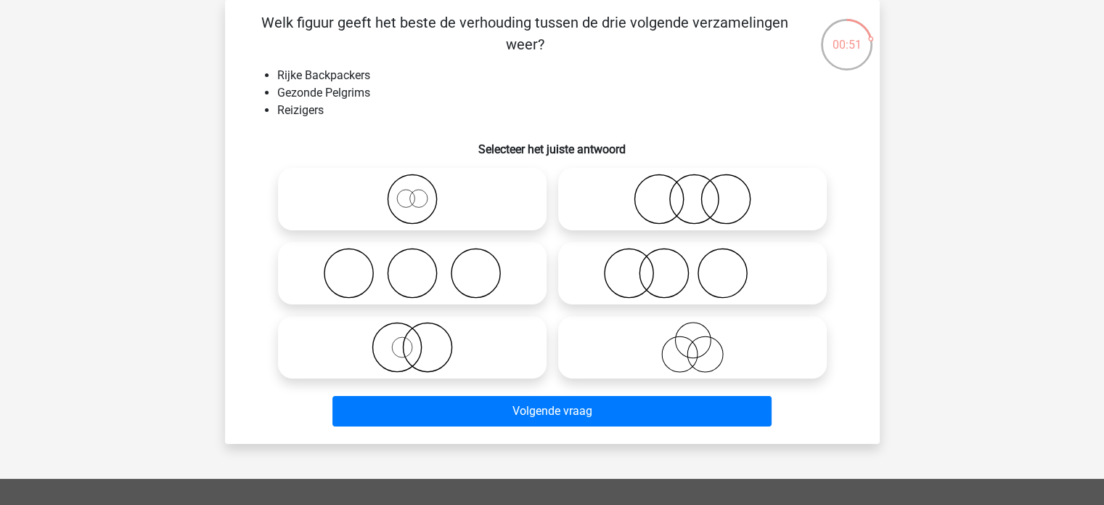
click at [411, 209] on icon at bounding box center [412, 199] width 257 height 51
click at [412, 192] on input "radio" at bounding box center [416, 186] width 9 height 9
radio input "true"
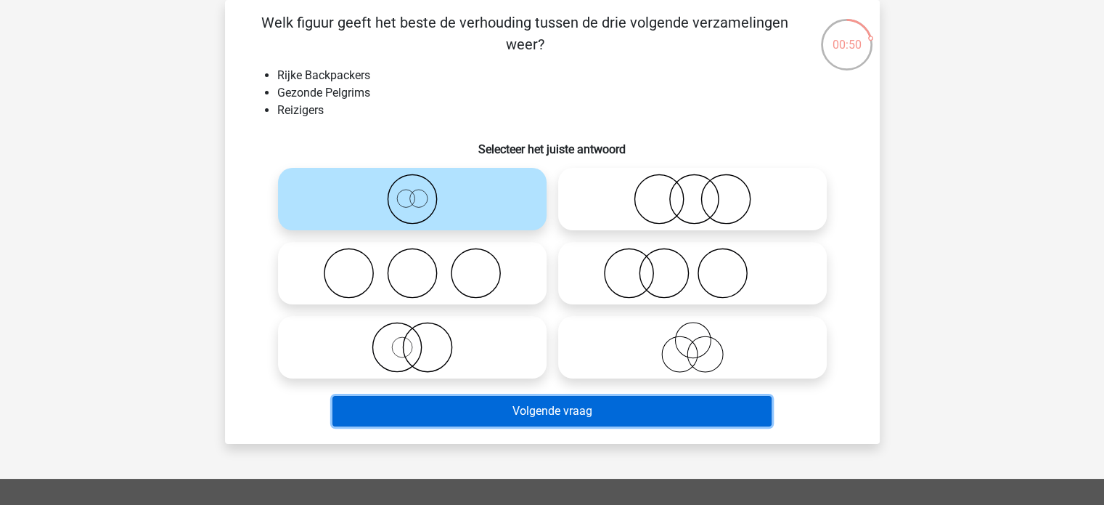
click at [535, 412] on button "Volgende vraag" at bounding box center [552, 411] width 439 height 30
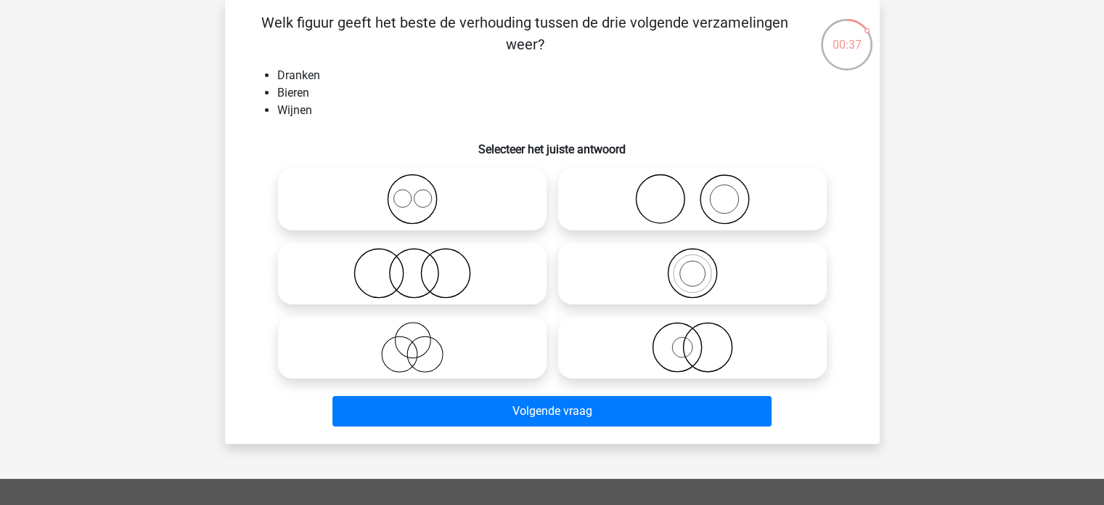
click at [412, 200] on icon at bounding box center [412, 199] width 257 height 51
click at [412, 192] on input "radio" at bounding box center [416, 186] width 9 height 9
radio input "true"
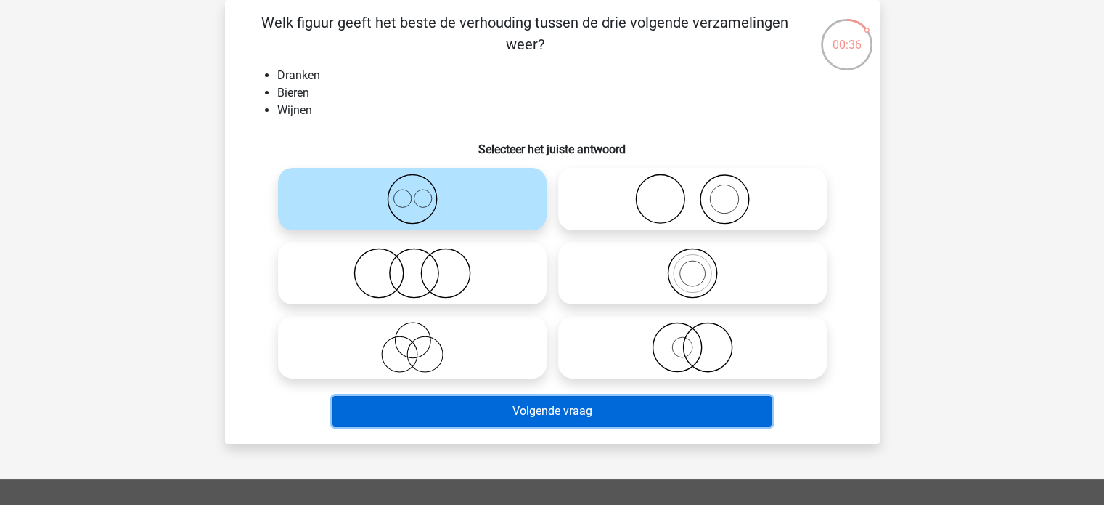
click at [573, 406] on button "Volgende vraag" at bounding box center [552, 411] width 439 height 30
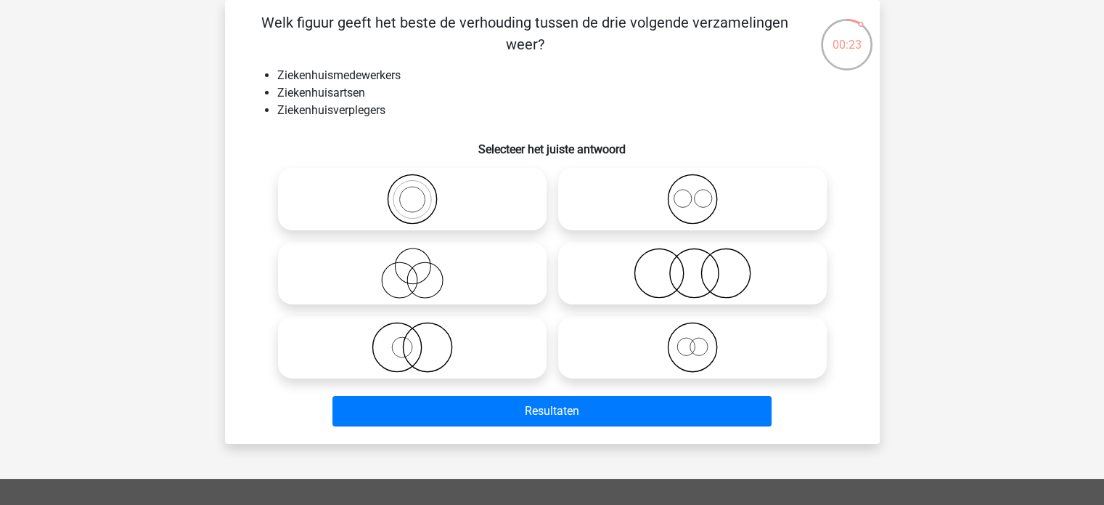
click at [700, 205] on icon at bounding box center [692, 199] width 257 height 51
click at [700, 192] on input "radio" at bounding box center [697, 186] width 9 height 9
radio input "true"
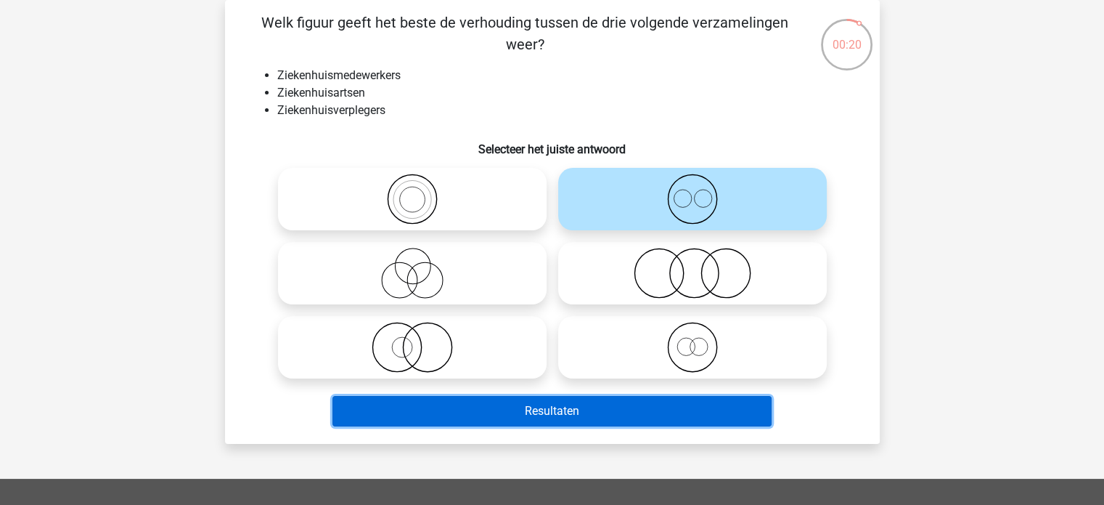
click at [576, 409] on button "Resultaten" at bounding box center [552, 411] width 439 height 30
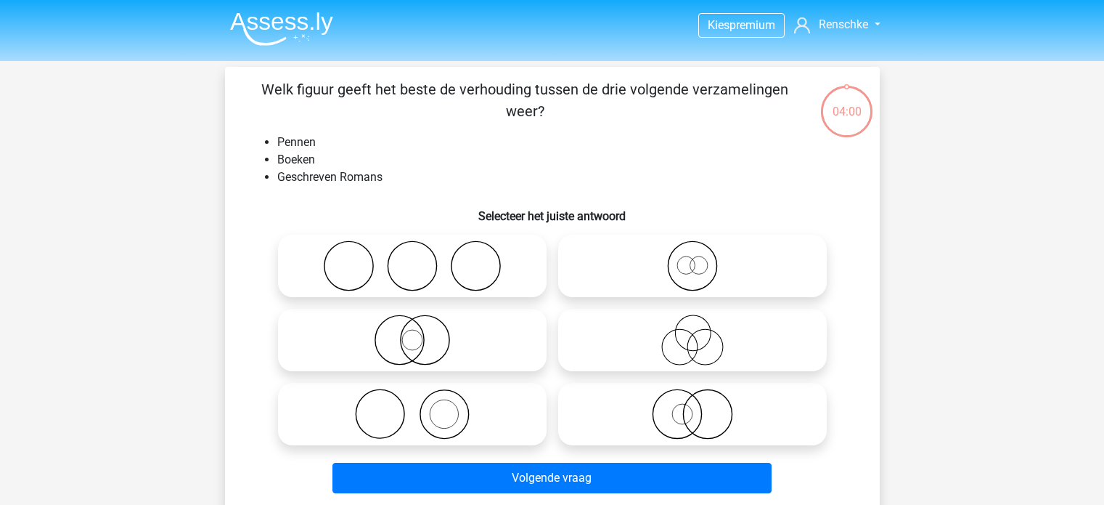
scroll to position [67, 0]
